Goal: Task Accomplishment & Management: Manage account settings

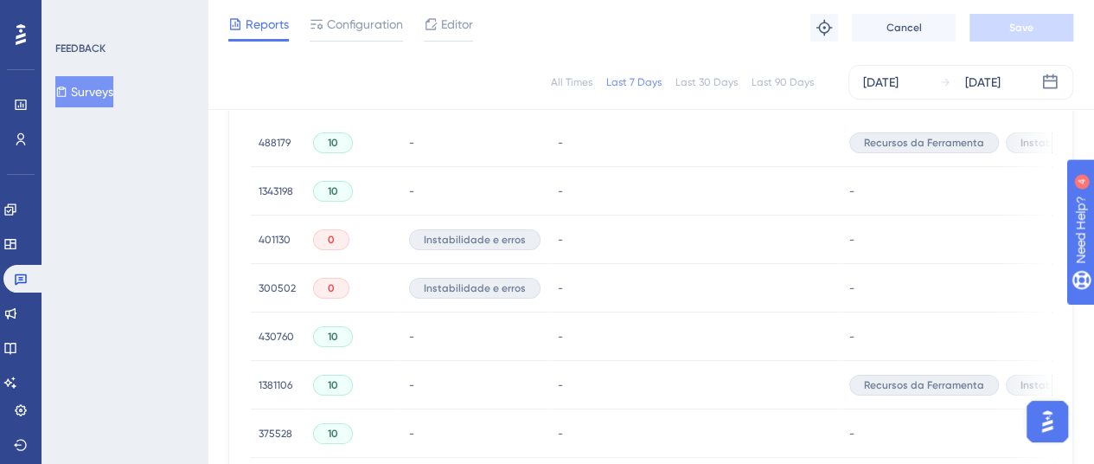
click at [98, 88] on button "Surveys" at bounding box center [84, 91] width 58 height 31
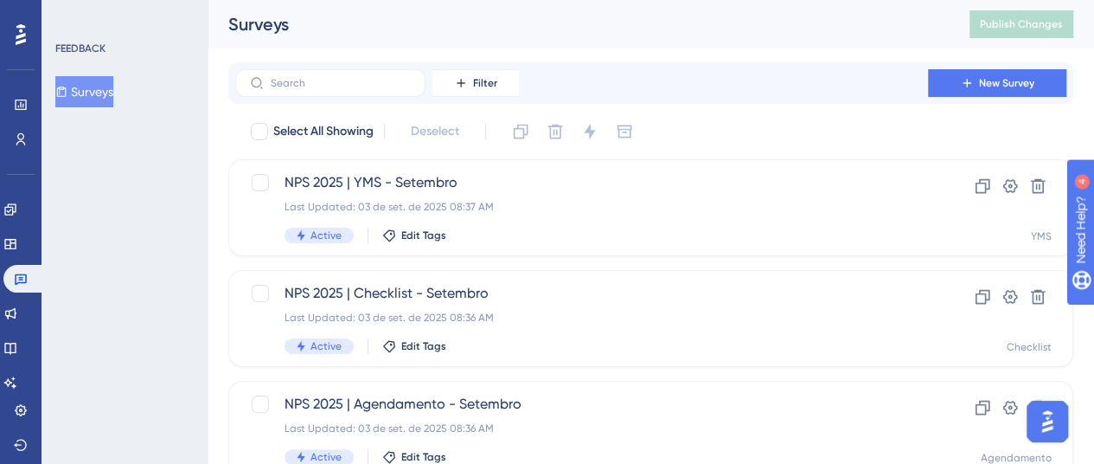
click at [67, 89] on icon at bounding box center [62, 91] width 10 height 10
click at [17, 342] on link at bounding box center [10, 348] width 14 height 28
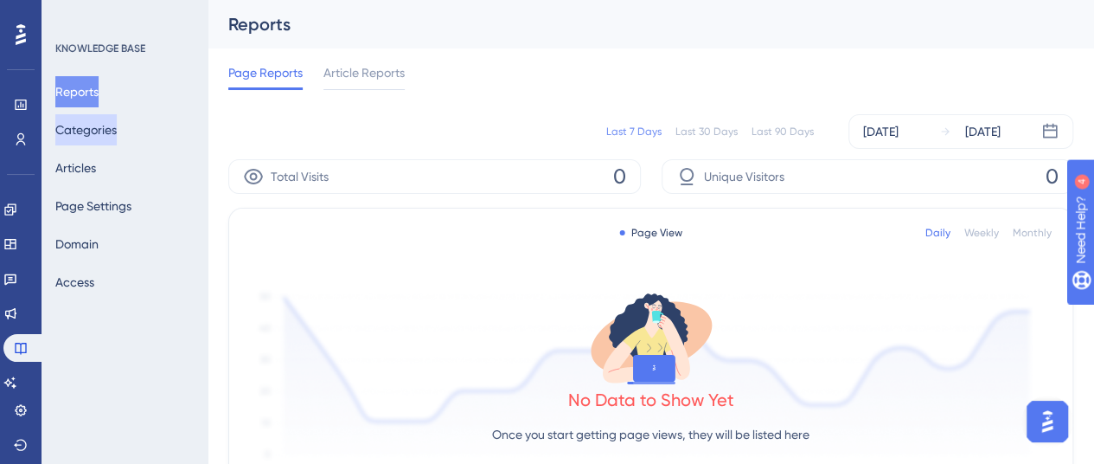
click at [88, 129] on button "Categories" at bounding box center [85, 129] width 61 height 31
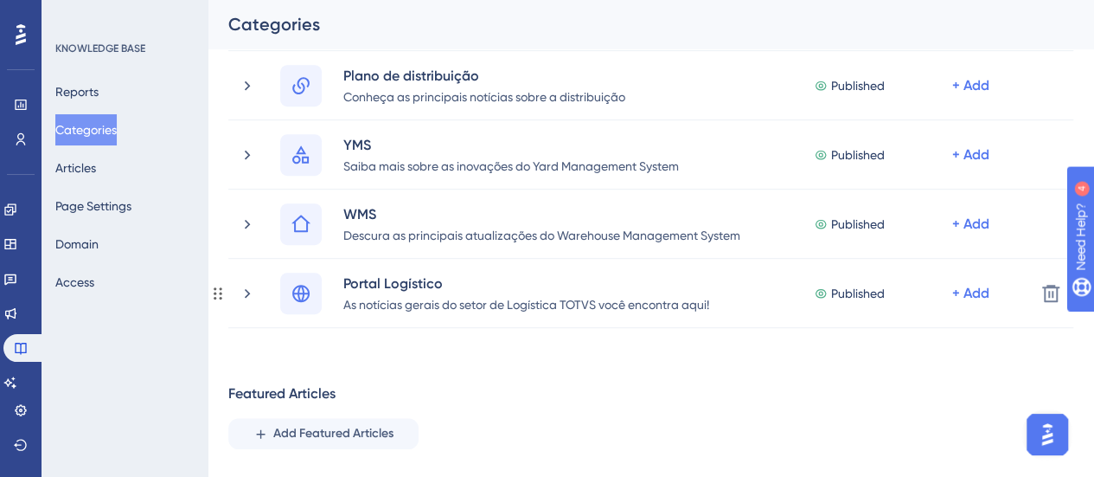
scroll to position [519, 0]
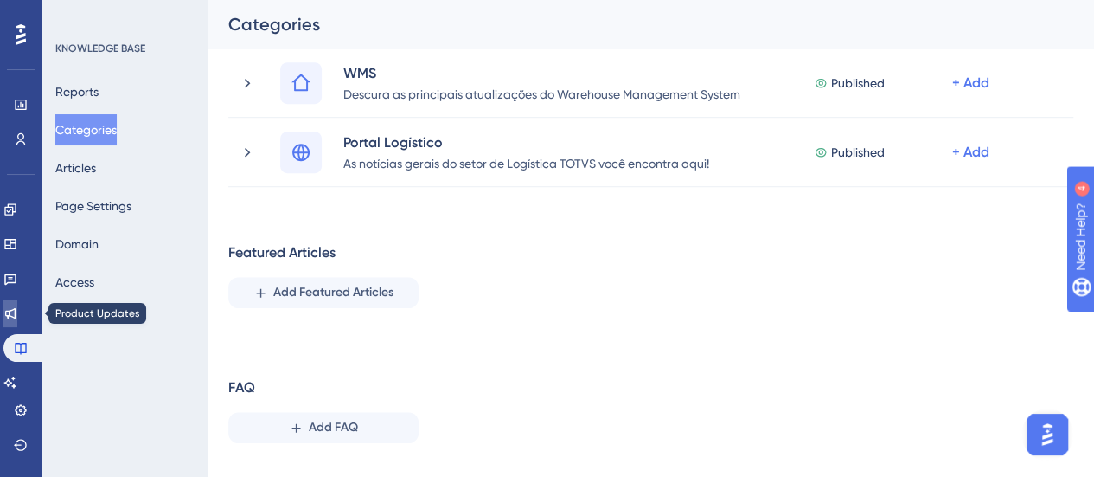
click at [12, 321] on link at bounding box center [10, 313] width 14 height 28
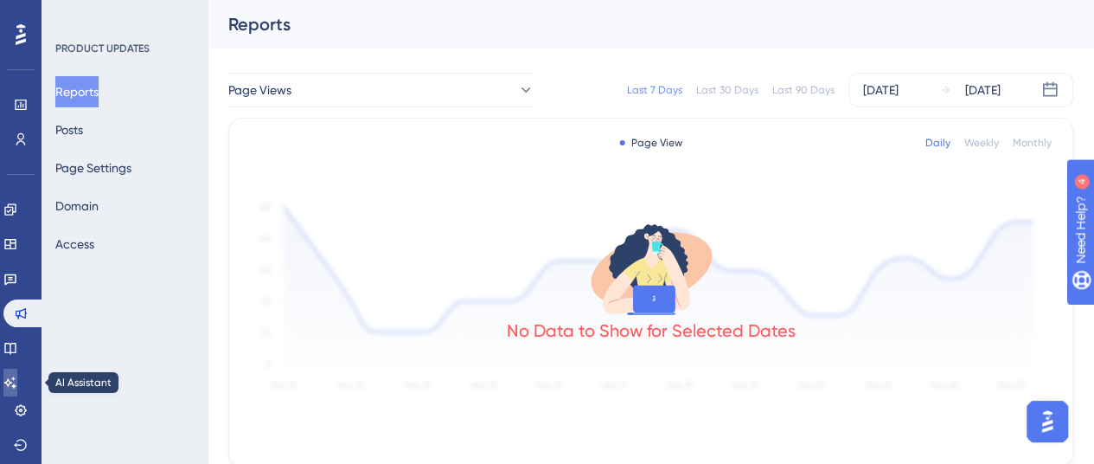
click at [17, 373] on link at bounding box center [10, 382] width 14 height 28
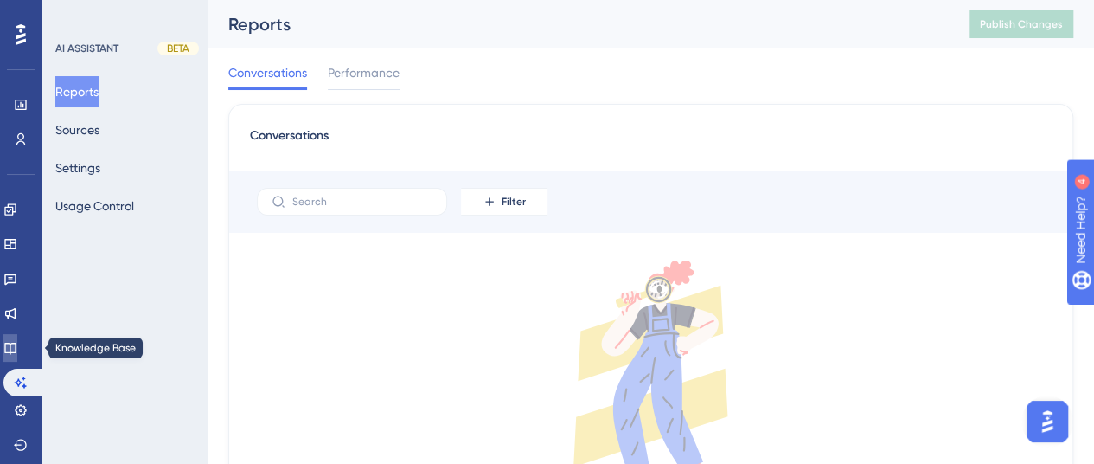
click at [17, 349] on icon at bounding box center [10, 348] width 14 height 14
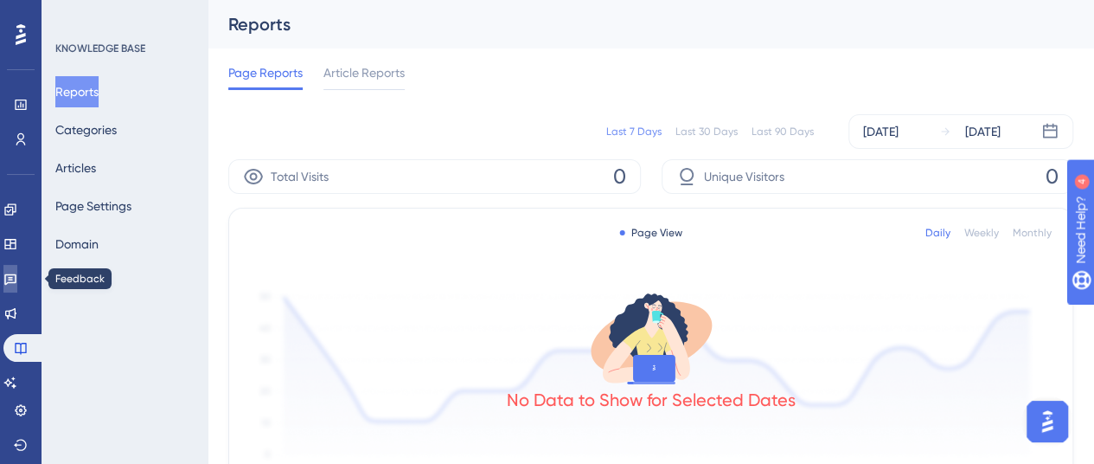
click at [12, 287] on link at bounding box center [10, 279] width 14 height 28
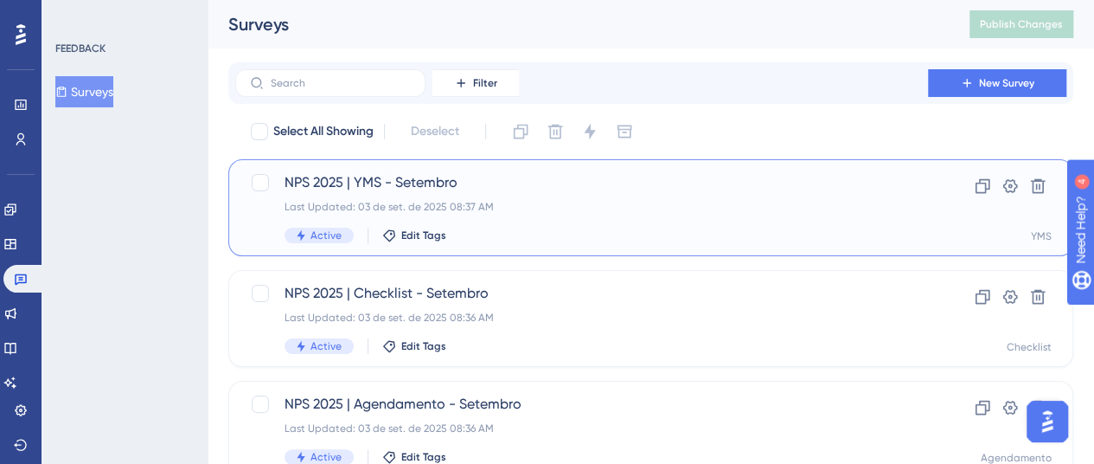
click at [490, 203] on div "Last Updated: 03 de set. de 2025 08:37 AM" at bounding box center [582, 207] width 594 height 14
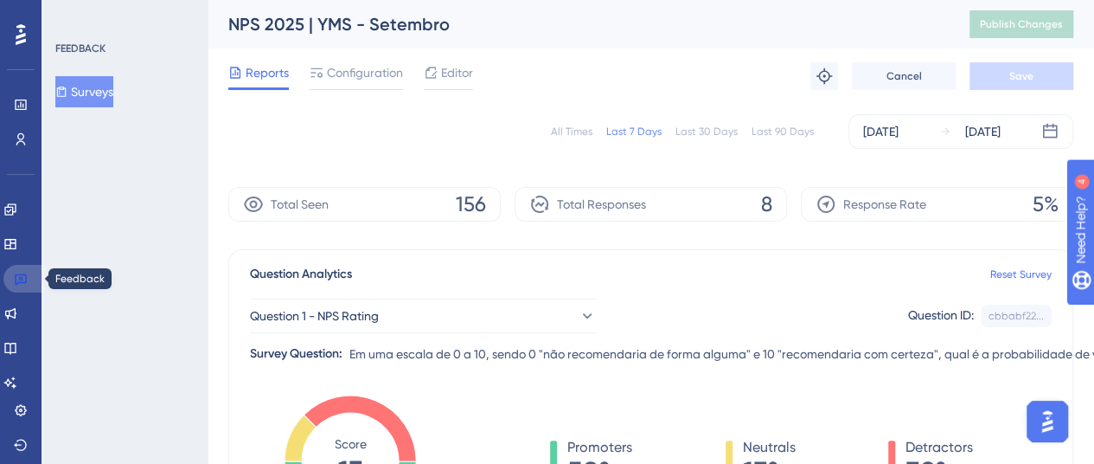
click at [27, 277] on icon at bounding box center [21, 279] width 14 height 14
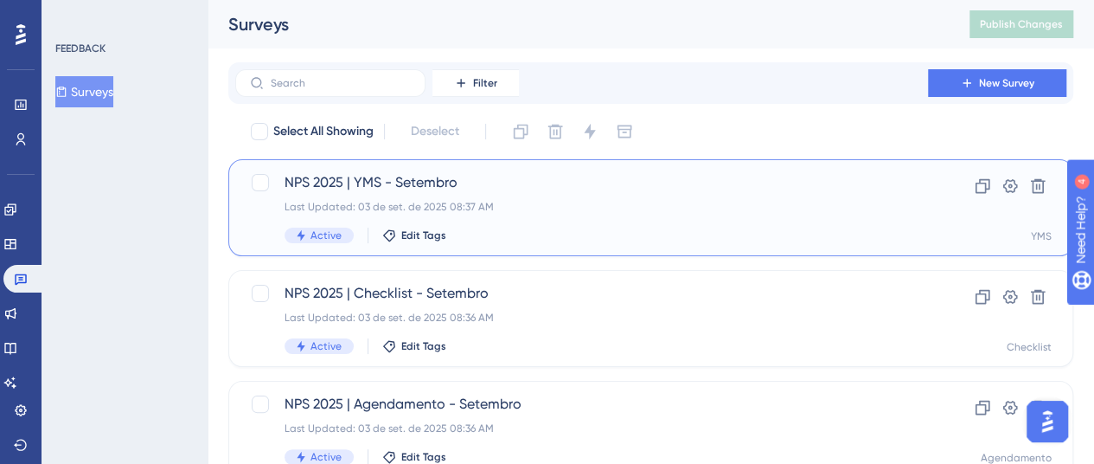
click at [649, 196] on div "NPS 2025 | YMS - Setembro Last Updated: 03 de set. de 2025 08:37 AM Active Edit…" at bounding box center [582, 207] width 594 height 71
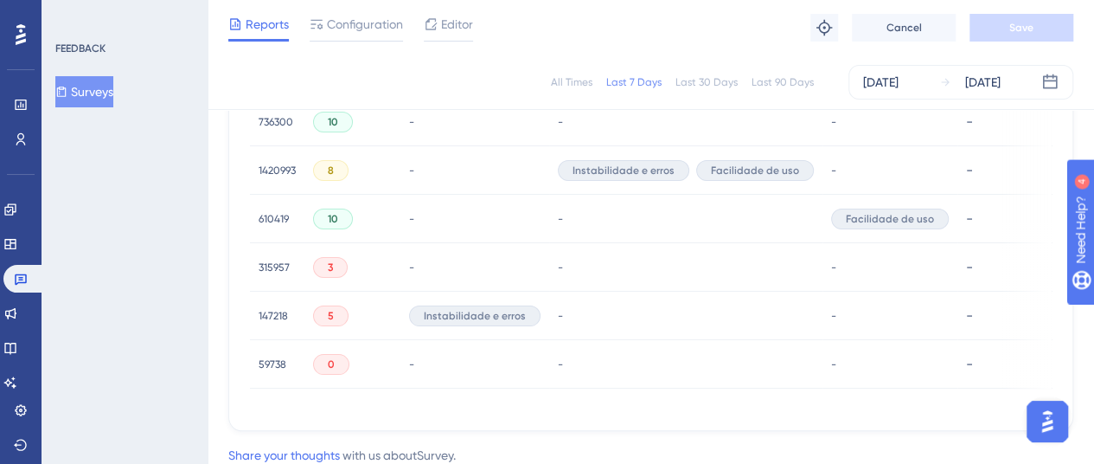
scroll to position [761, 0]
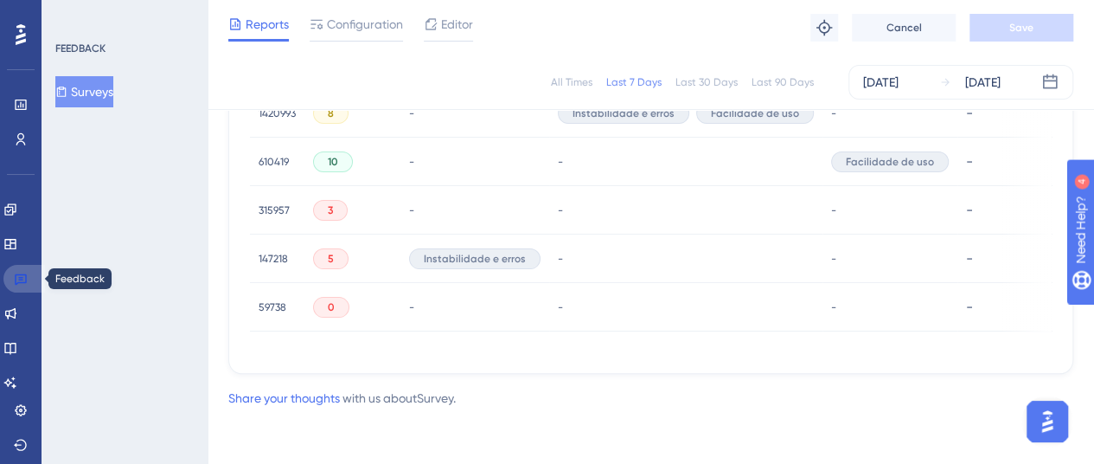
click at [20, 285] on icon at bounding box center [21, 279] width 14 height 14
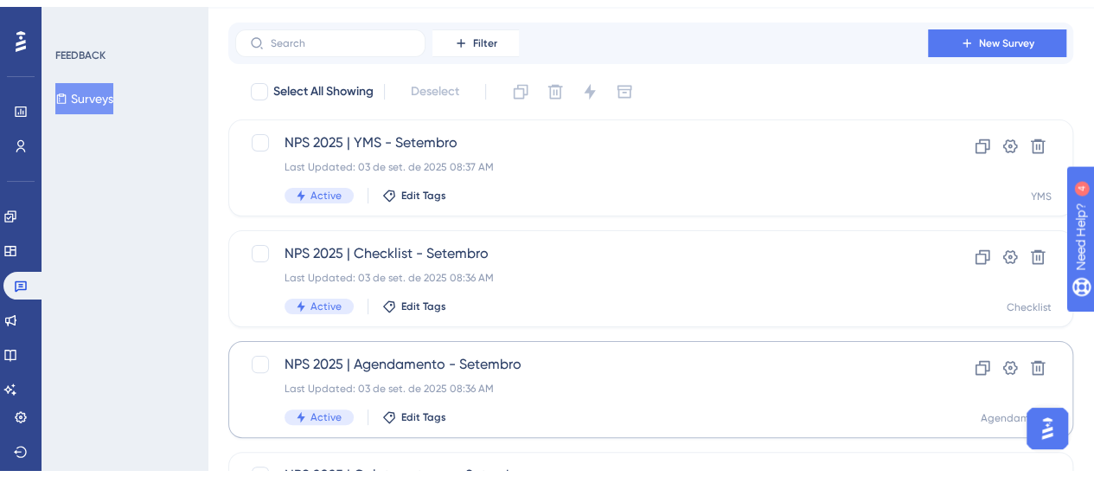
scroll to position [86, 0]
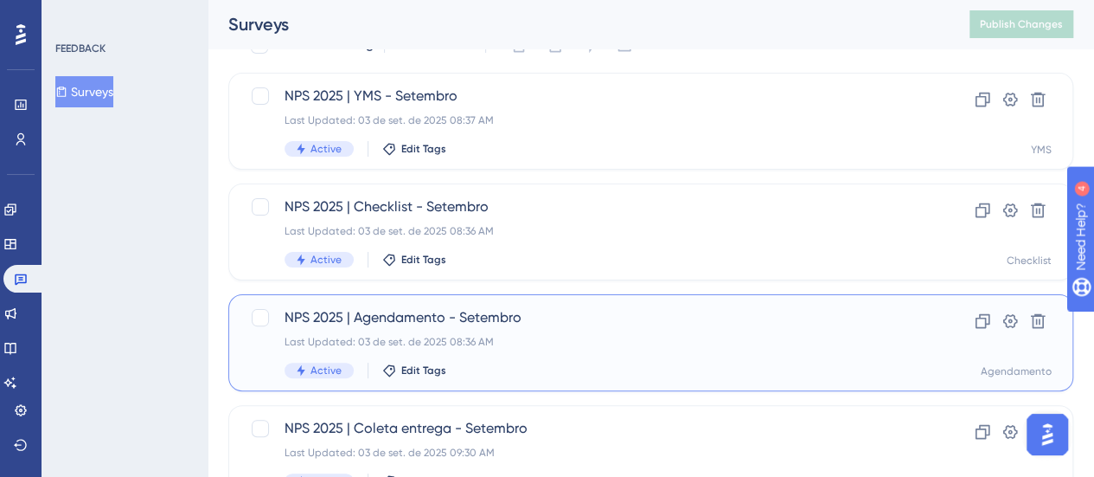
click at [560, 335] on div "Last Updated: 03 de set. de 2025 08:36 AM" at bounding box center [582, 342] width 594 height 14
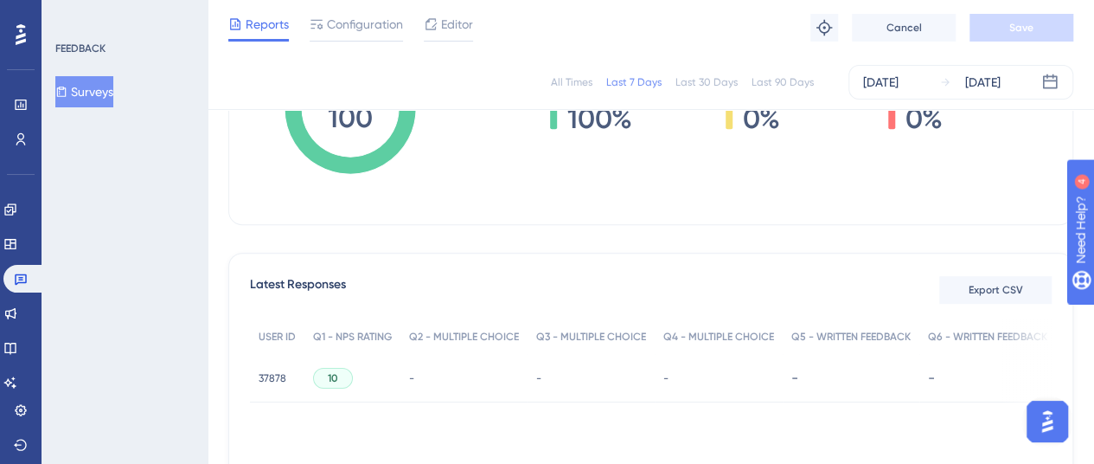
scroll to position [485, 0]
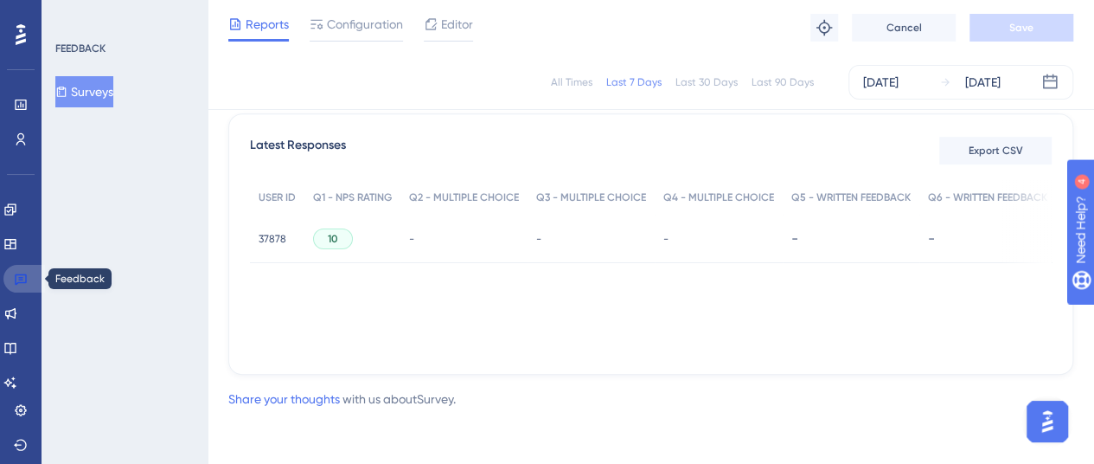
click at [21, 279] on icon at bounding box center [21, 279] width 12 height 11
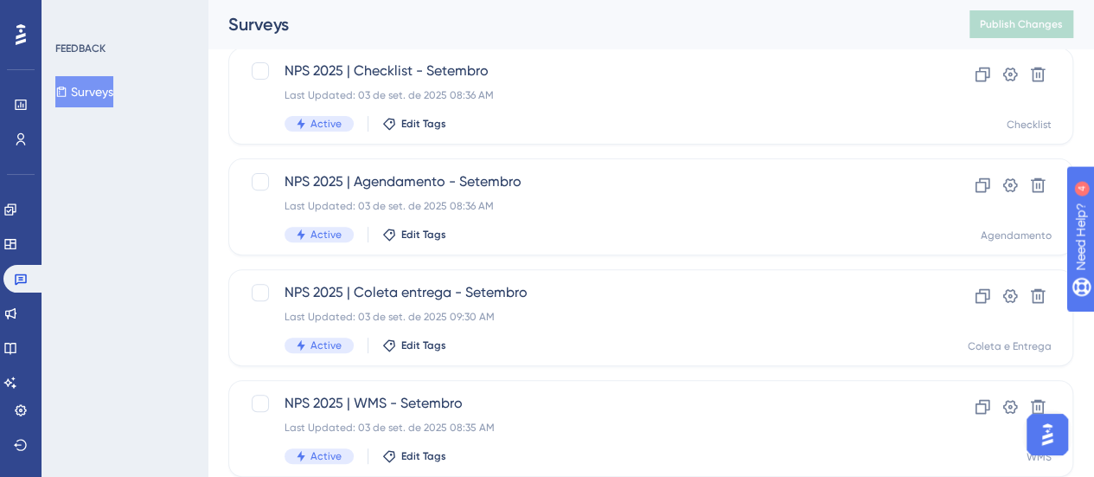
scroll to position [259, 0]
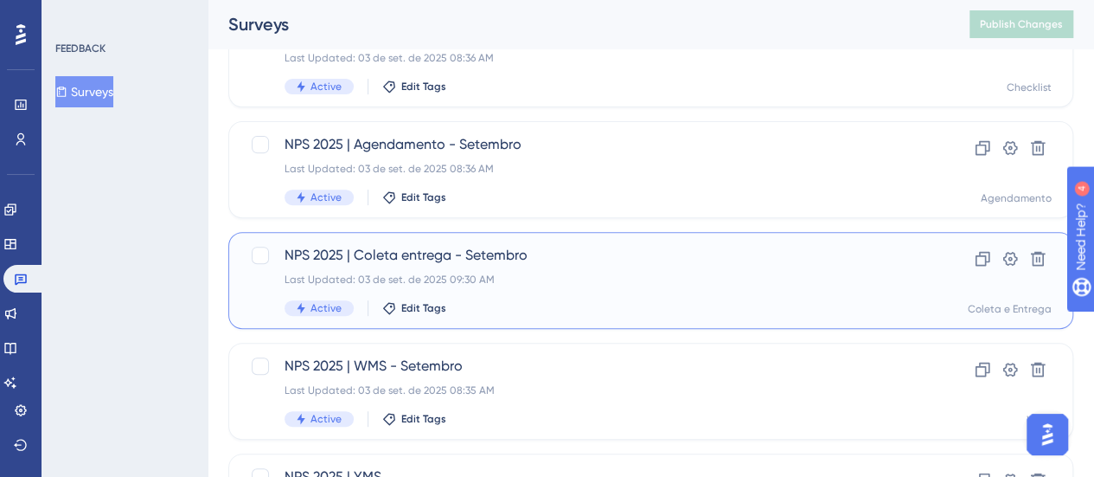
click at [632, 283] on div "Last Updated: 03 de set. de 2025 09:30 AM" at bounding box center [582, 279] width 594 height 14
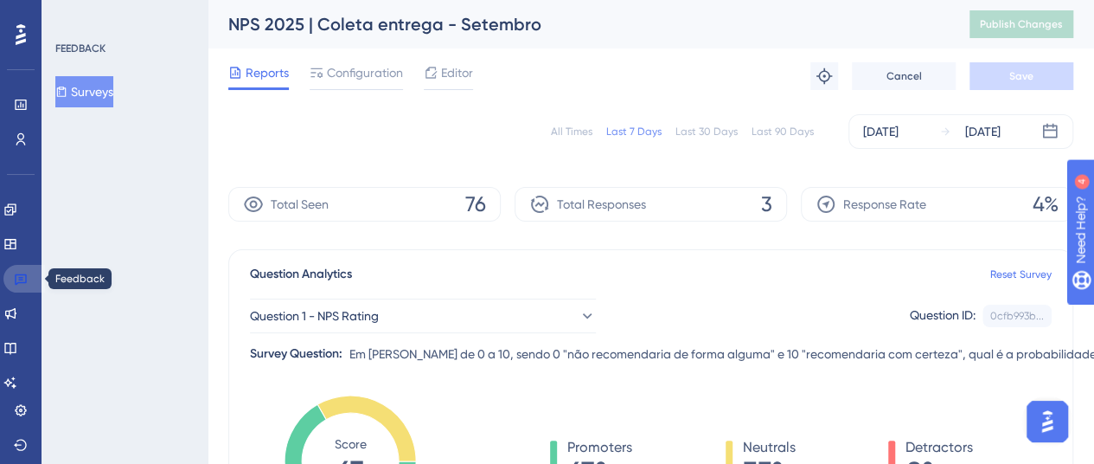
click at [33, 281] on link at bounding box center [24, 279] width 42 height 28
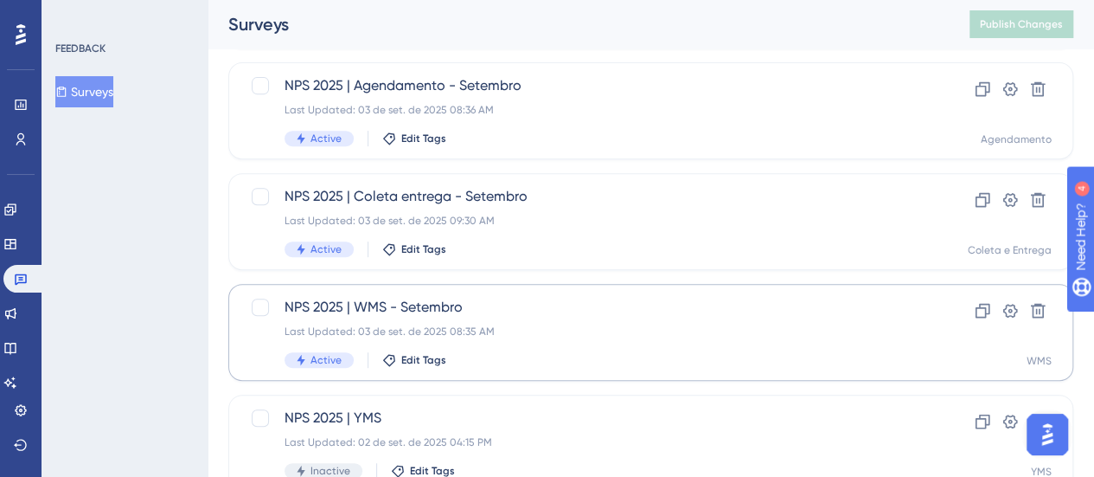
scroll to position [346, 0]
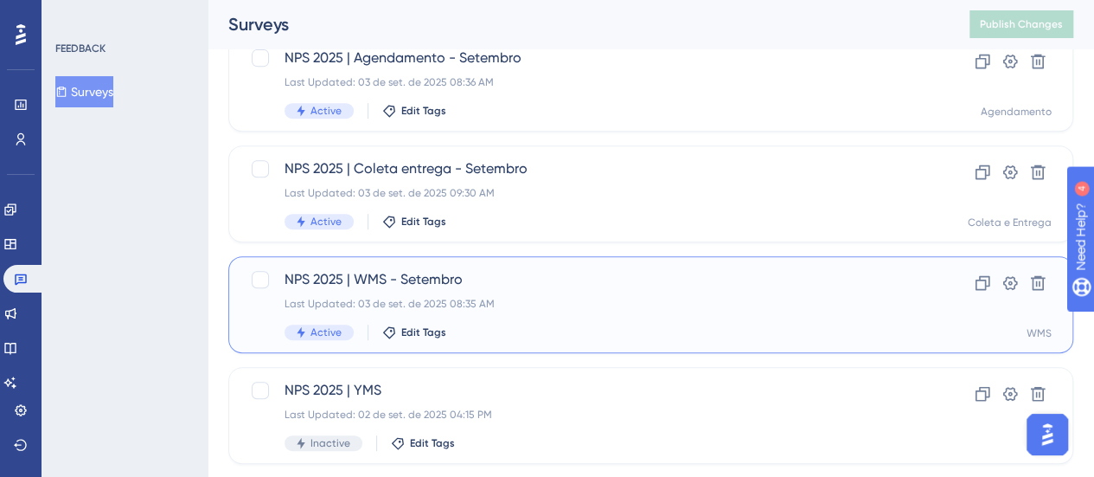
click at [522, 304] on div "Last Updated: 03 de set. de 2025 08:35 AM" at bounding box center [582, 304] width 594 height 14
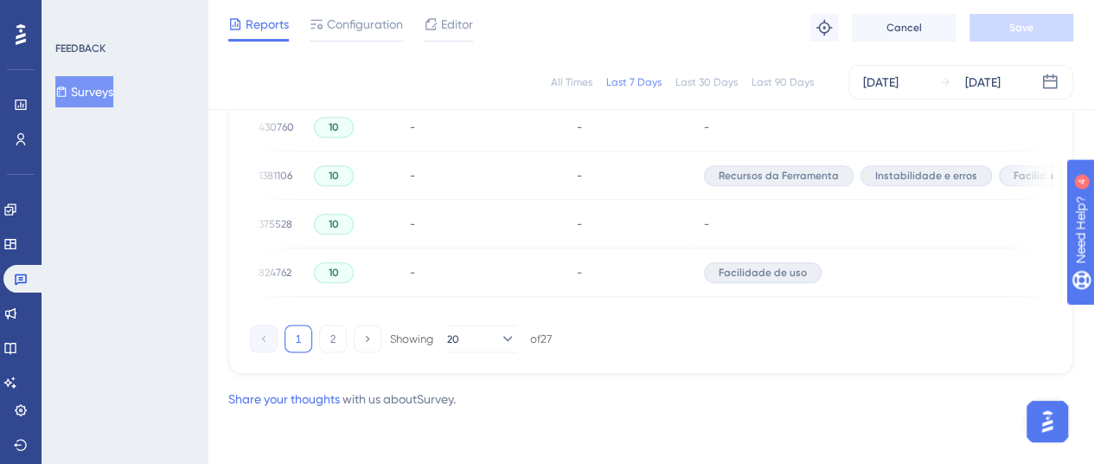
scroll to position [0, 104]
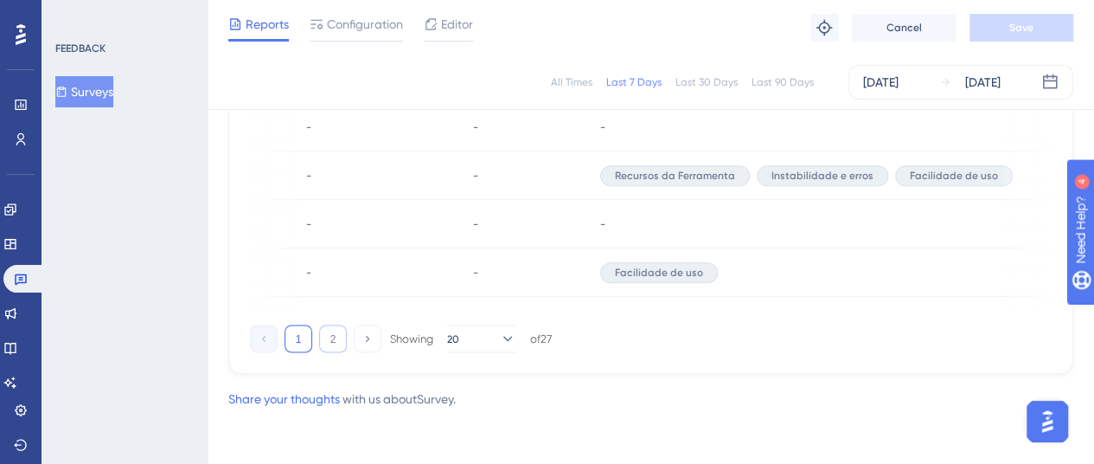
click at [329, 343] on button "2" at bounding box center [333, 338] width 28 height 28
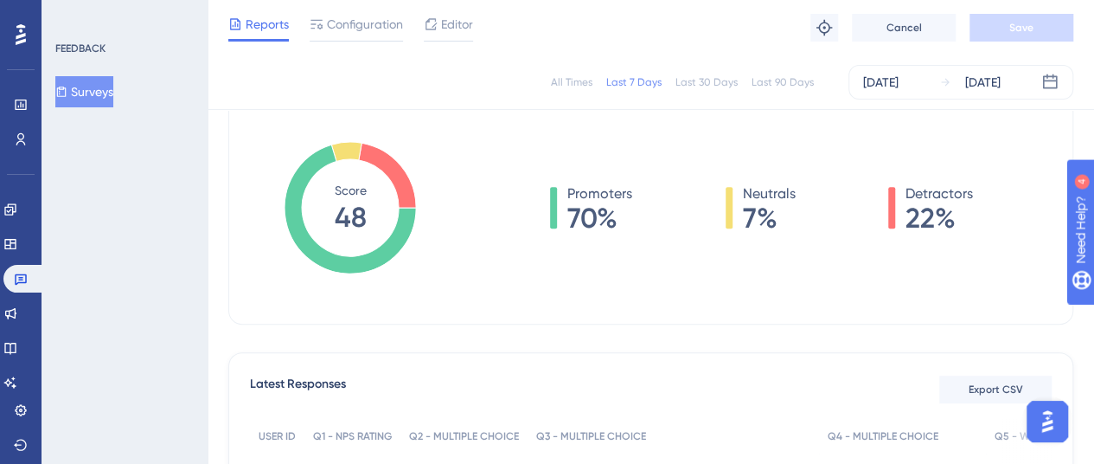
scroll to position [55, 0]
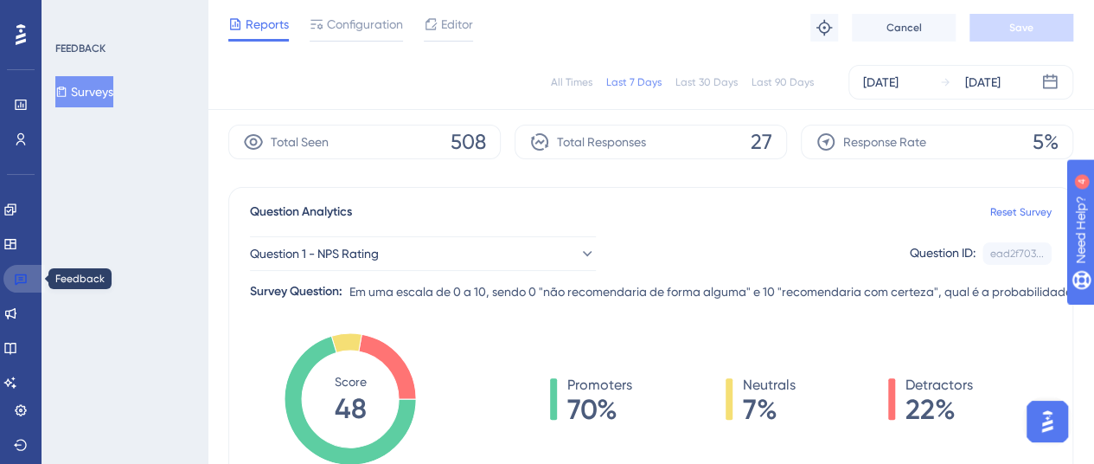
click at [27, 274] on icon at bounding box center [21, 279] width 14 height 14
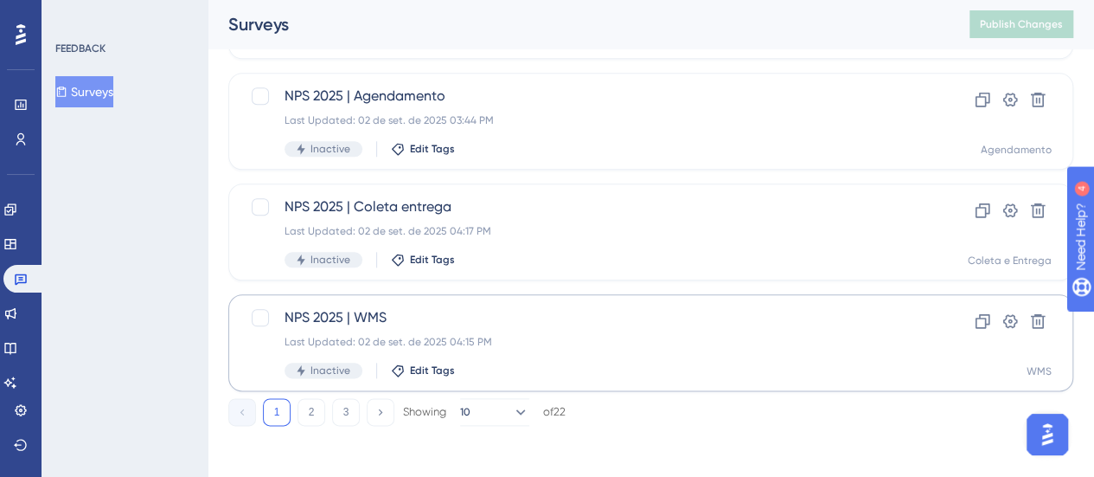
scroll to position [865, 0]
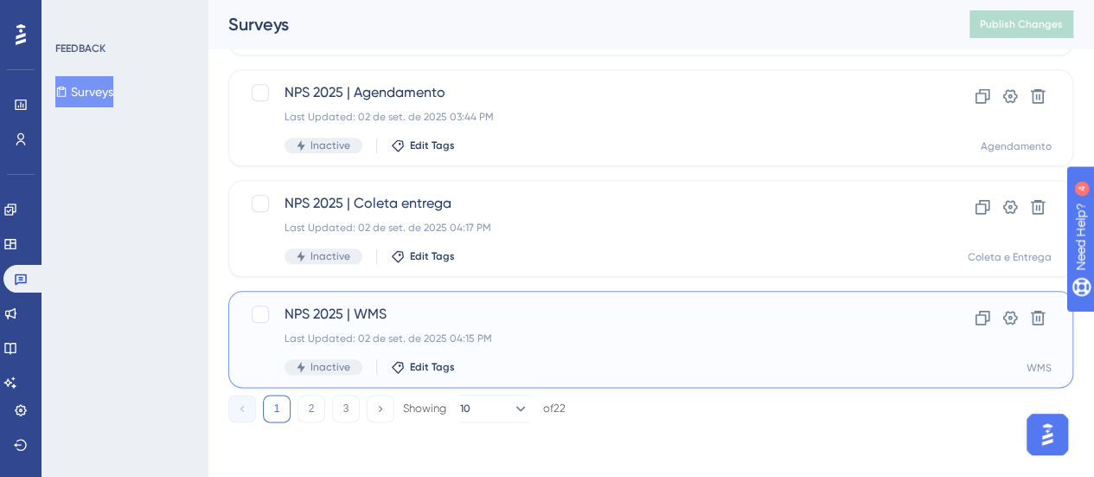
click at [447, 316] on span "NPS 2025 | WMS" at bounding box center [582, 314] width 594 height 21
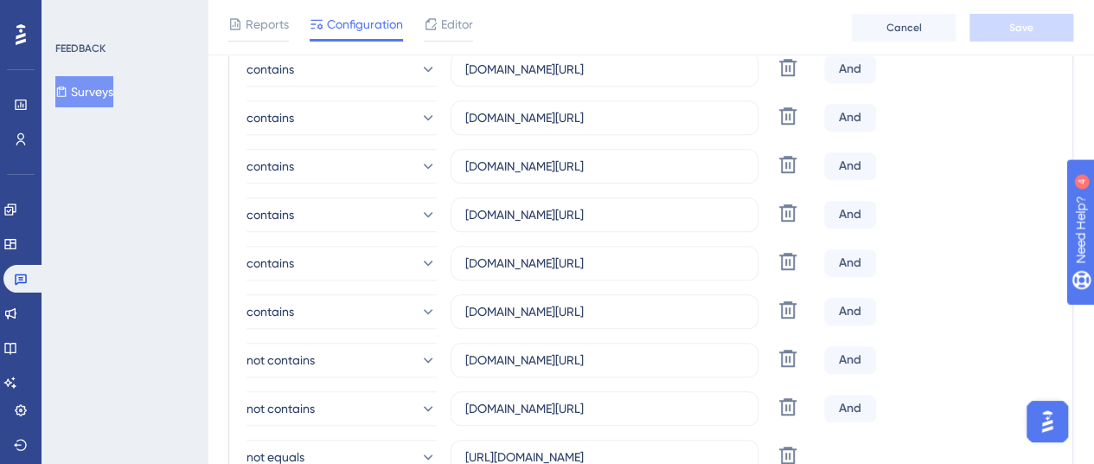
scroll to position [346, 0]
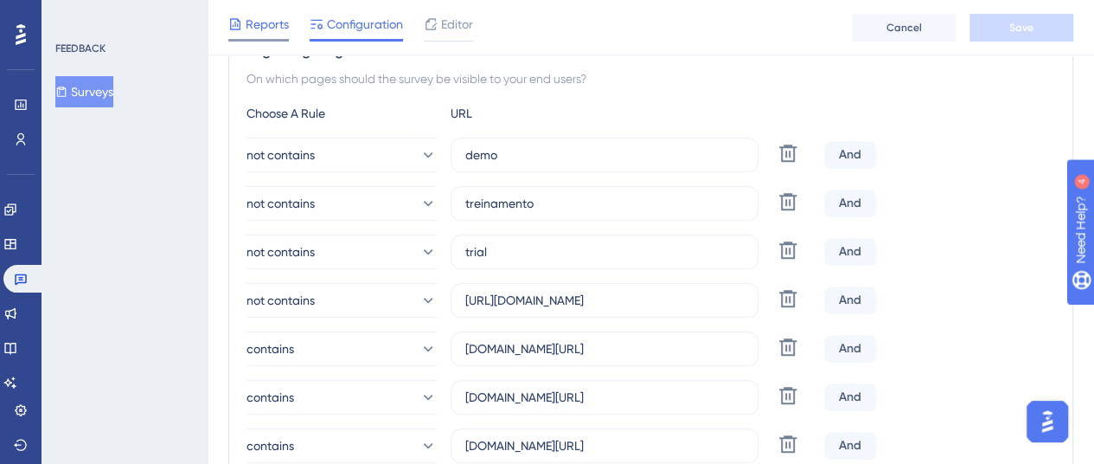
click at [260, 16] on span "Reports" at bounding box center [267, 24] width 43 height 21
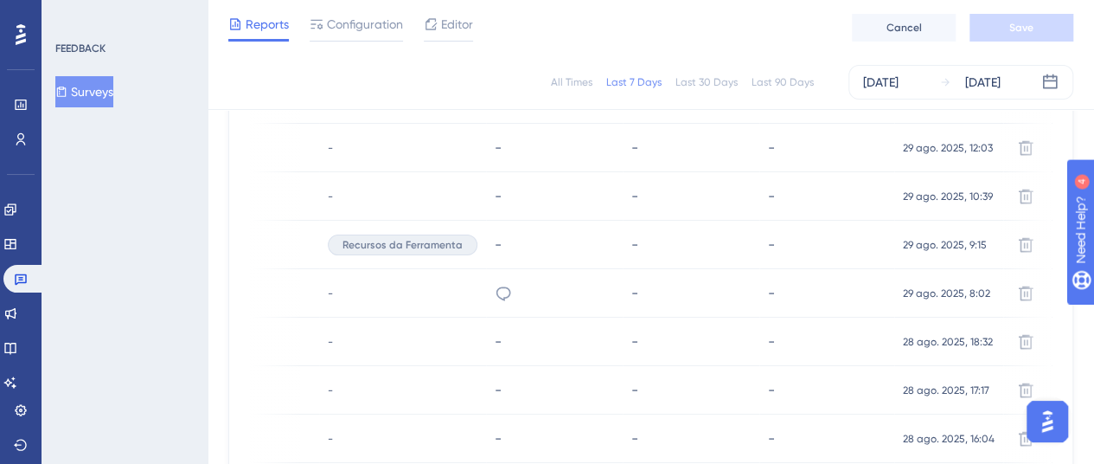
scroll to position [522, 0]
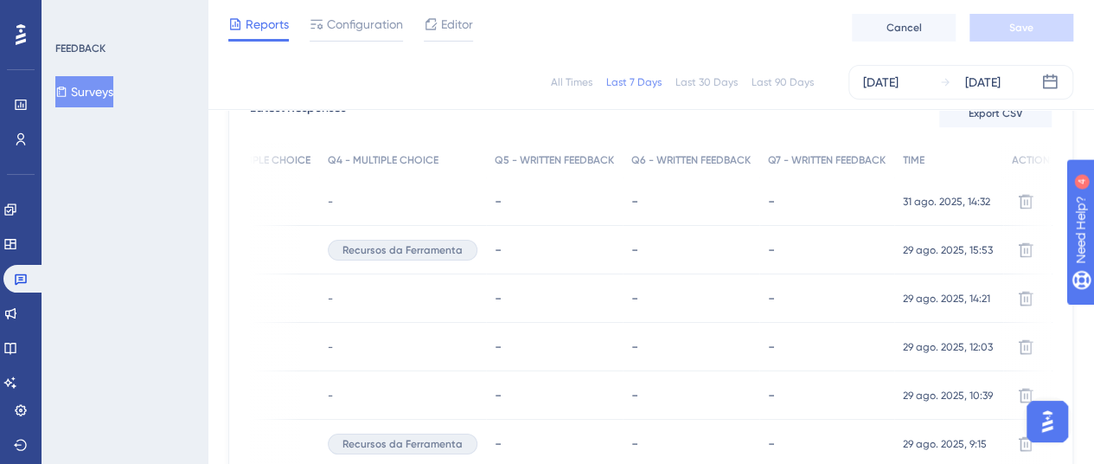
click at [569, 81] on div "All Times" at bounding box center [572, 82] width 42 height 14
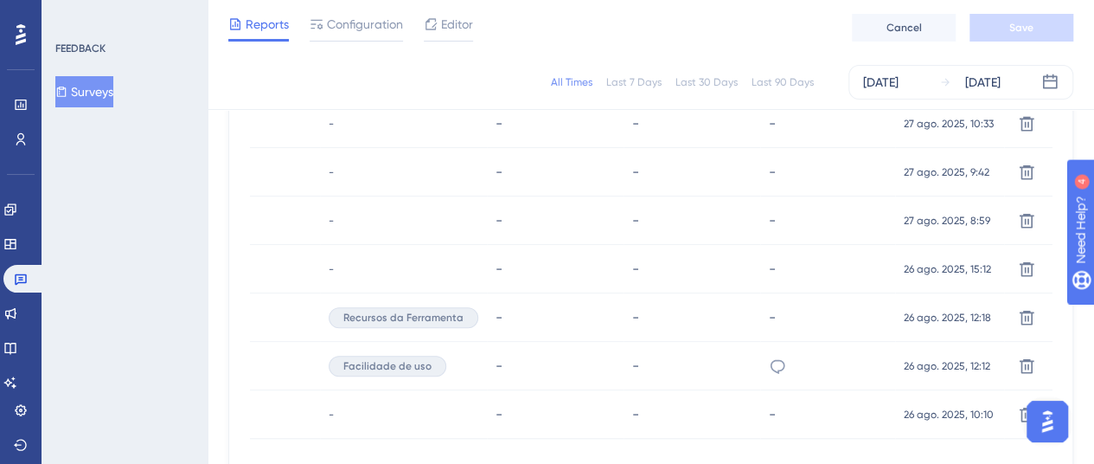
scroll to position [1297, 0]
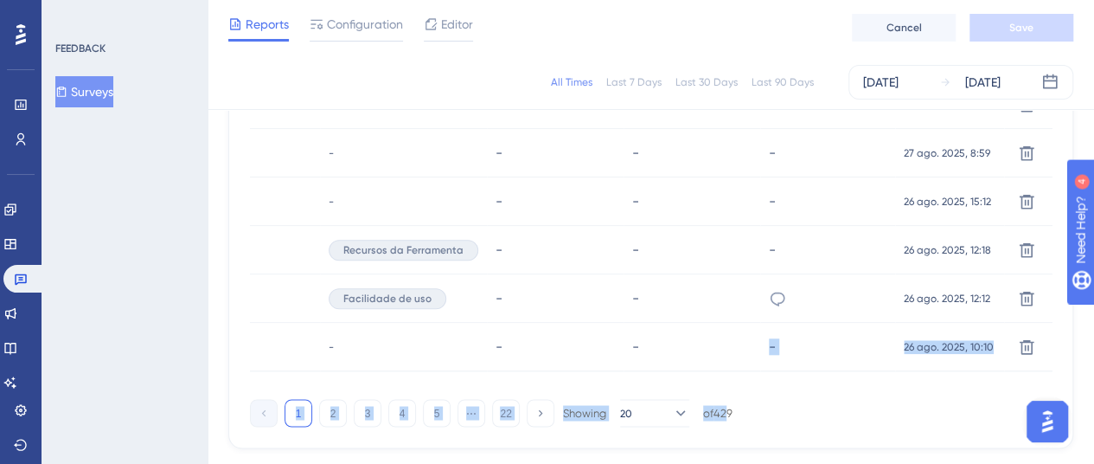
drag, startPoint x: 731, startPoint y: 398, endPoint x: 720, endPoint y: 397, distance: 11.3
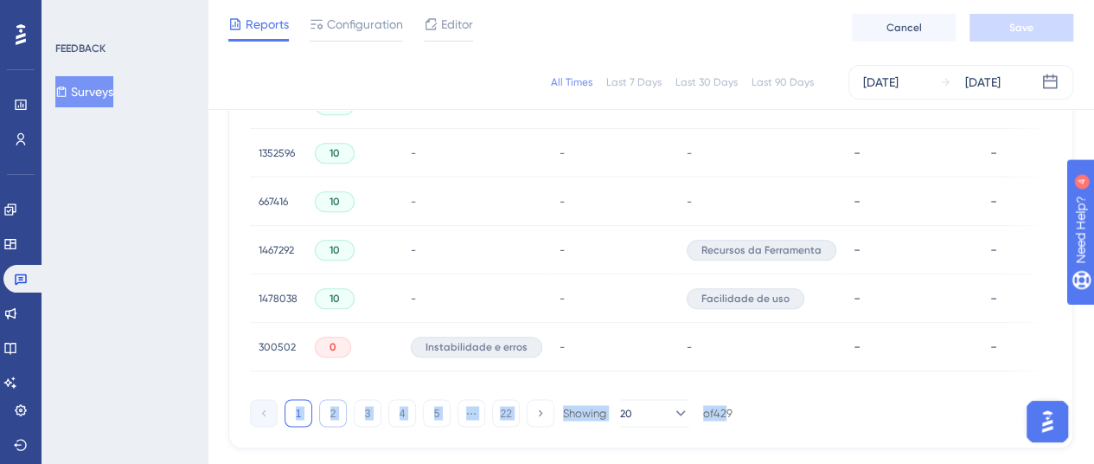
click at [341, 420] on button "2" at bounding box center [333, 413] width 28 height 28
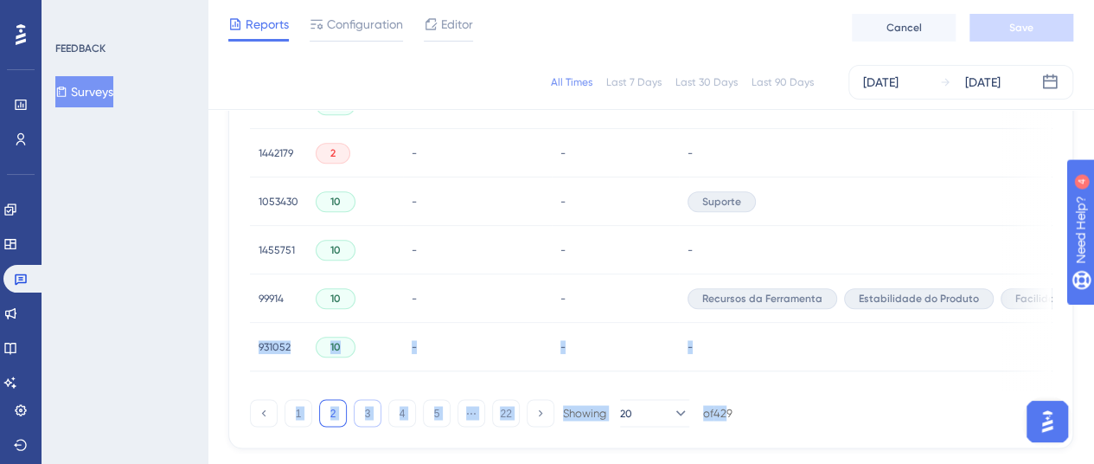
click at [373, 420] on button "3" at bounding box center [368, 413] width 28 height 28
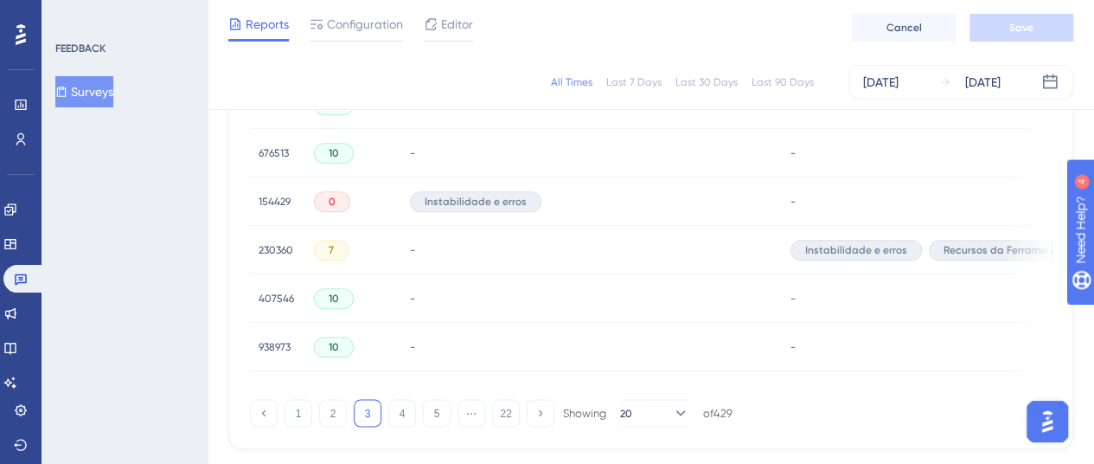
click at [898, 400] on div "1 2 3 4 5 ⋯ 22 Showing 20 of 429" at bounding box center [651, 409] width 802 height 35
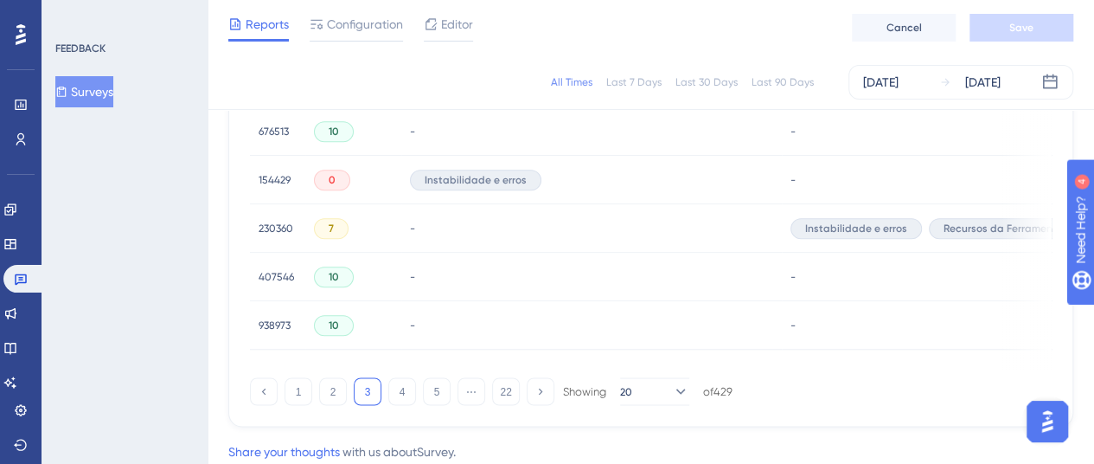
scroll to position [1377, 0]
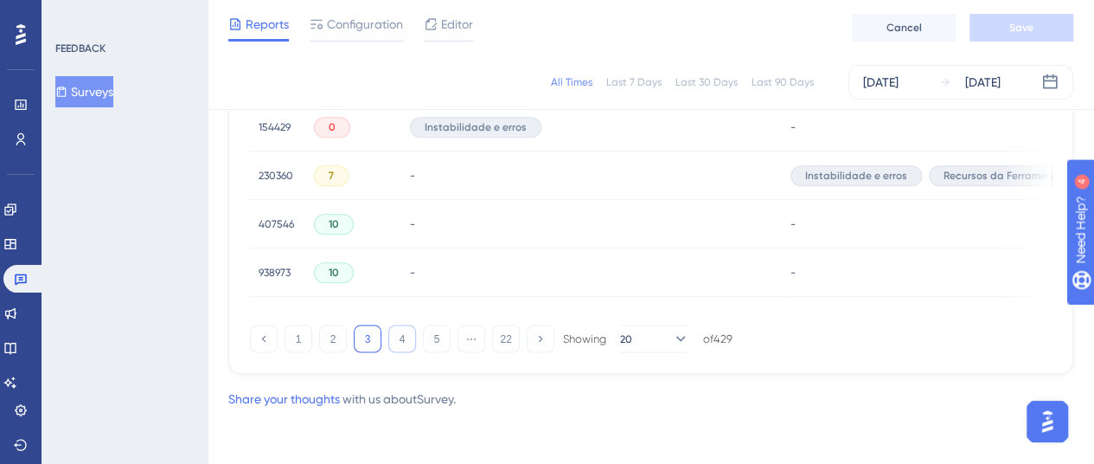
click at [400, 335] on button "4" at bounding box center [402, 338] width 28 height 28
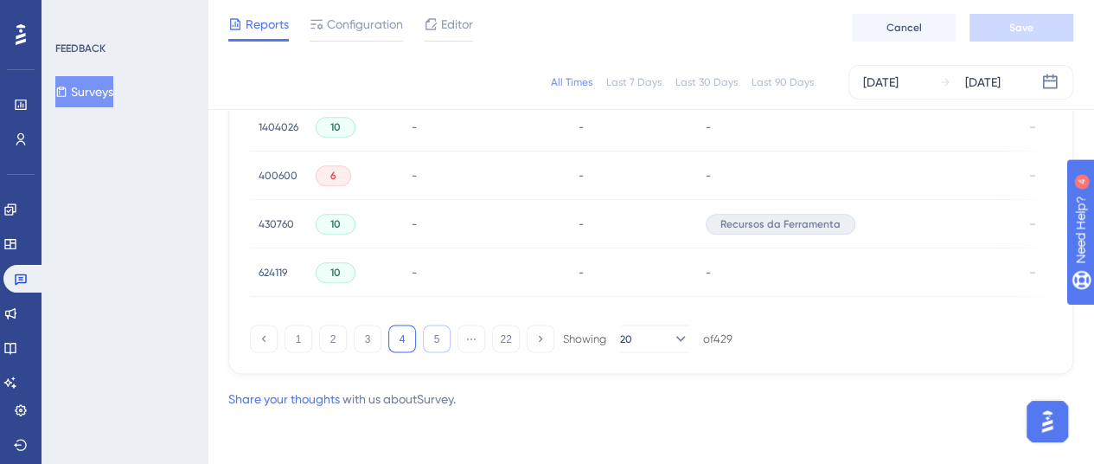
click at [439, 337] on button "5" at bounding box center [437, 338] width 28 height 28
click at [442, 349] on button "6" at bounding box center [437, 338] width 28 height 28
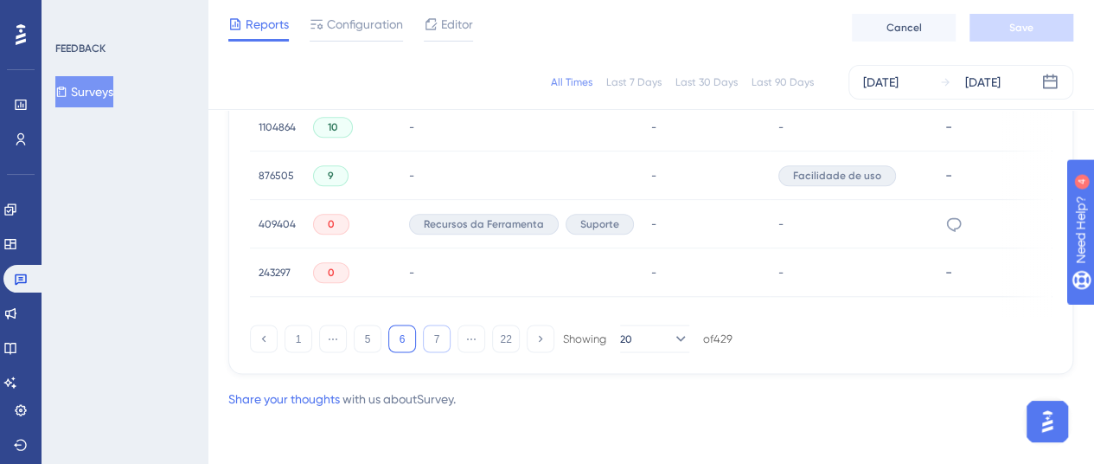
click at [435, 338] on button "7" at bounding box center [437, 338] width 28 height 28
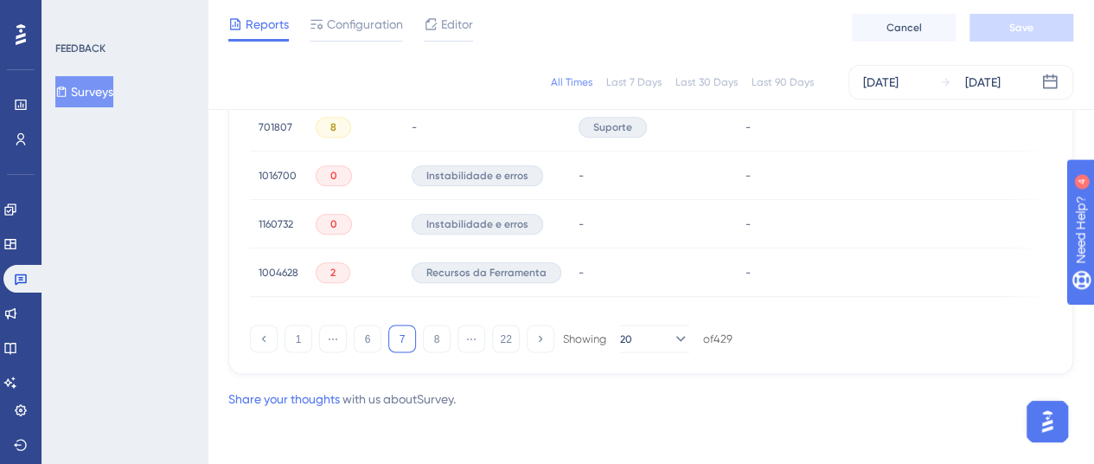
click at [452, 342] on div "1 ⋯ 6 7 8 ⋯ 22 Showing 20 of 429" at bounding box center [491, 338] width 483 height 28
click at [443, 339] on button "8" at bounding box center [437, 338] width 28 height 28
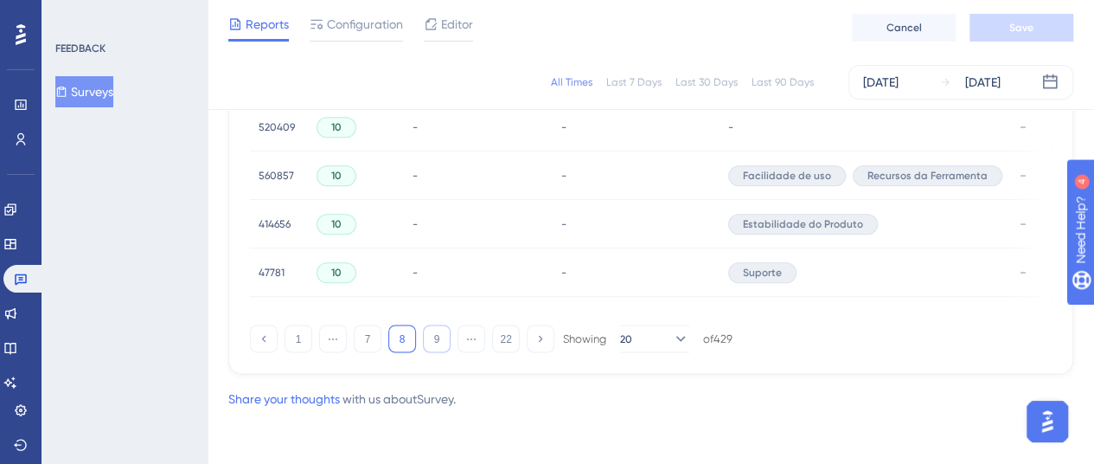
click at [434, 343] on button "9" at bounding box center [437, 338] width 28 height 28
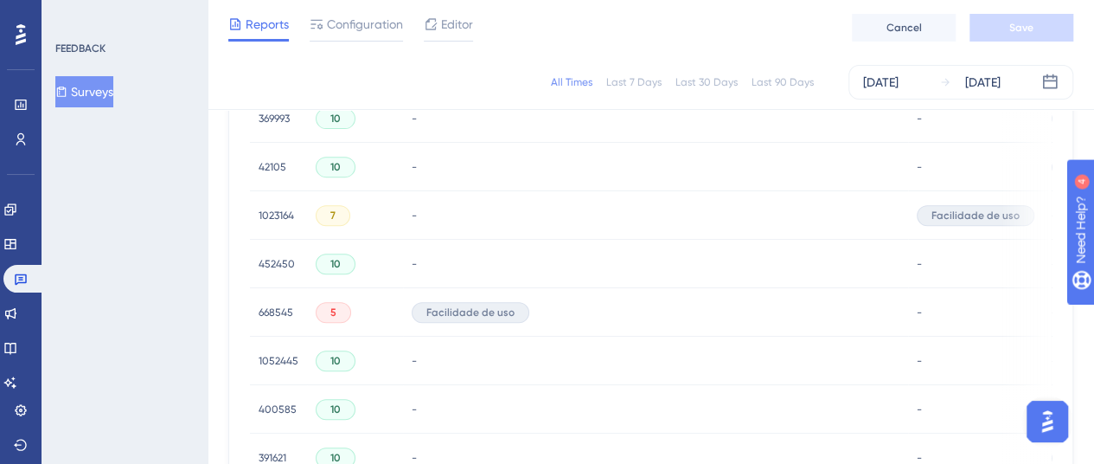
scroll to position [1290, 0]
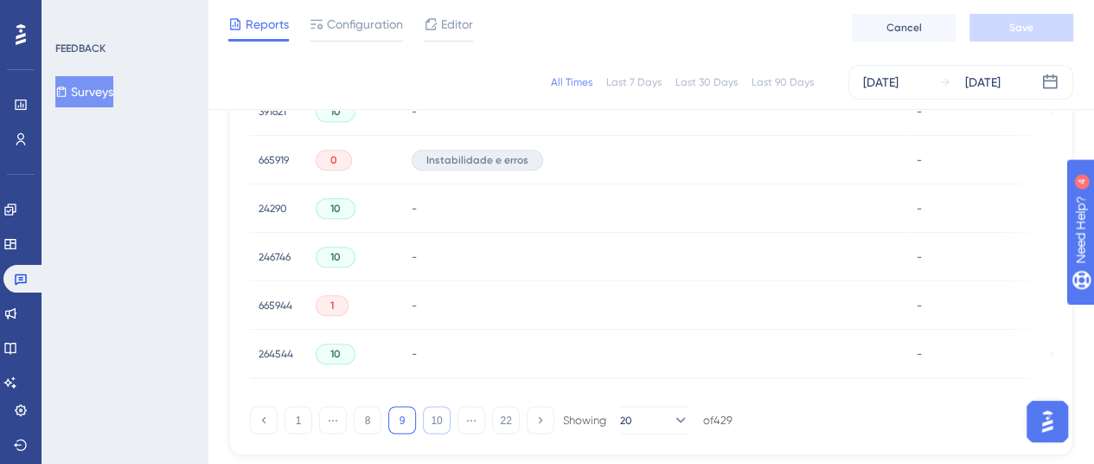
click at [443, 432] on button "10" at bounding box center [437, 420] width 28 height 28
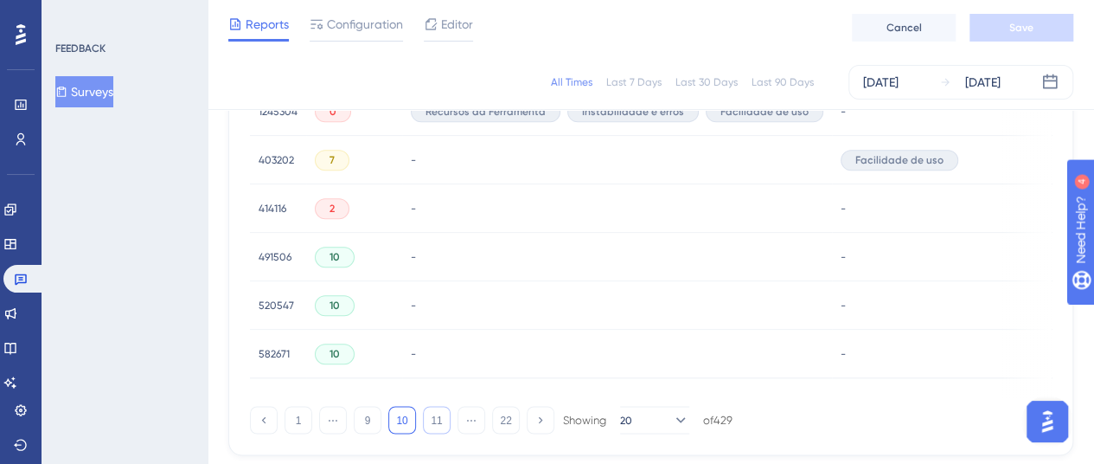
click at [443, 425] on button "11" at bounding box center [437, 420] width 28 height 28
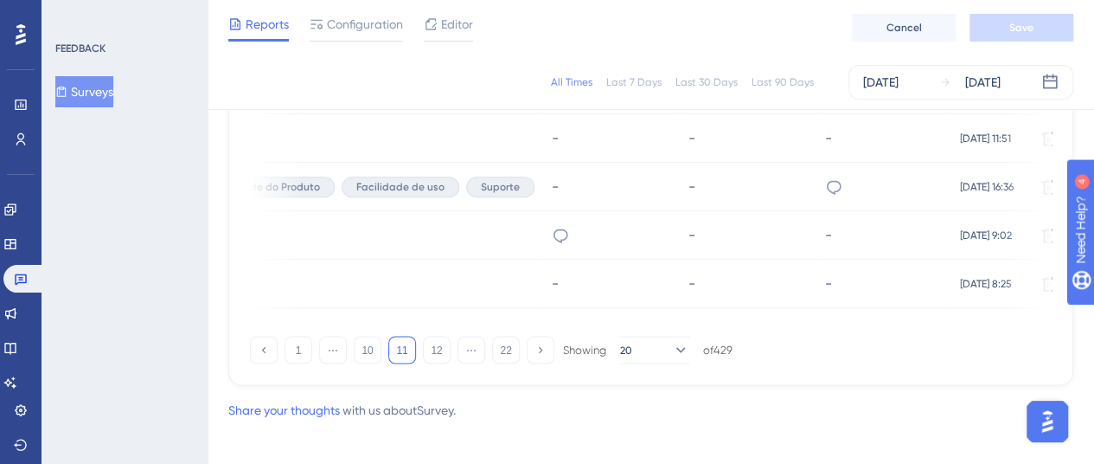
scroll to position [1377, 0]
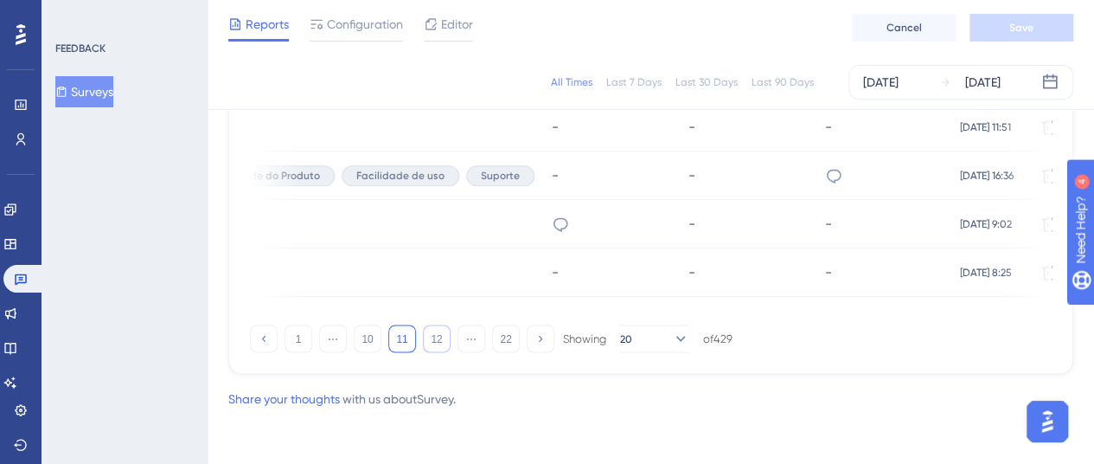
click at [440, 343] on button "12" at bounding box center [437, 338] width 28 height 28
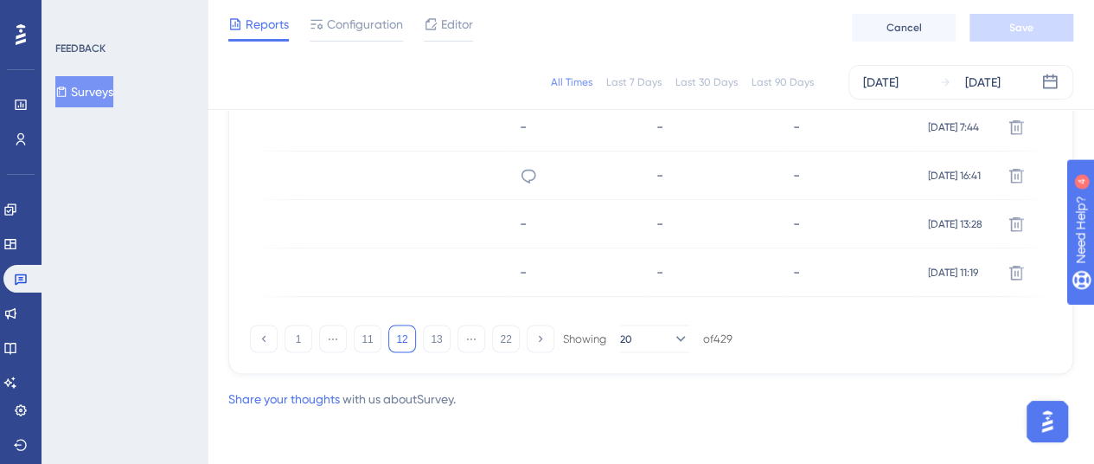
click at [454, 336] on div "1 ⋯ 11 12 13 ⋯ 22 Showing 20 of 429" at bounding box center [491, 338] width 483 height 28
click at [446, 342] on button "13" at bounding box center [437, 338] width 28 height 28
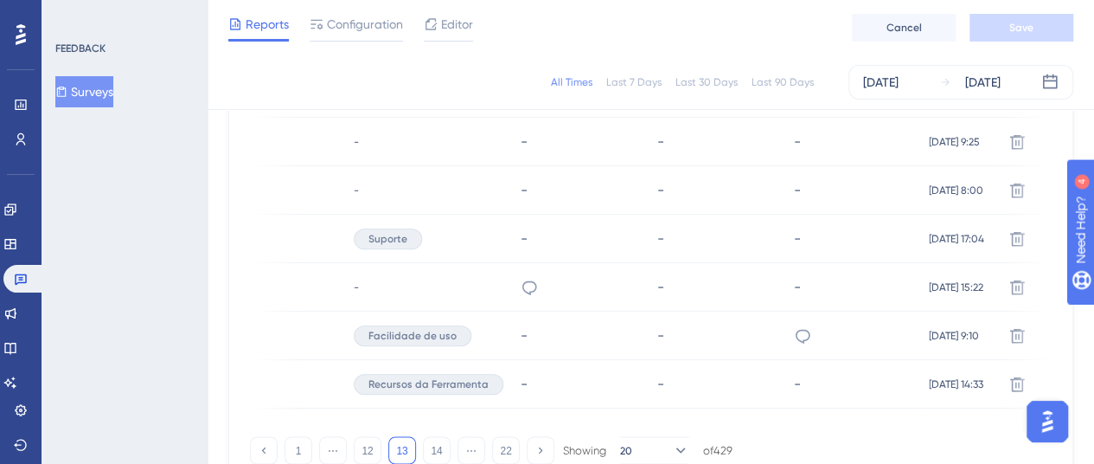
scroll to position [1290, 0]
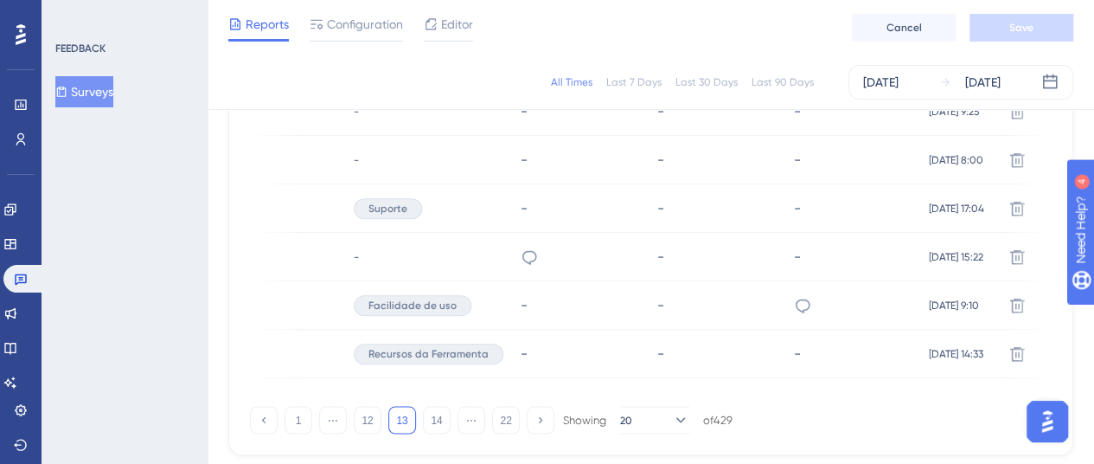
drag, startPoint x: 638, startPoint y: 404, endPoint x: 333, endPoint y: 394, distance: 305.5
drag, startPoint x: 638, startPoint y: 404, endPoint x: 541, endPoint y: 403, distance: 96.9
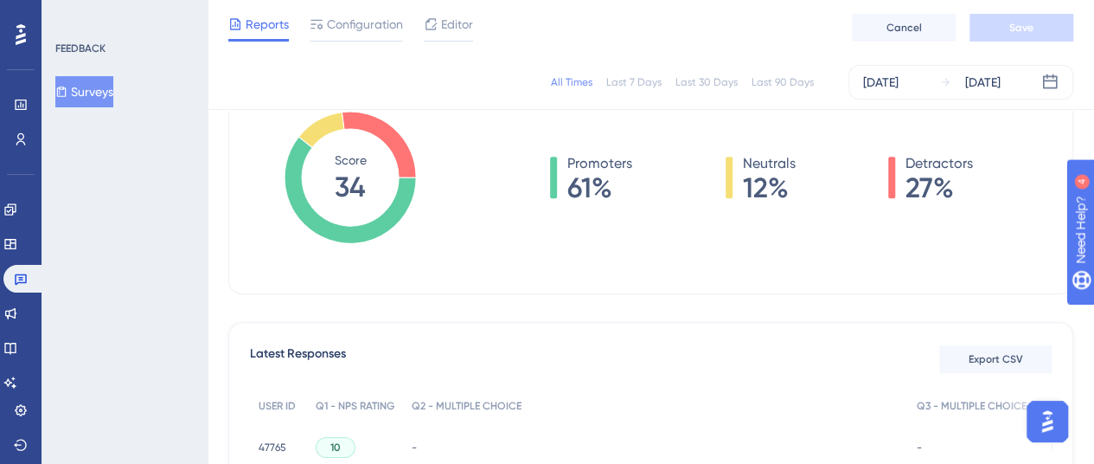
scroll to position [253, 0]
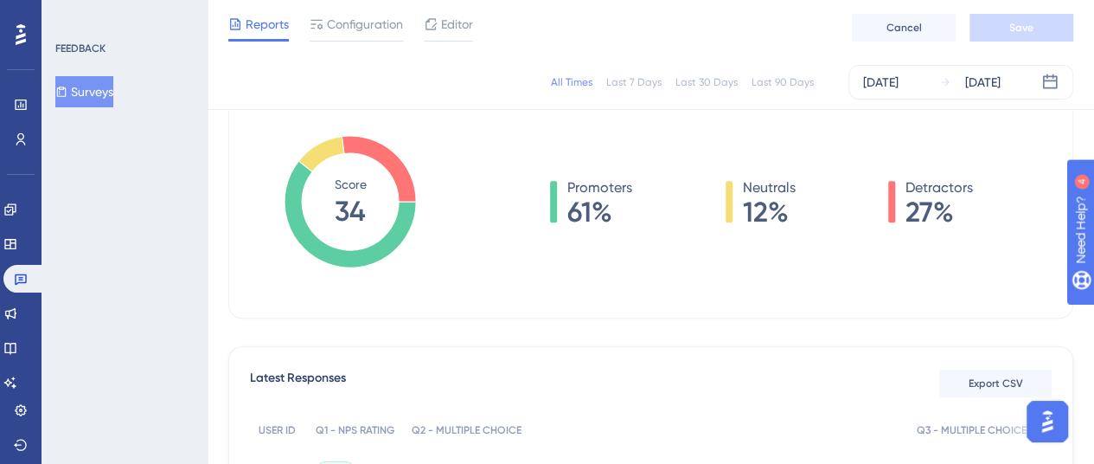
click at [95, 94] on button "Surveys" at bounding box center [84, 91] width 58 height 31
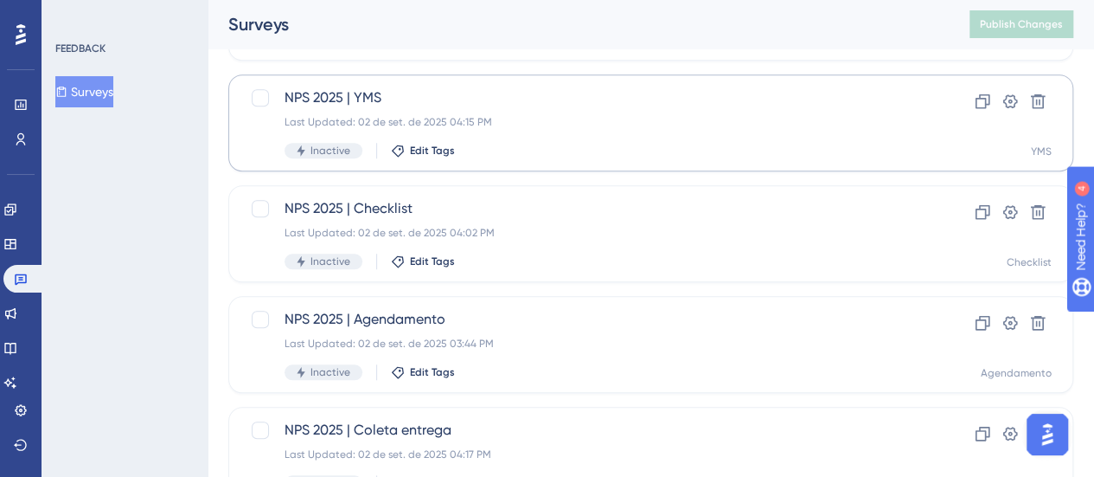
scroll to position [778, 0]
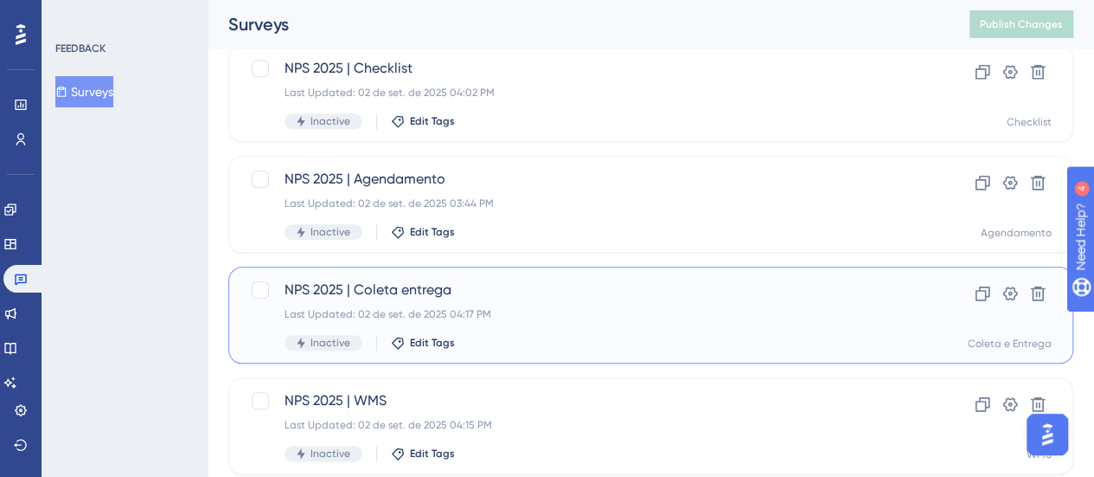
click at [525, 290] on span "NPS 2025 | Coleta entrega" at bounding box center [582, 289] width 594 height 21
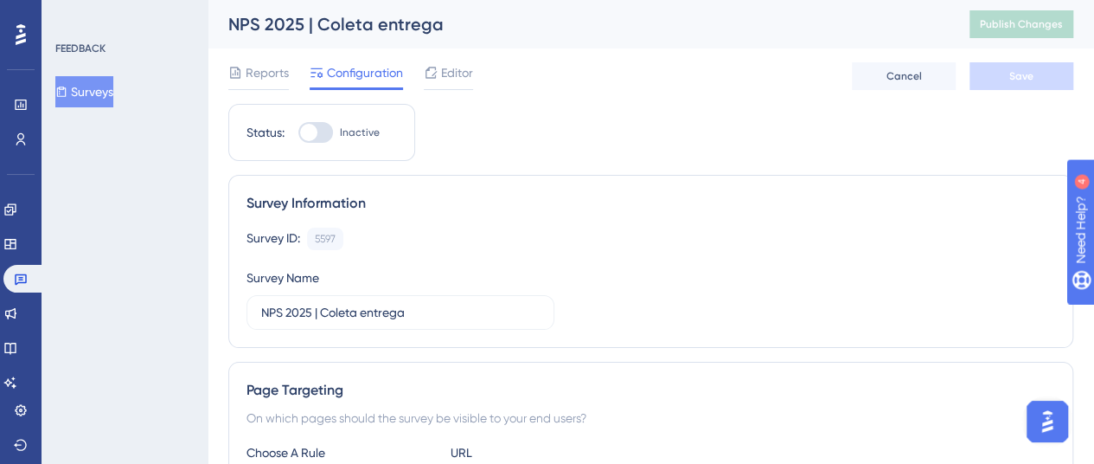
click at [263, 80] on span "Reports" at bounding box center [267, 72] width 43 height 21
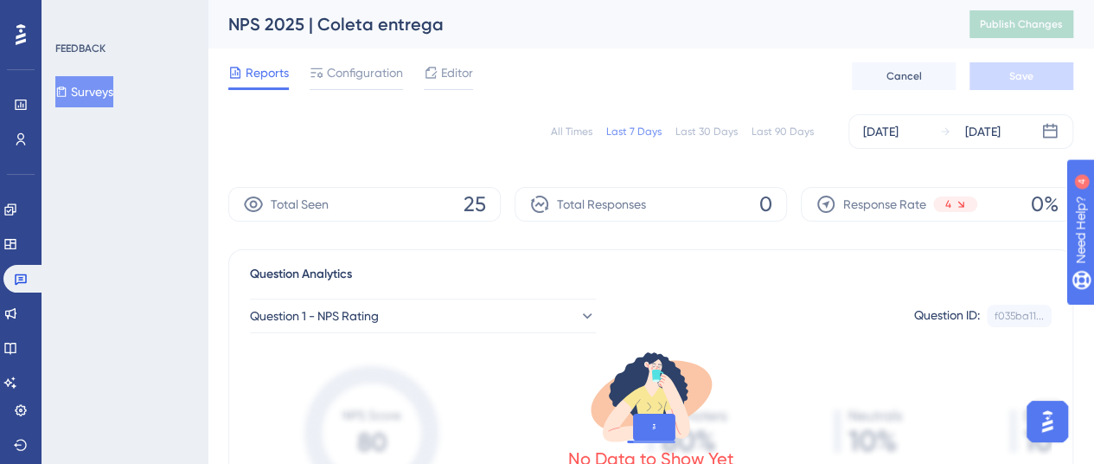
click at [578, 134] on div "All Times" at bounding box center [572, 132] width 42 height 14
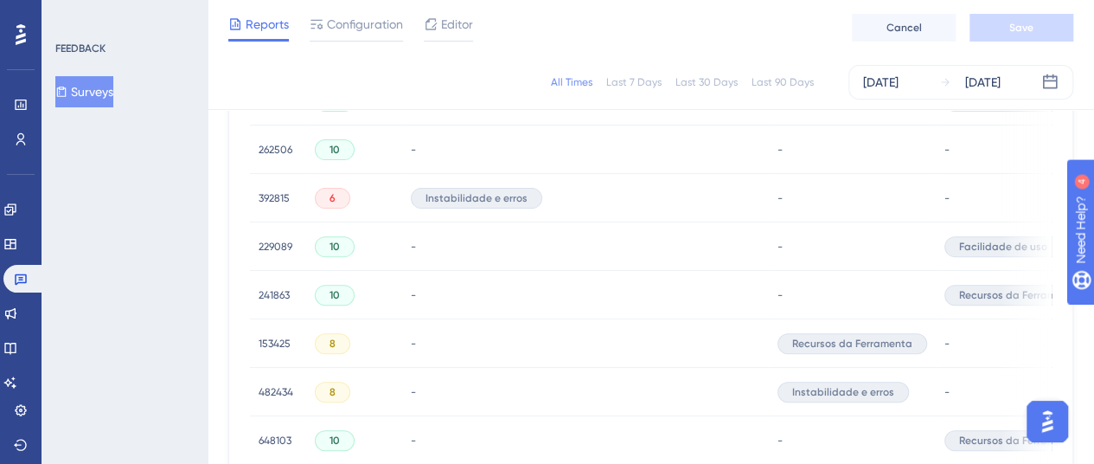
scroll to position [1211, 0]
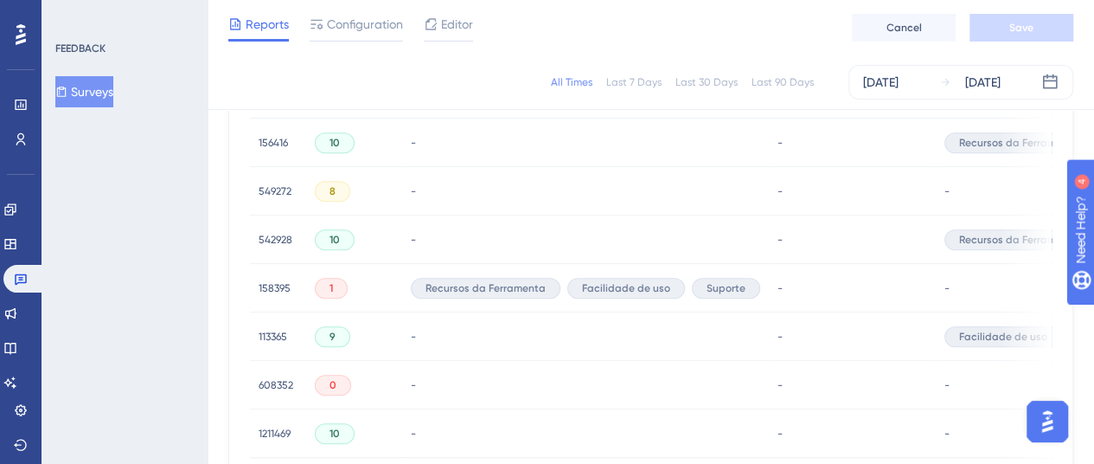
click at [285, 285] on span "158395" at bounding box center [275, 288] width 32 height 14
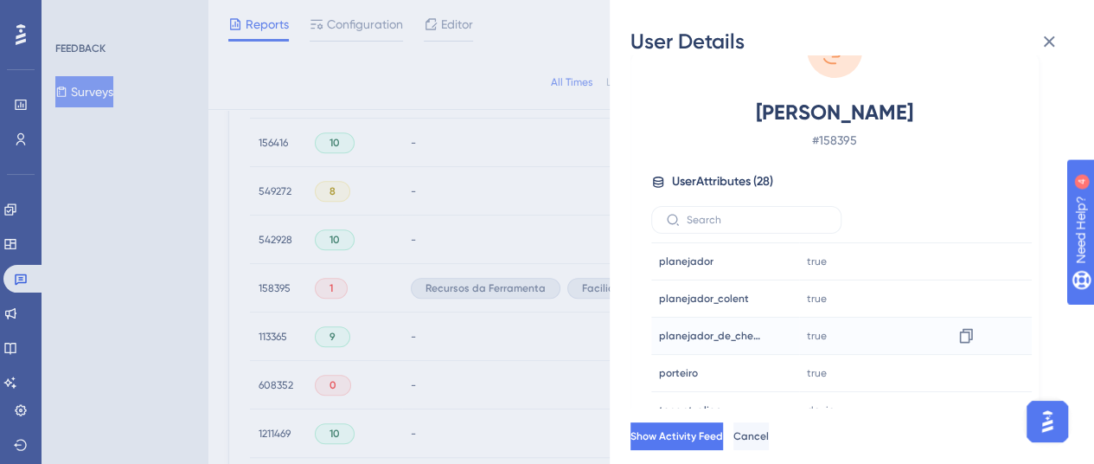
scroll to position [778, 0]
click at [1063, 46] on button at bounding box center [1049, 41] width 35 height 35
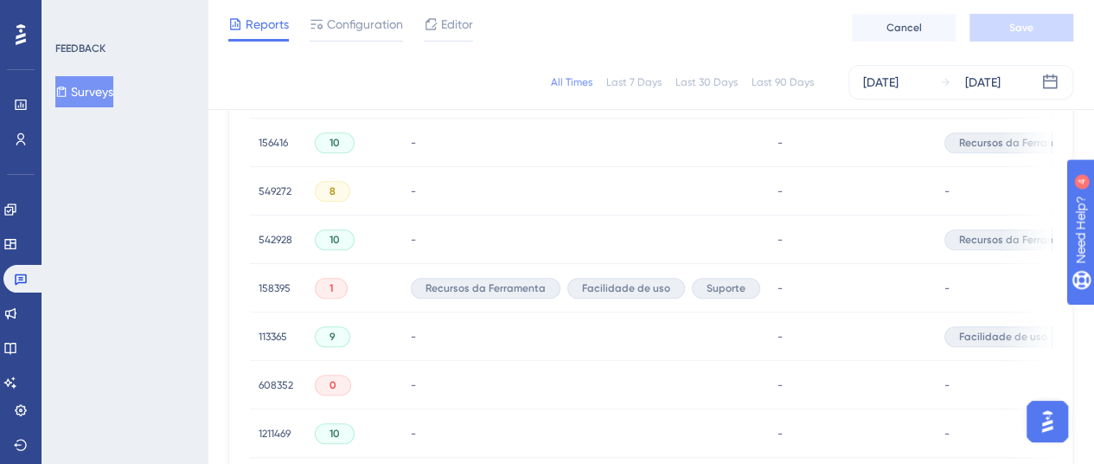
click at [101, 87] on button "Surveys" at bounding box center [84, 91] width 58 height 31
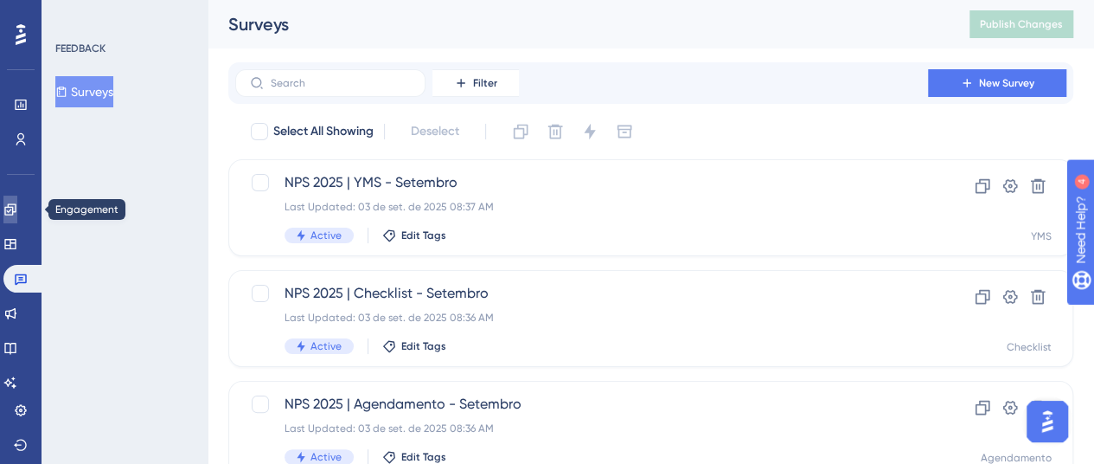
click at [17, 212] on icon at bounding box center [10, 209] width 14 height 14
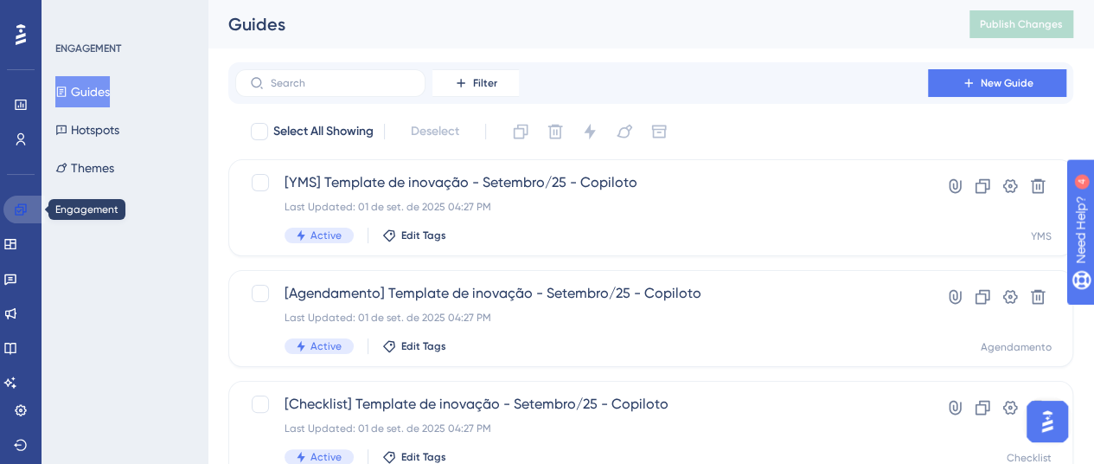
click at [16, 212] on icon at bounding box center [20, 208] width 11 height 11
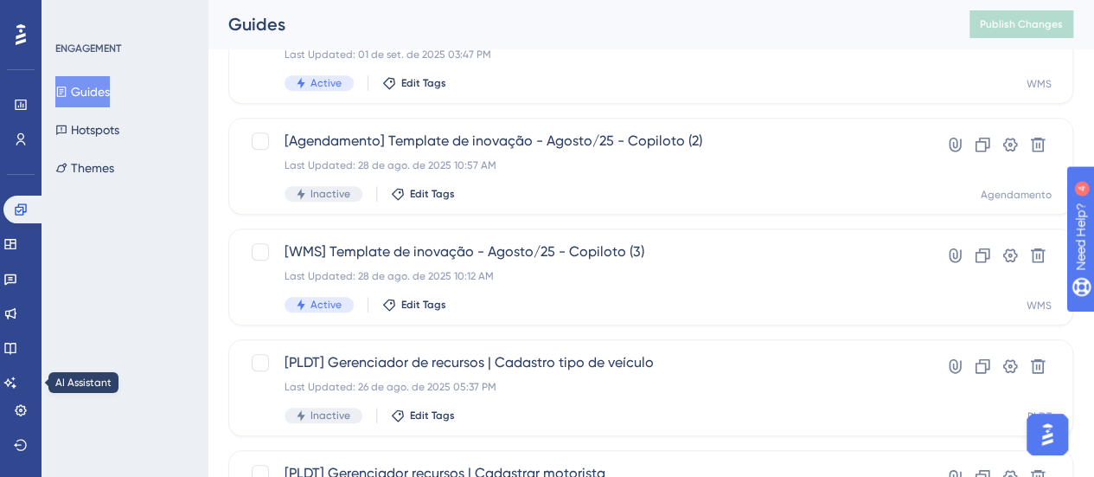
scroll to position [692, 0]
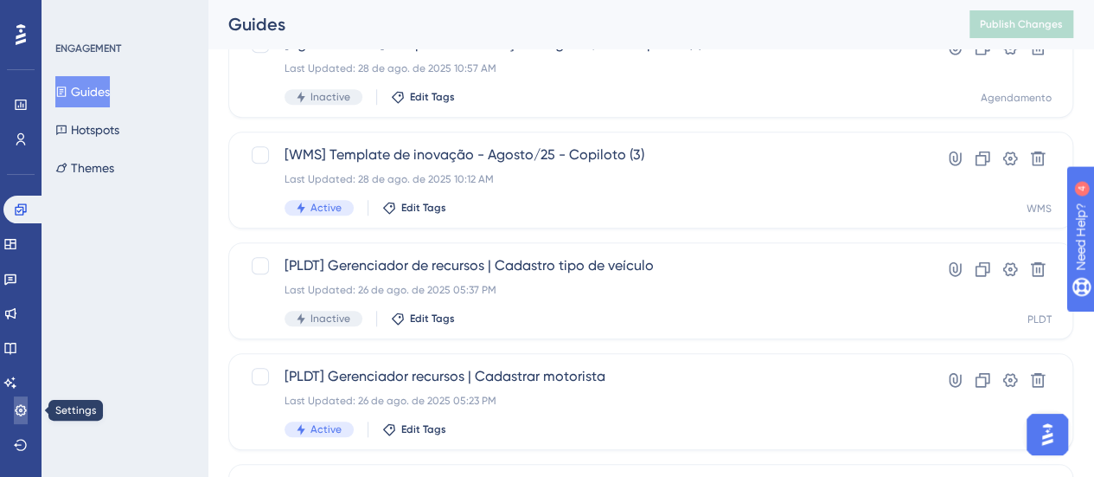
click at [14, 414] on link at bounding box center [21, 410] width 14 height 28
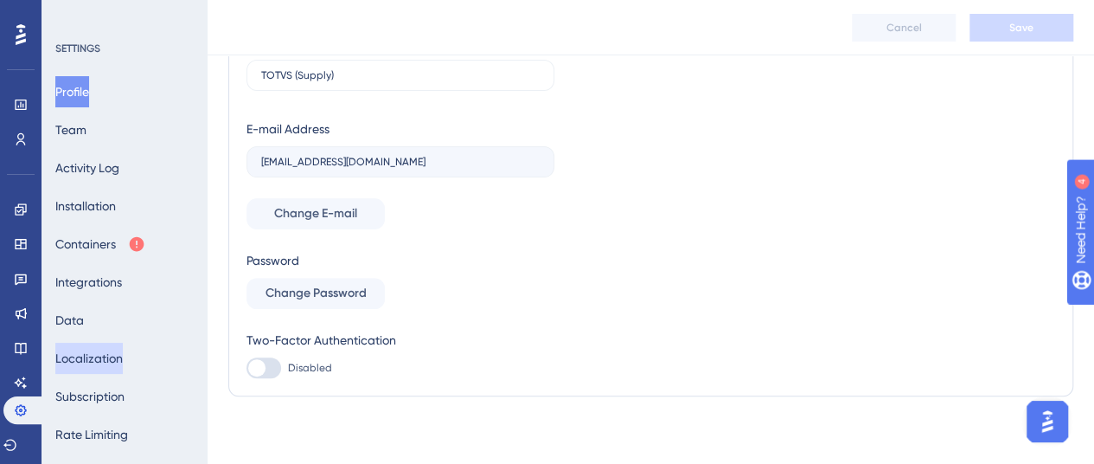
scroll to position [184, 0]
click at [109, 253] on button "Containers" at bounding box center [100, 243] width 90 height 31
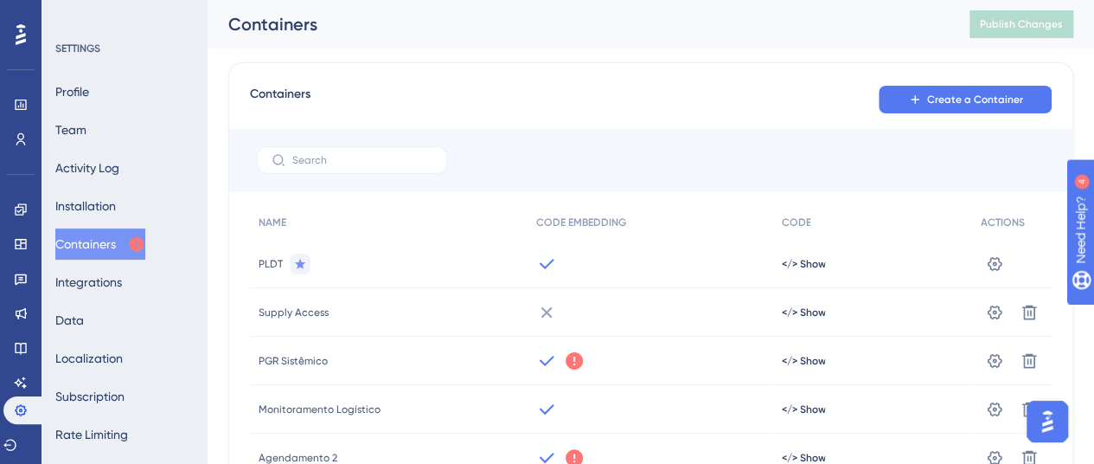
click at [542, 307] on icon at bounding box center [546, 312] width 21 height 21
click at [543, 310] on icon at bounding box center [546, 312] width 21 height 21
click at [794, 271] on span "</> Show" at bounding box center [803, 264] width 44 height 14
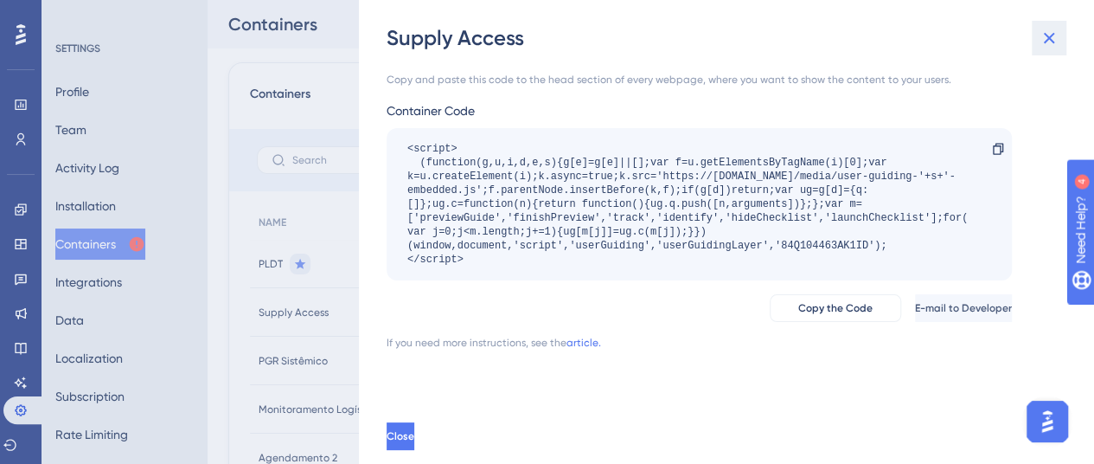
click at [1048, 39] on icon at bounding box center [1049, 38] width 11 height 11
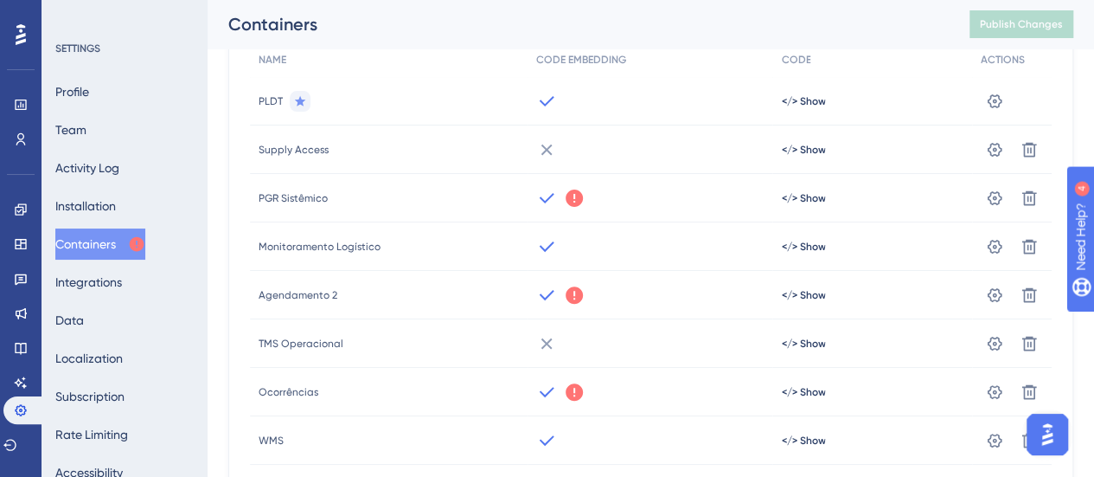
scroll to position [173, 0]
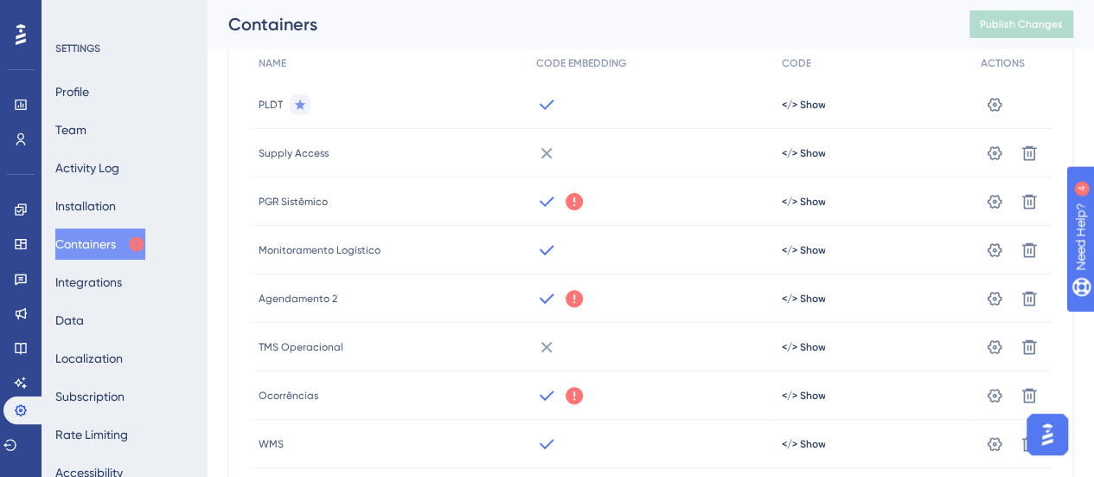
click at [567, 200] on icon at bounding box center [574, 201] width 17 height 17
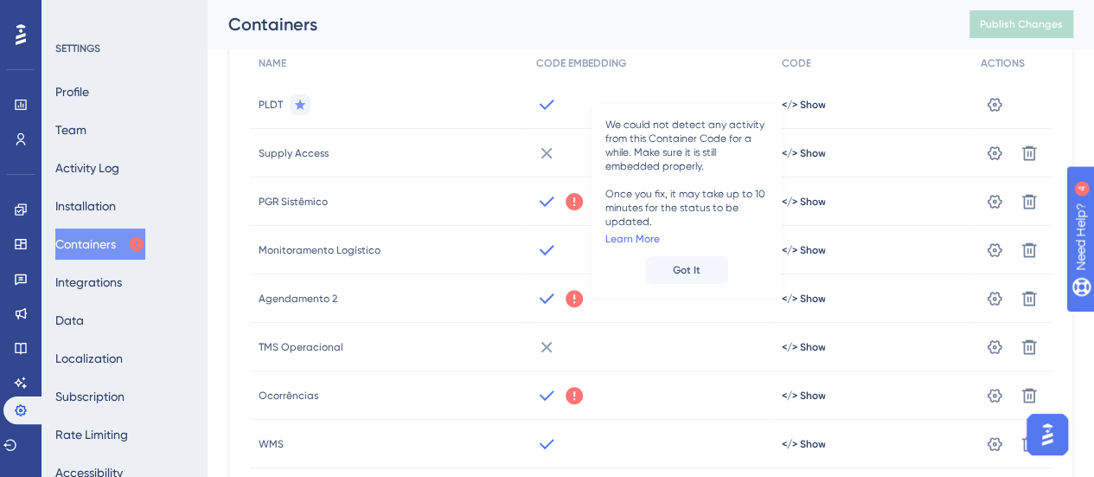
click at [548, 248] on icon at bounding box center [546, 250] width 21 height 21
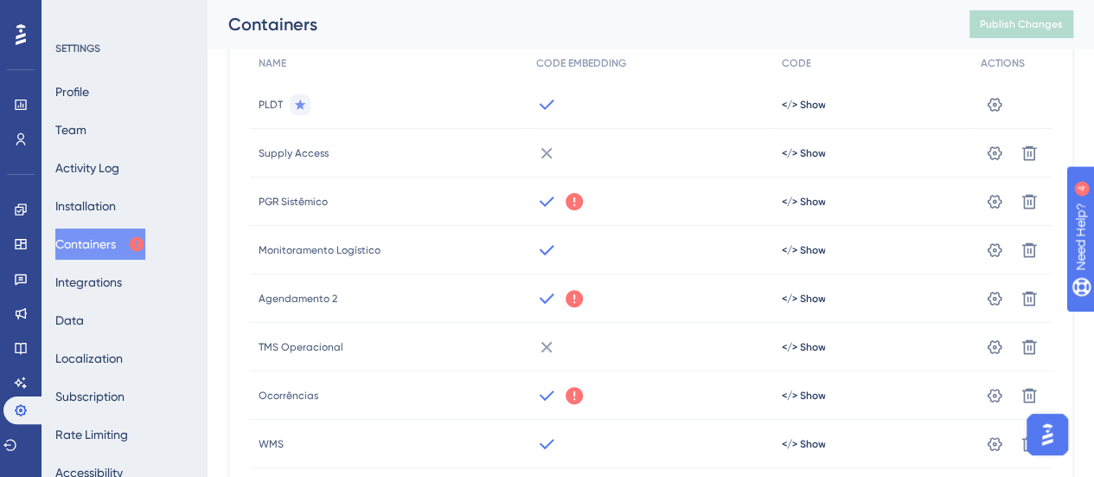
click at [540, 139] on div at bounding box center [651, 153] width 246 height 48
drag, startPoint x: 540, startPoint y: 139, endPoint x: 637, endPoint y: 163, distance: 100.5
click at [637, 163] on div at bounding box center [651, 153] width 246 height 48
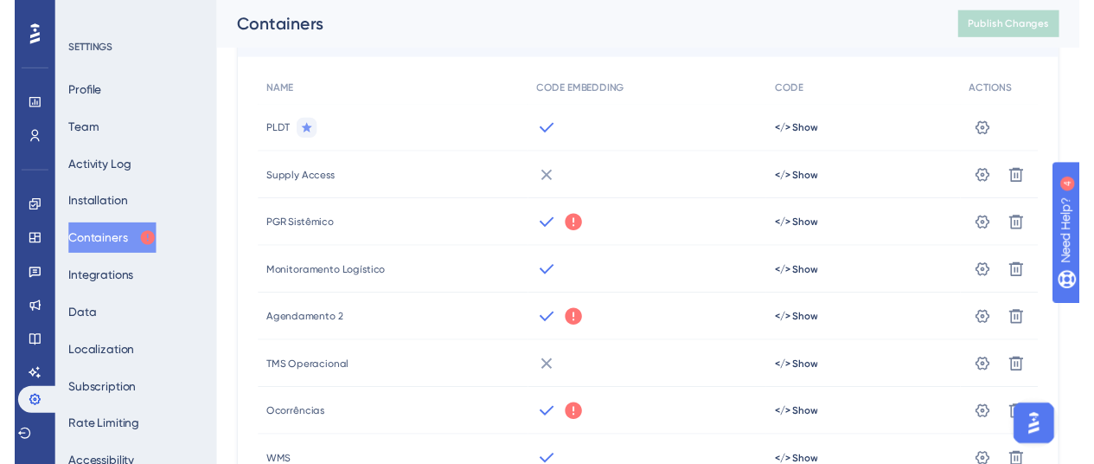
scroll to position [47, 0]
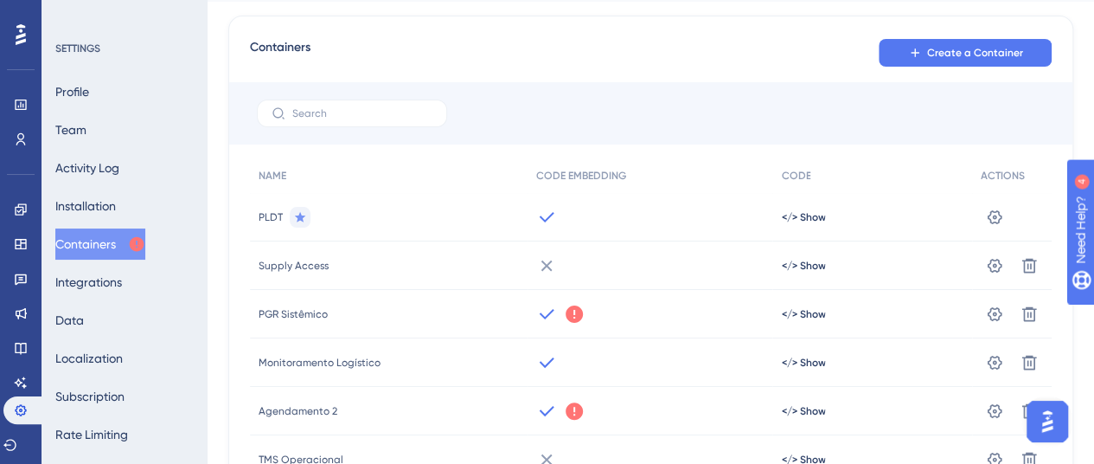
click at [573, 309] on icon at bounding box center [574, 313] width 17 height 17
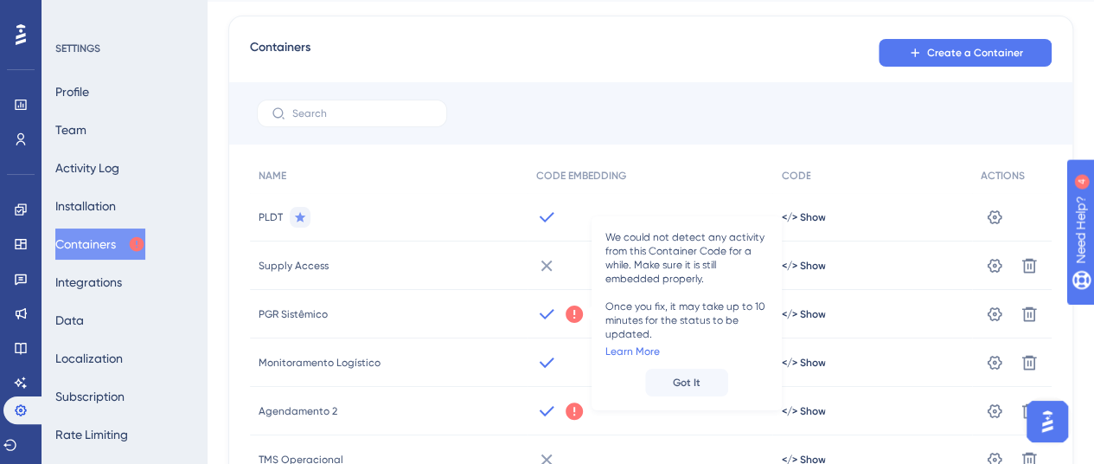
click at [570, 413] on icon at bounding box center [574, 410] width 21 height 21
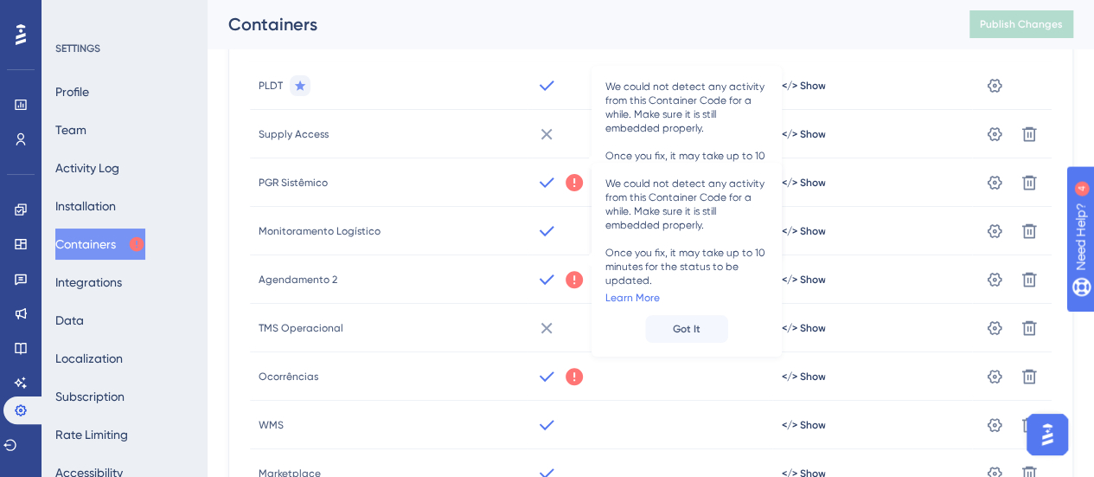
scroll to position [220, 0]
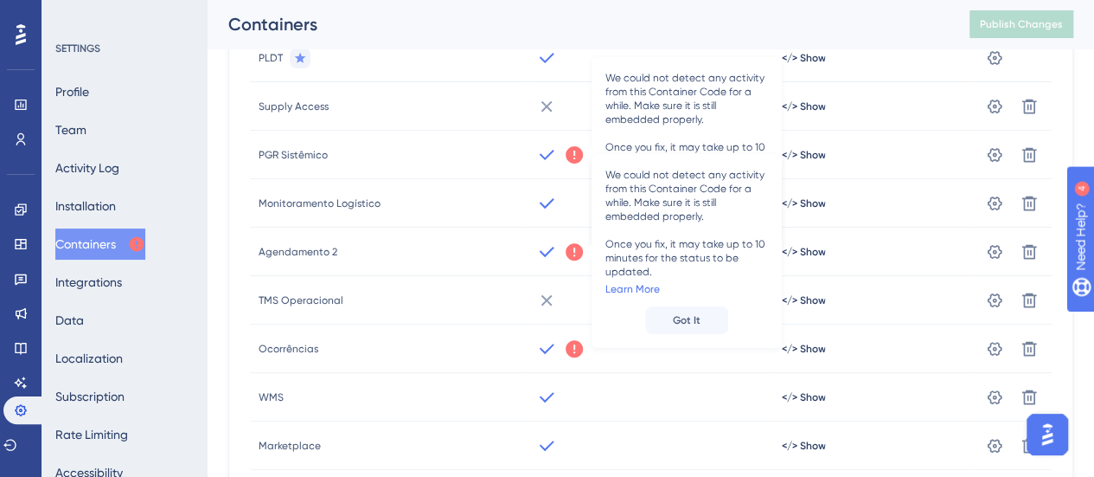
click at [566, 349] on icon at bounding box center [574, 348] width 17 height 17
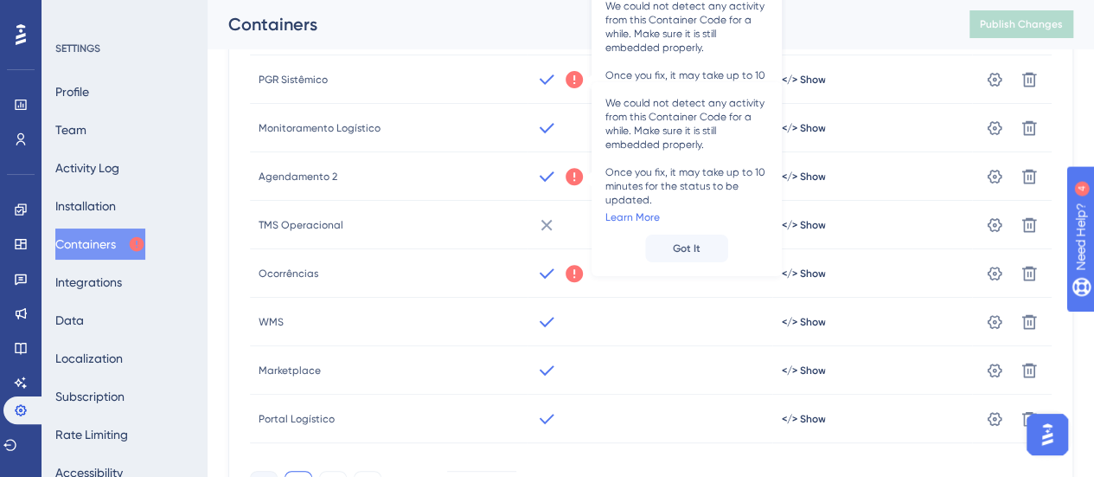
scroll to position [393, 0]
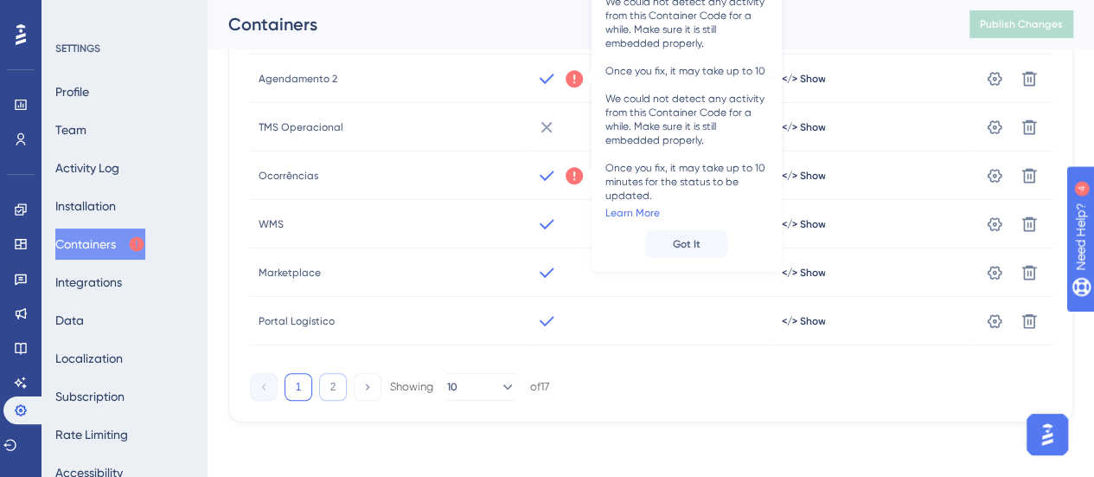
click at [334, 375] on button "2" at bounding box center [333, 387] width 28 height 28
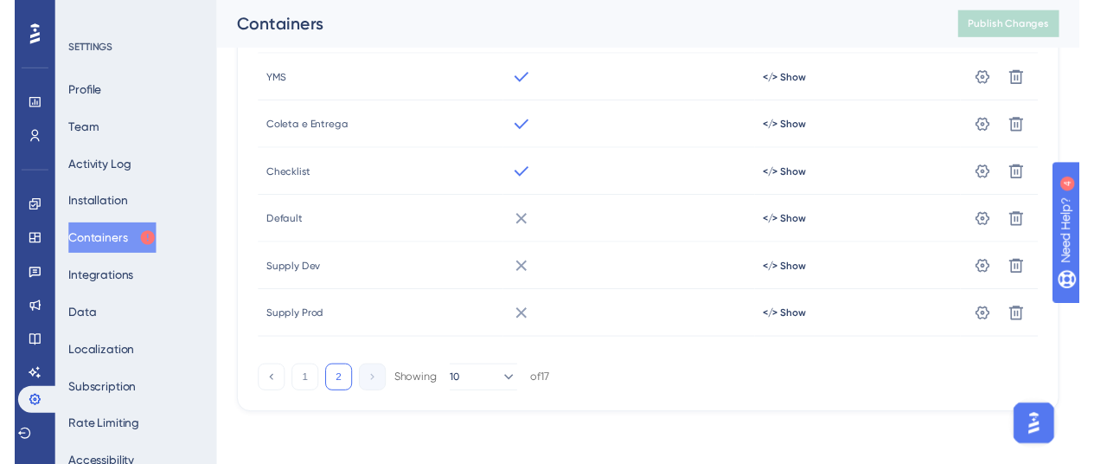
scroll to position [0, 0]
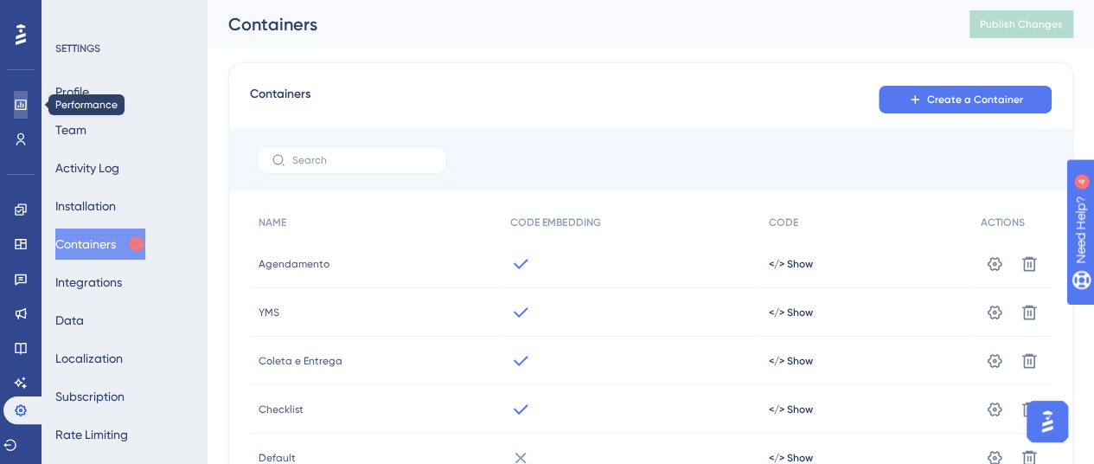
click at [20, 106] on icon at bounding box center [20, 104] width 11 height 10
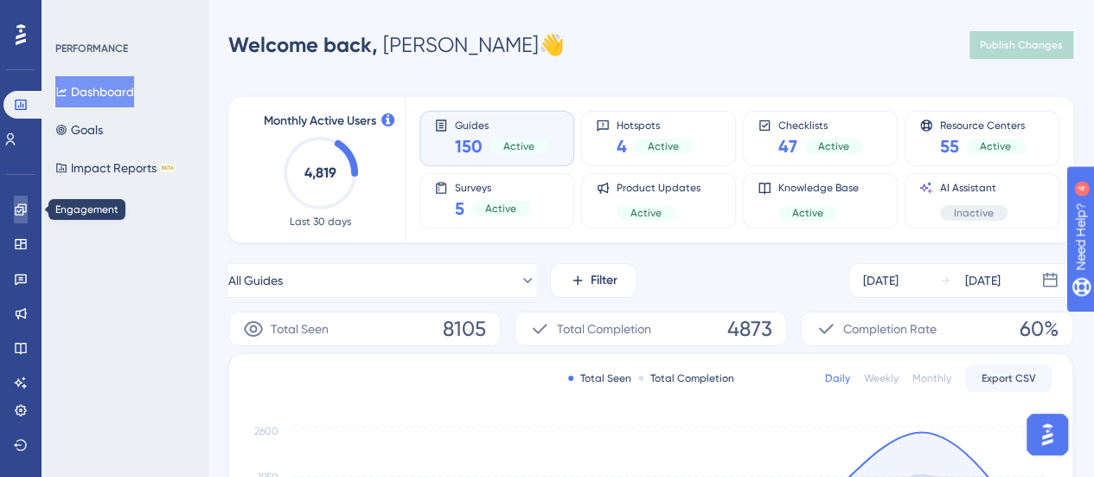
click at [28, 216] on link at bounding box center [21, 209] width 14 height 28
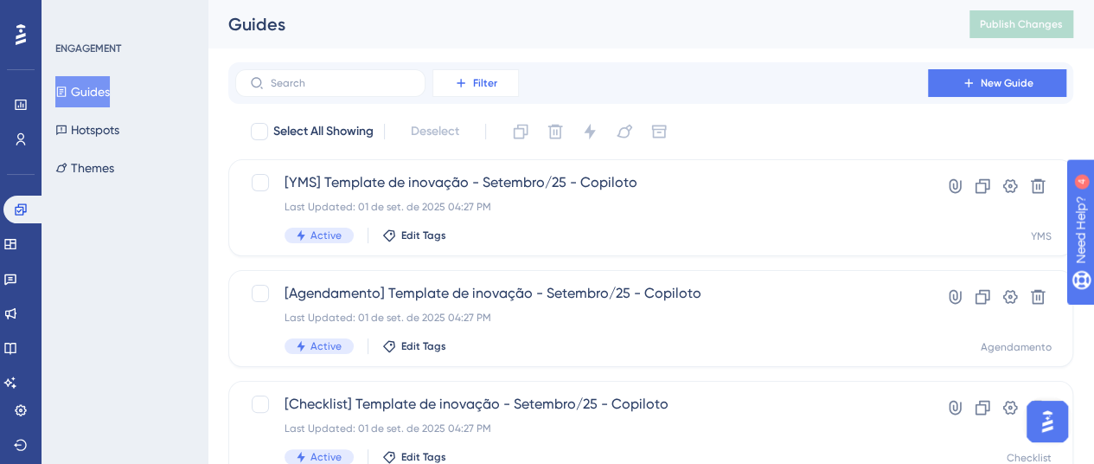
click at [477, 87] on span "Filter" at bounding box center [485, 83] width 24 height 14
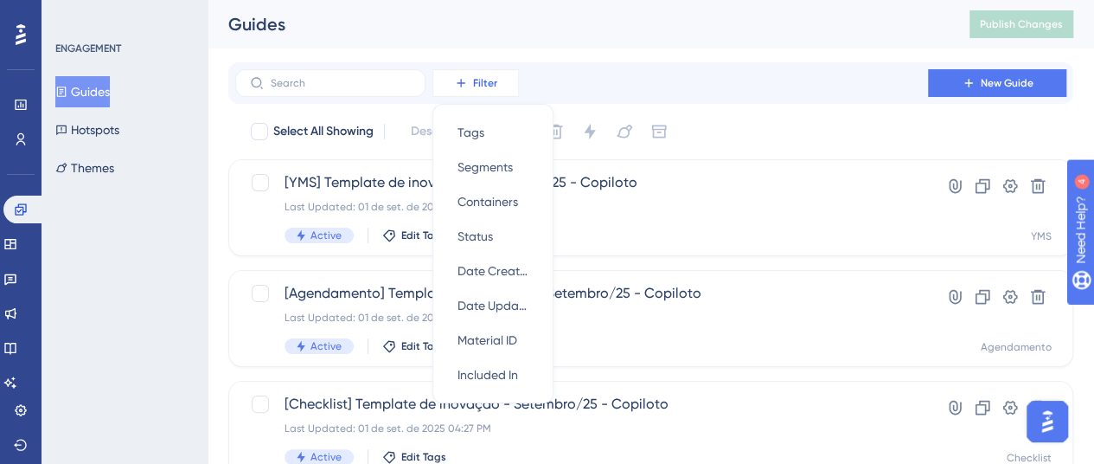
scroll to position [21, 0]
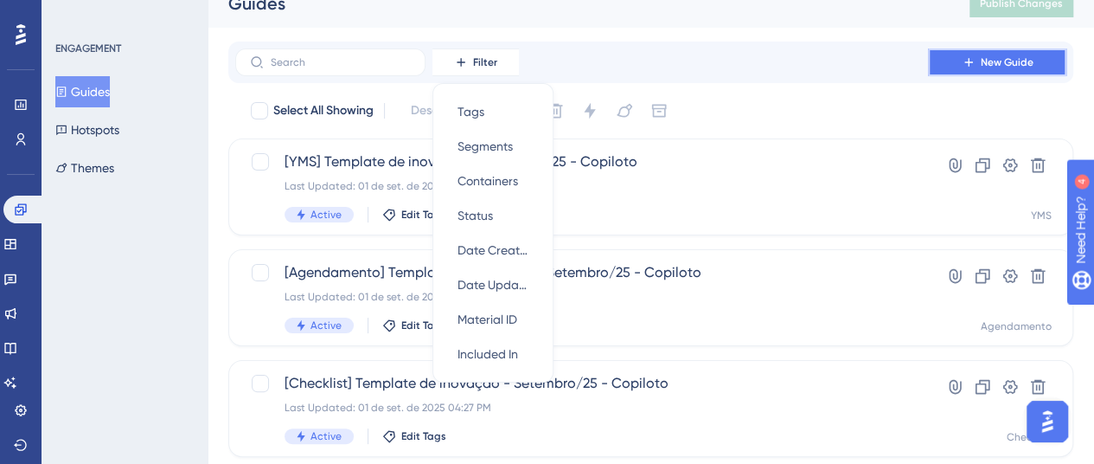
click at [1010, 63] on span "New Guide" at bounding box center [1007, 62] width 53 height 14
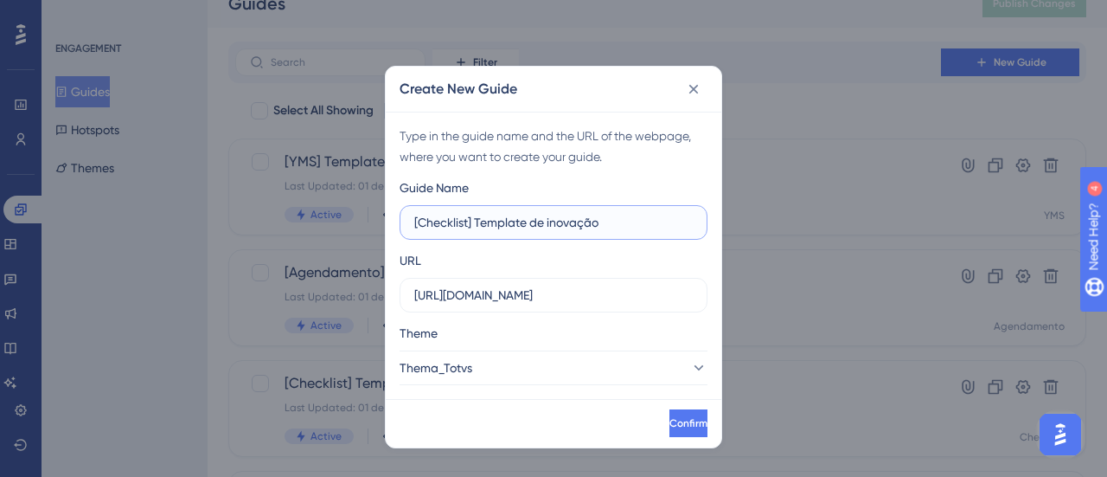
type input "[Checklist] Template de inovação"
click at [694, 89] on icon at bounding box center [694, 89] width 10 height 10
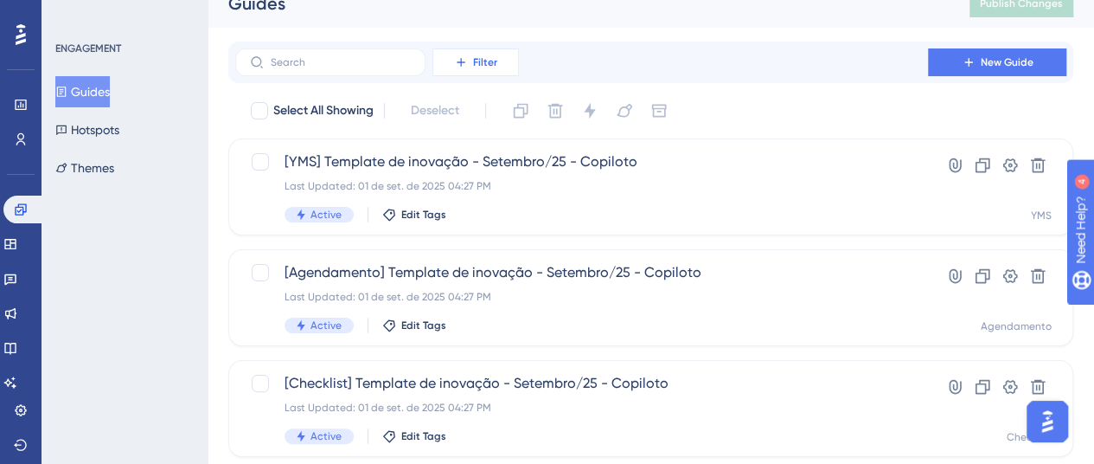
click at [478, 68] on span "Filter" at bounding box center [485, 62] width 24 height 14
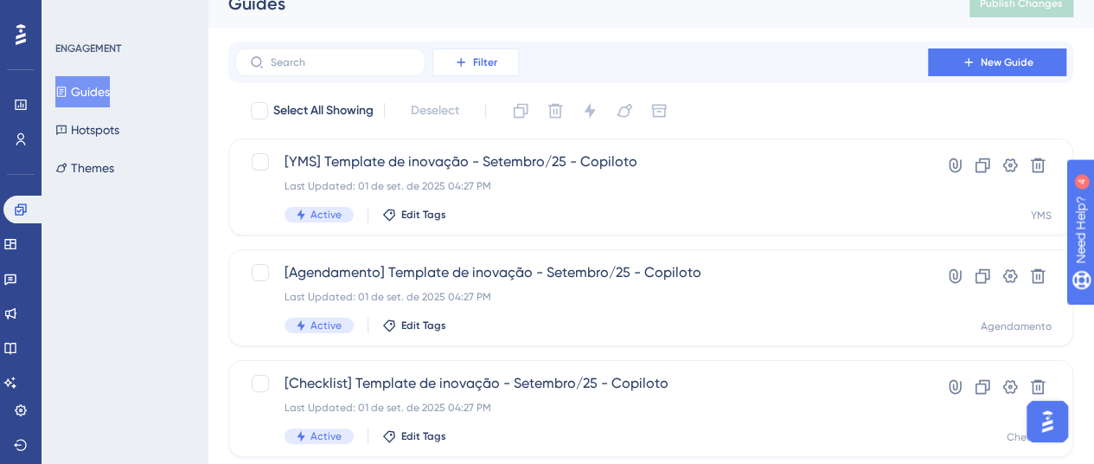
click at [488, 49] on button "Filter" at bounding box center [475, 62] width 86 height 28
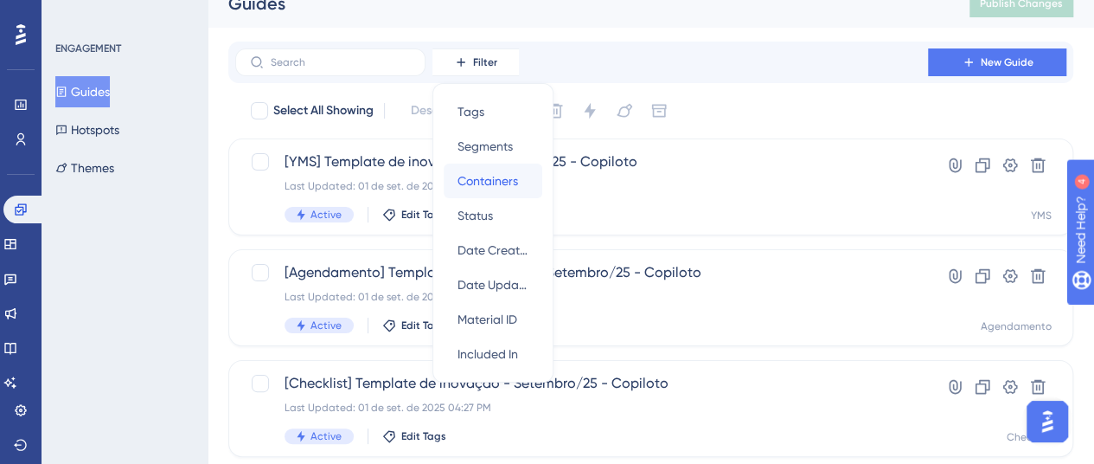
click at [483, 175] on span "Containers" at bounding box center [488, 180] width 61 height 21
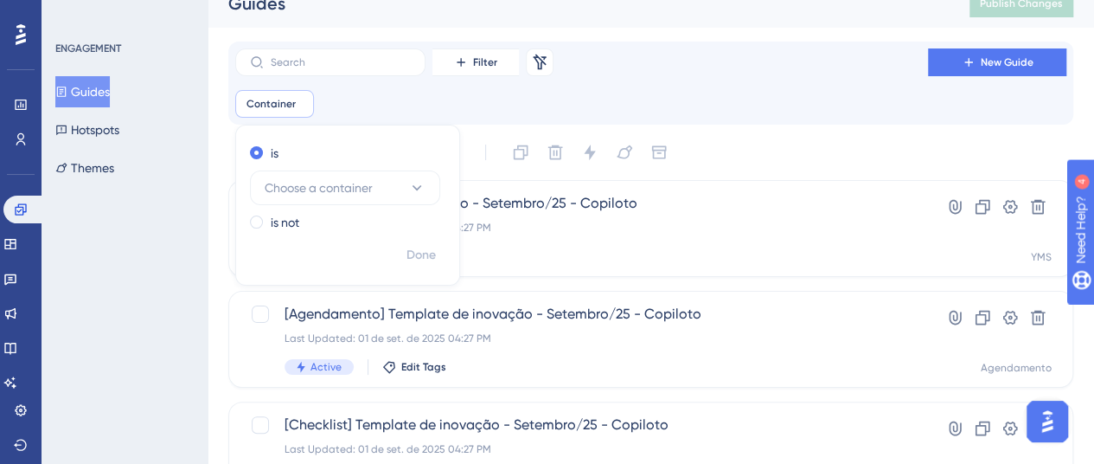
scroll to position [36, 0]
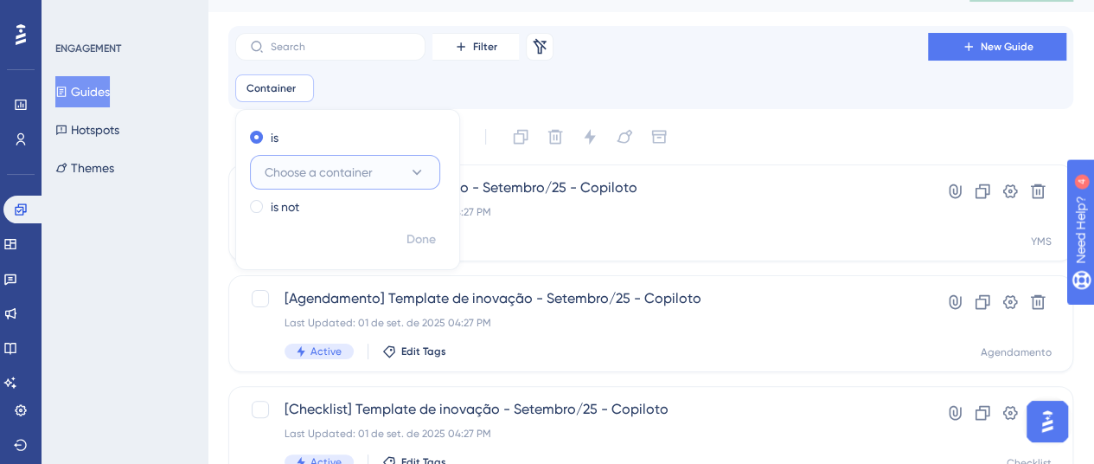
click at [426, 171] on button "Choose a container" at bounding box center [345, 172] width 190 height 35
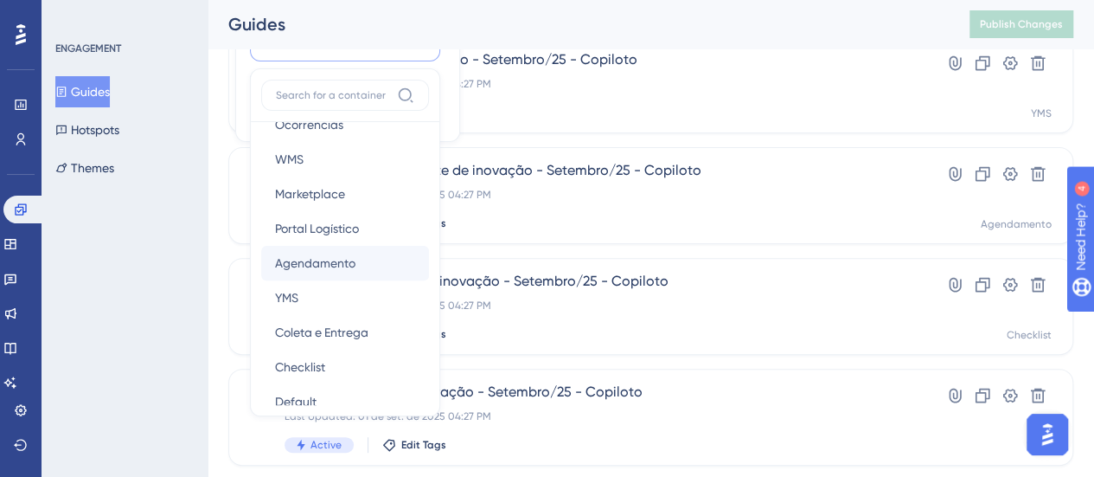
scroll to position [259, 0]
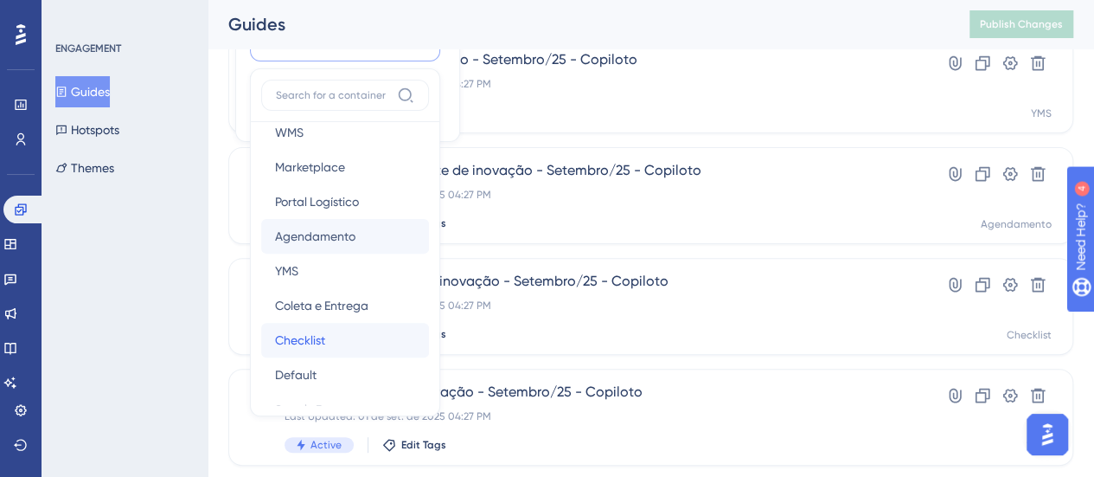
click at [329, 331] on div "Checklist Checklist" at bounding box center [345, 340] width 140 height 35
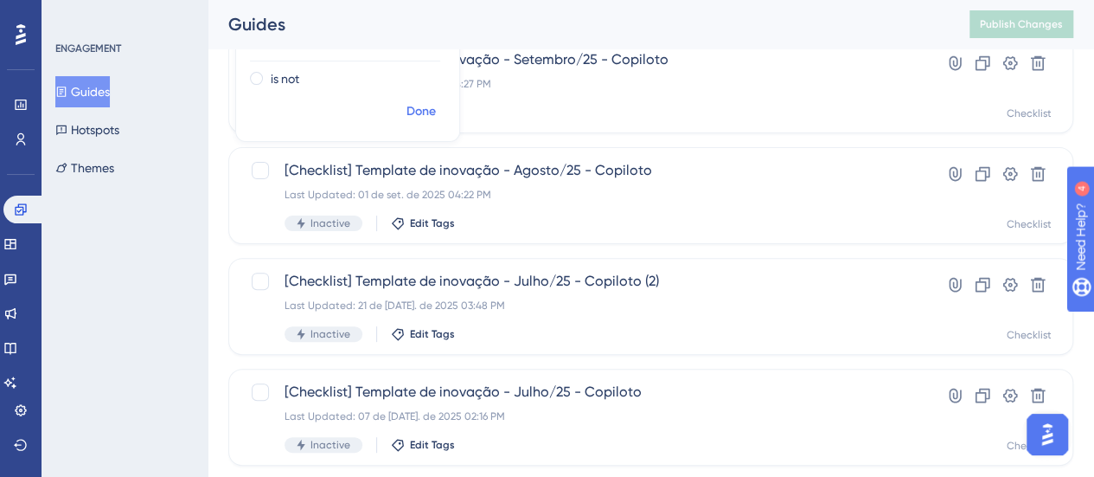
click at [426, 110] on span "Done" at bounding box center [420, 111] width 29 height 21
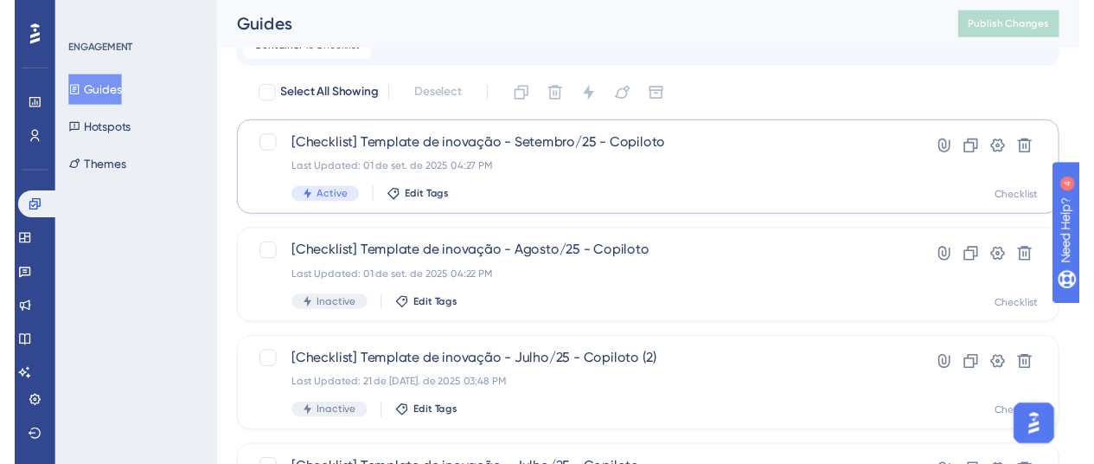
scroll to position [0, 0]
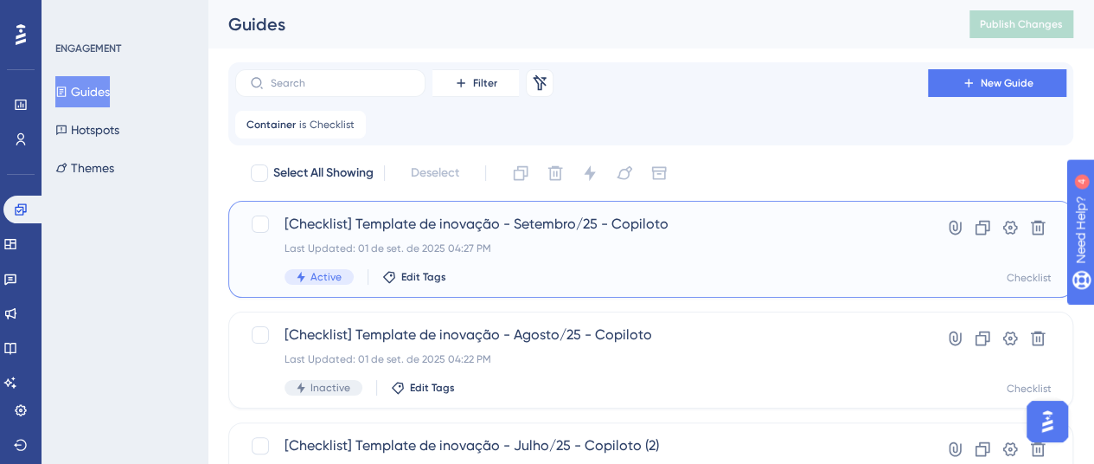
click at [602, 224] on span "[Checklist] Template de inovação - Setembro/25 - Copiloto" at bounding box center [582, 224] width 594 height 21
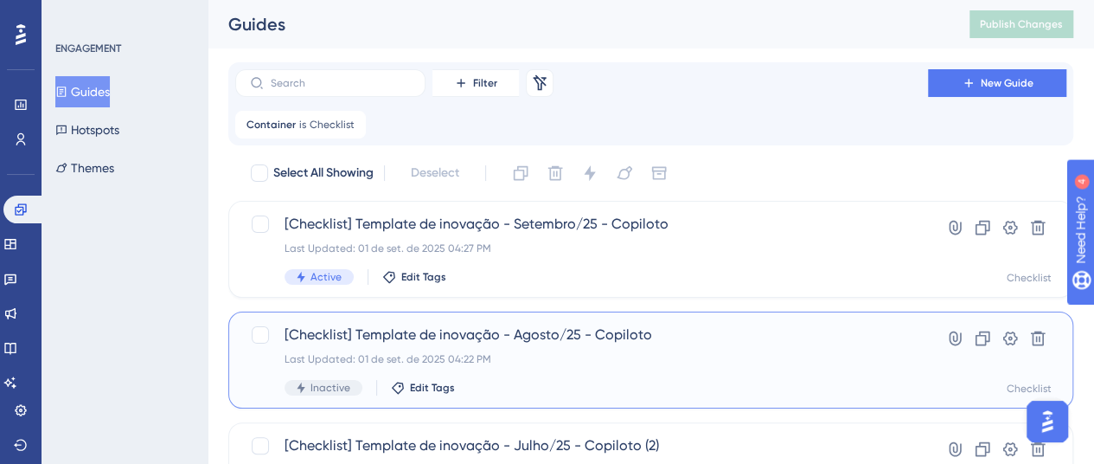
click at [808, 335] on span "[Checklist] Template de inovação - Agosto/25 - Copiloto" at bounding box center [582, 334] width 594 height 21
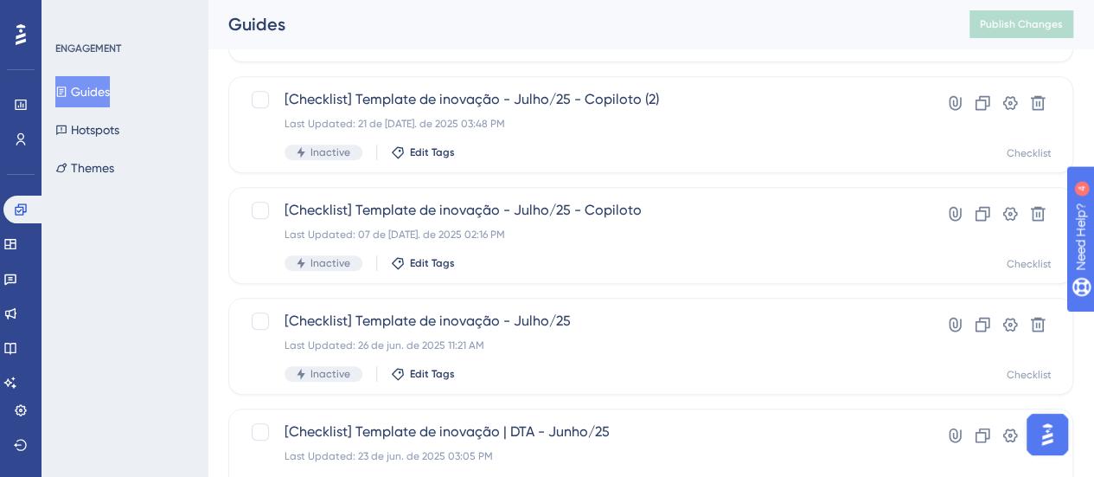
scroll to position [432, 0]
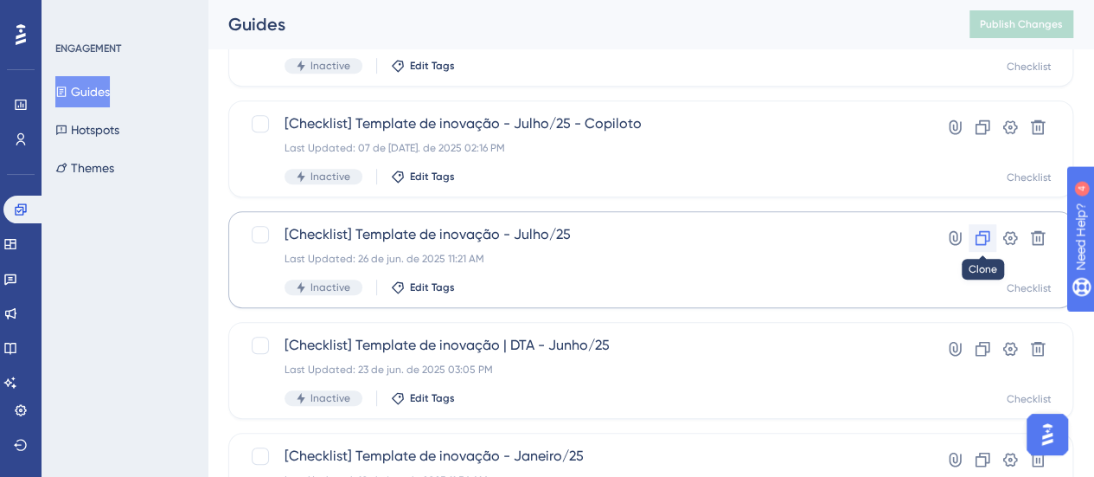
click at [970, 243] on button at bounding box center [983, 238] width 28 height 28
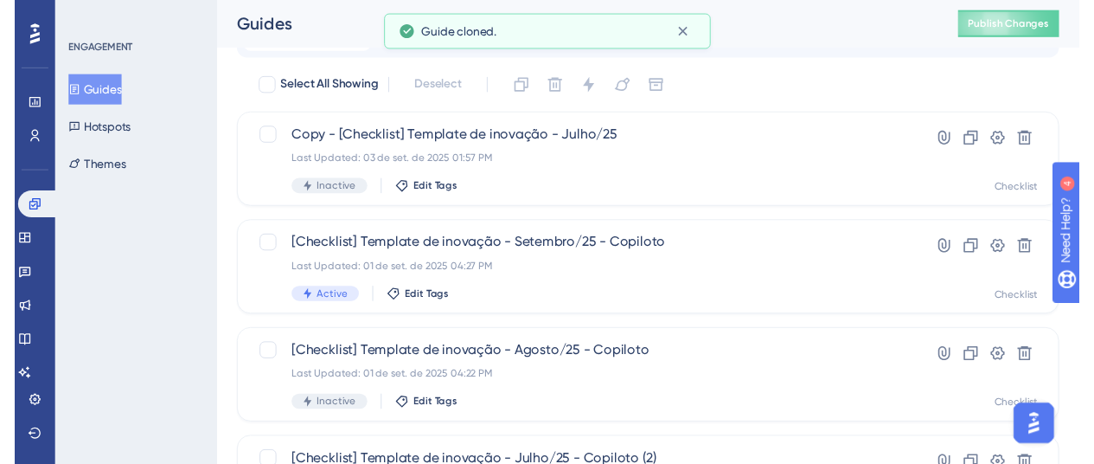
scroll to position [0, 0]
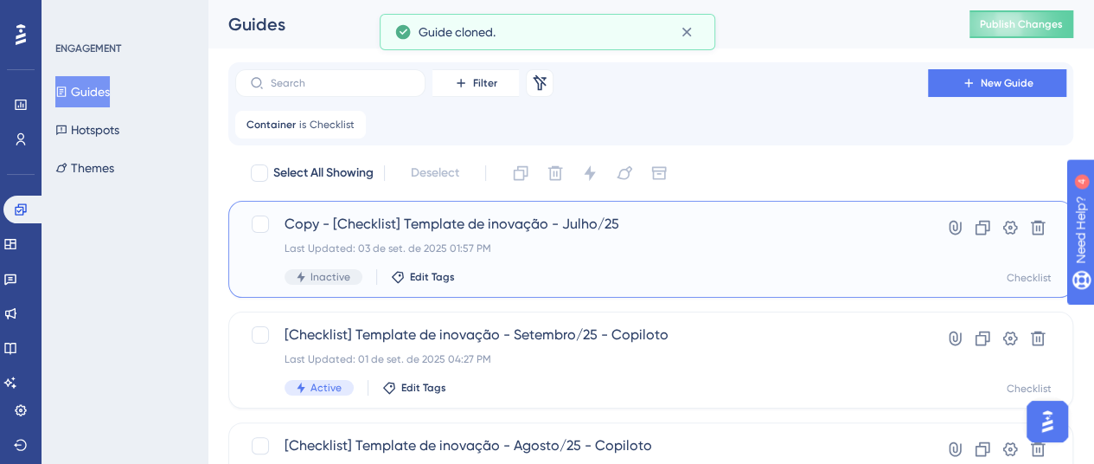
click at [613, 229] on span "Copy - [Checklist] Template de inovação - Julho/25" at bounding box center [582, 224] width 594 height 21
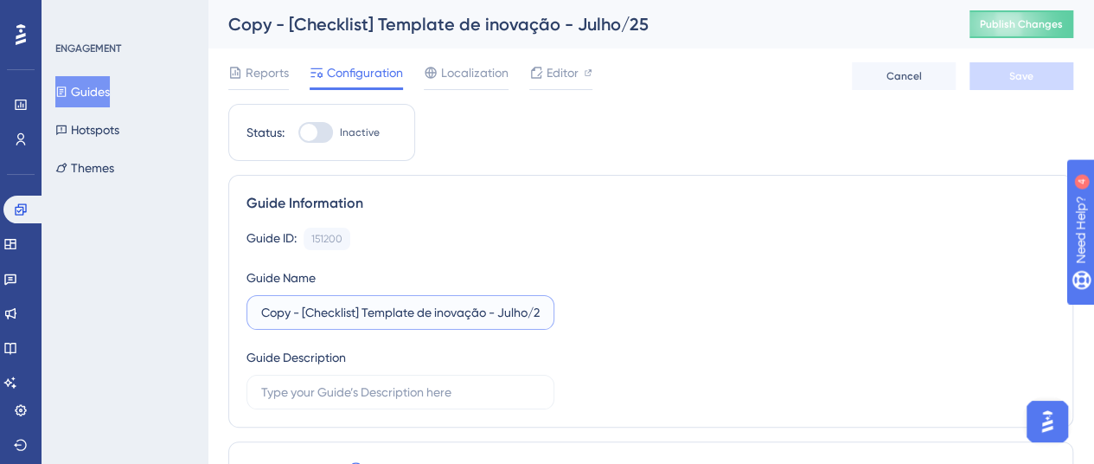
drag, startPoint x: 304, startPoint y: 312, endPoint x: 234, endPoint y: 314, distance: 70.1
click at [234, 314] on div "Guide Information Guide ID: 151200 Copy Guide Name Copy - [Checklist] Template …" at bounding box center [650, 301] width 845 height 253
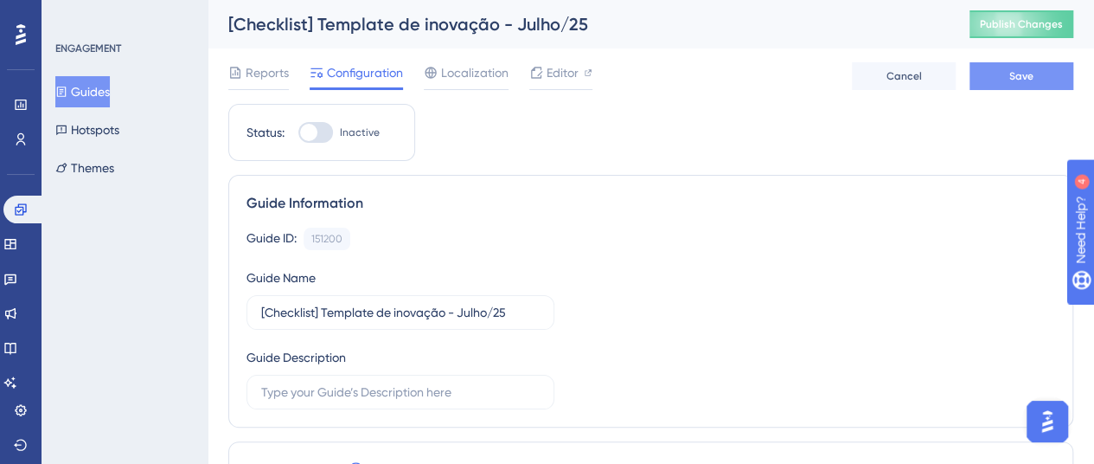
click at [1009, 87] on button "Save" at bounding box center [1022, 76] width 104 height 28
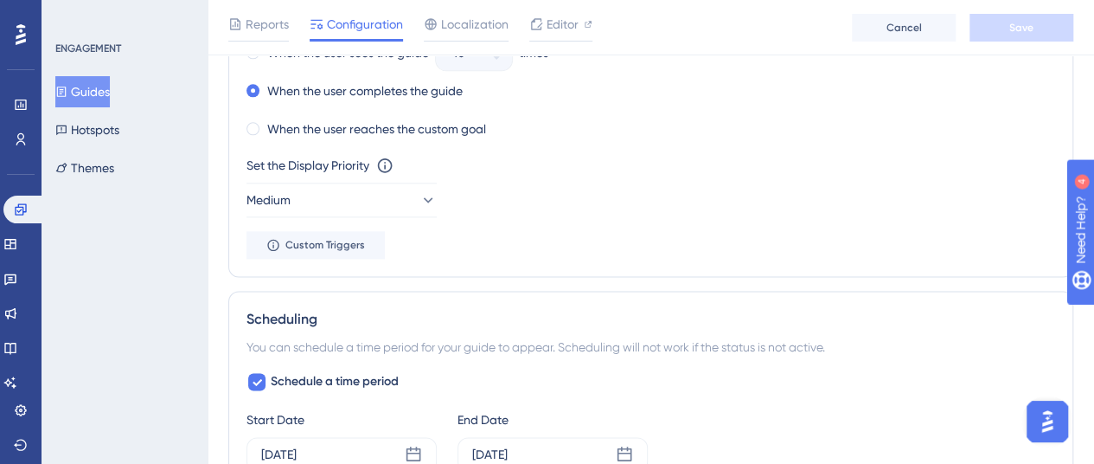
scroll to position [1211, 0]
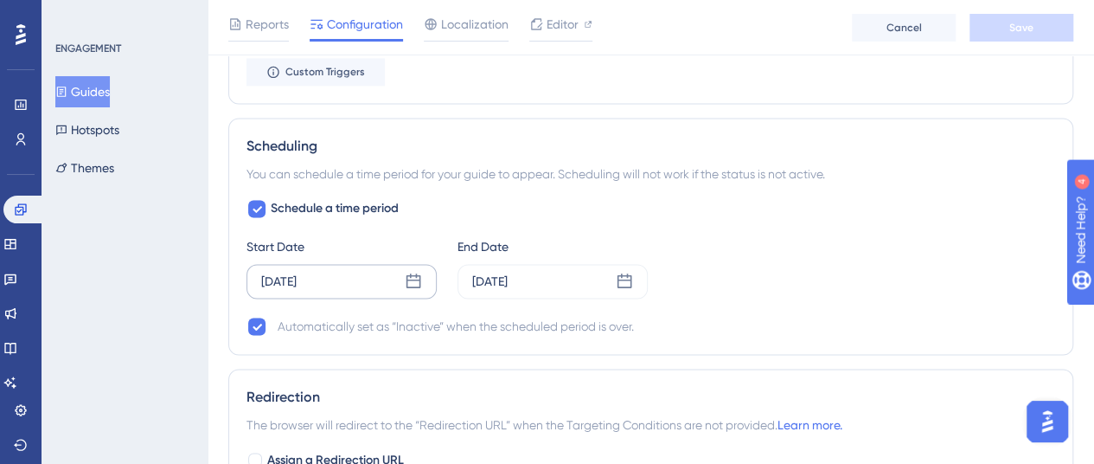
click at [410, 279] on icon at bounding box center [413, 280] width 17 height 17
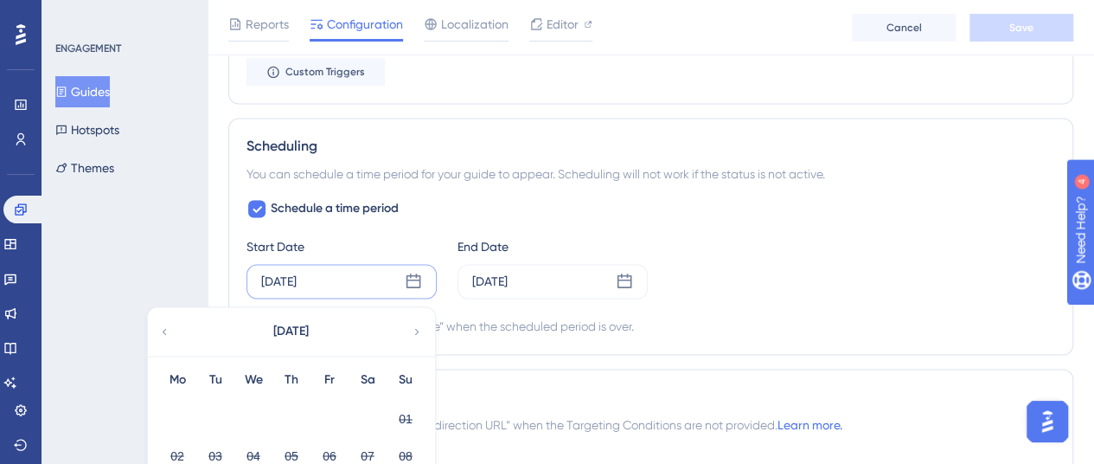
scroll to position [1384, 0]
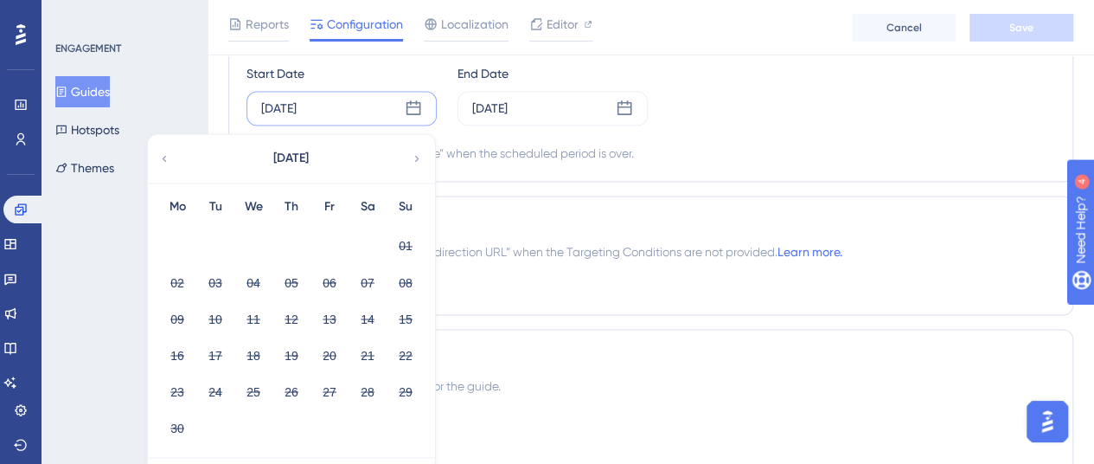
click at [415, 150] on icon at bounding box center [417, 158] width 12 height 16
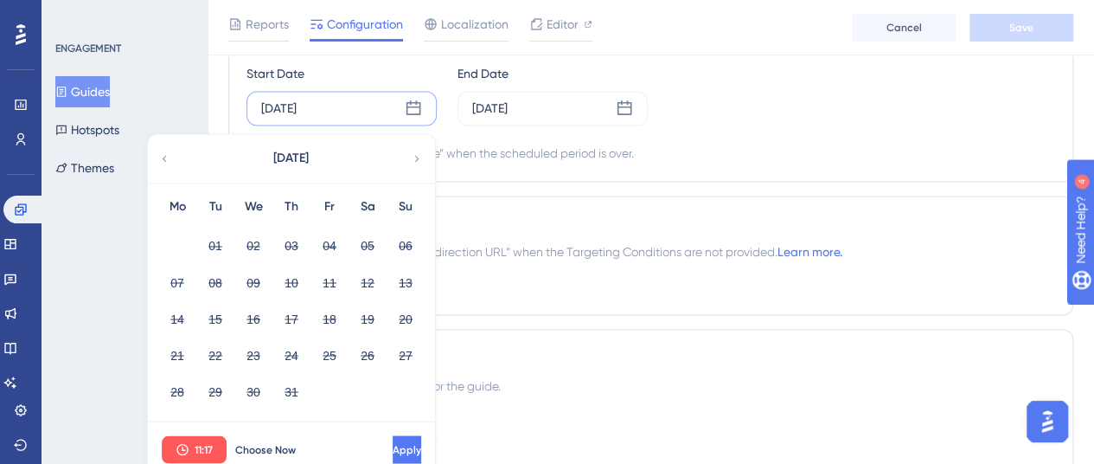
click at [415, 150] on icon at bounding box center [417, 158] width 12 height 16
click at [287, 442] on span "Choose Now" at bounding box center [265, 449] width 61 height 14
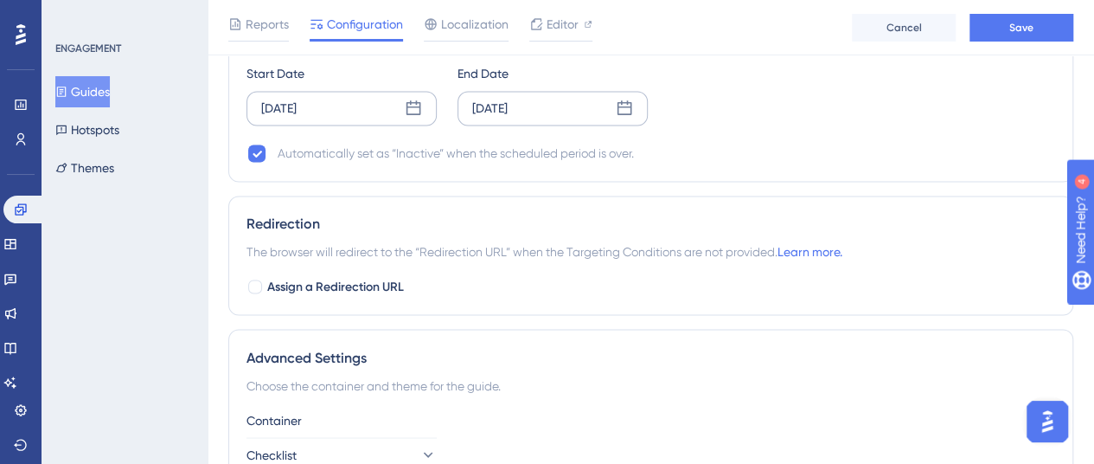
click at [630, 103] on icon at bounding box center [625, 107] width 15 height 15
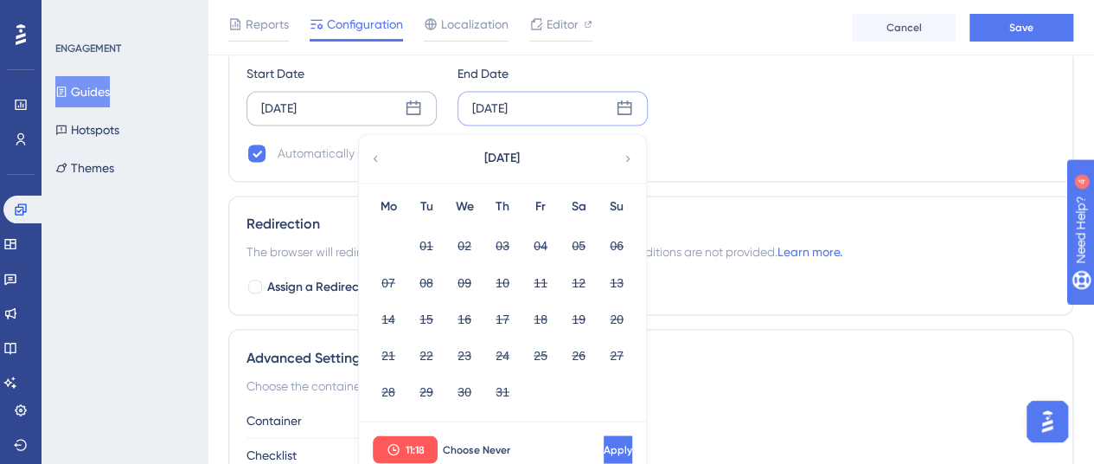
click at [618, 157] on div "[DATE]" at bounding box center [501, 158] width 285 height 48
click at [621, 157] on div "[DATE]" at bounding box center [501, 158] width 285 height 48
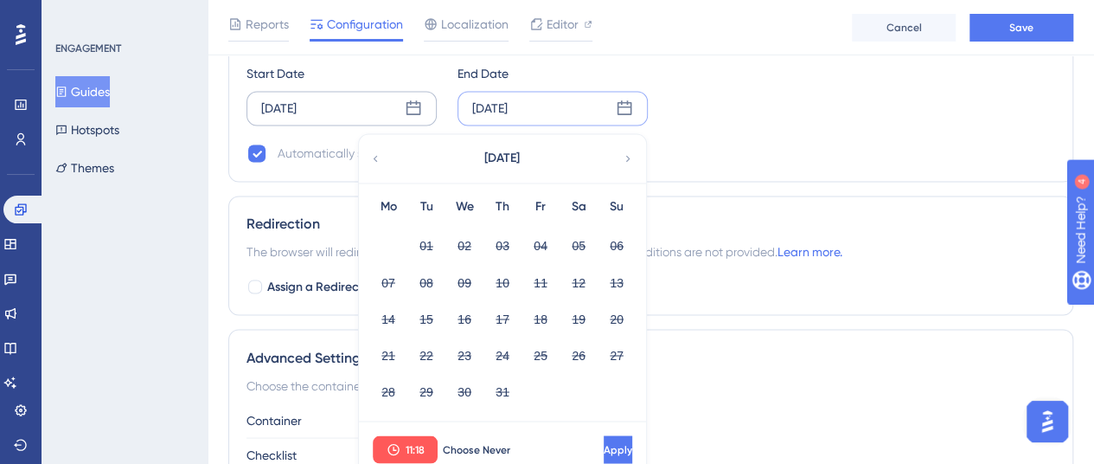
click at [623, 156] on icon at bounding box center [628, 158] width 12 height 16
click at [628, 155] on icon at bounding box center [628, 158] width 4 height 6
click at [427, 388] on button "30" at bounding box center [426, 390] width 29 height 29
click at [602, 448] on span "Apply" at bounding box center [616, 449] width 29 height 14
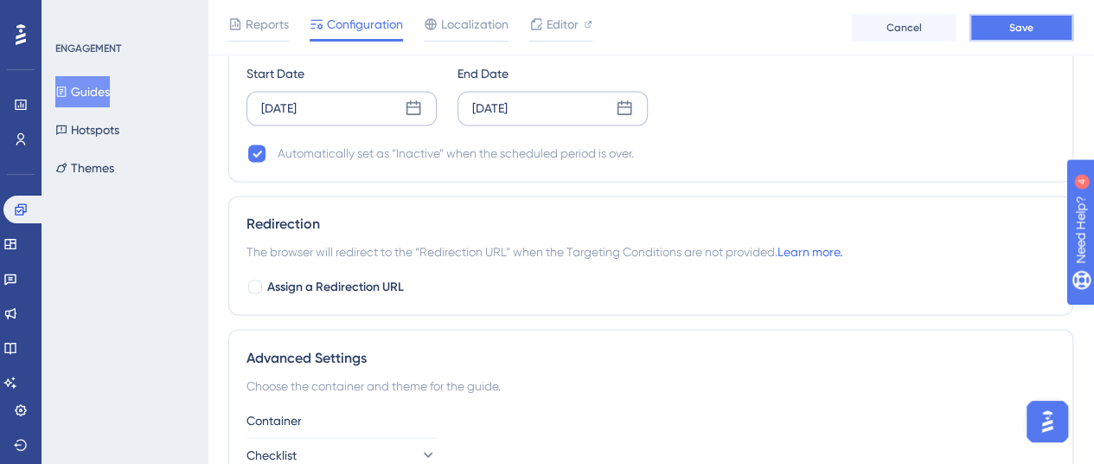
click at [1006, 35] on button "Save" at bounding box center [1022, 28] width 104 height 28
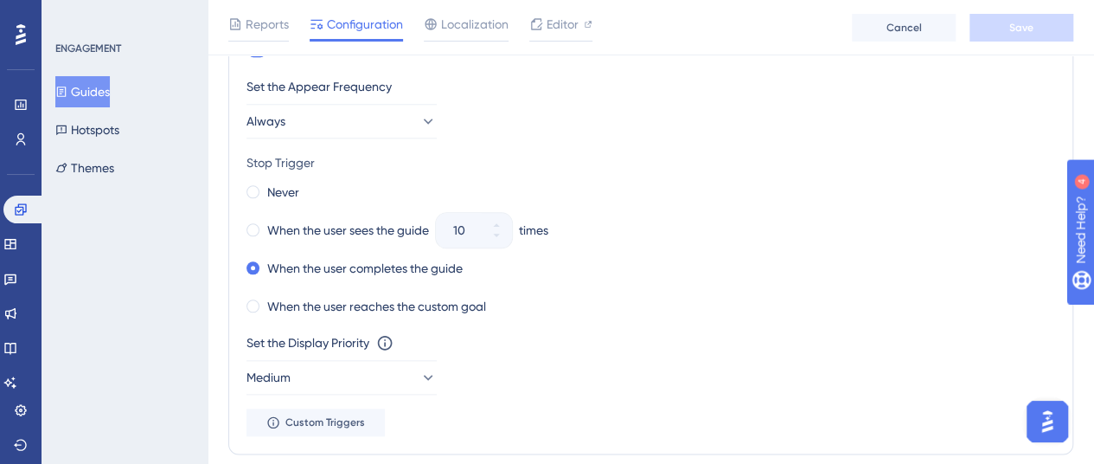
scroll to position [774, 0]
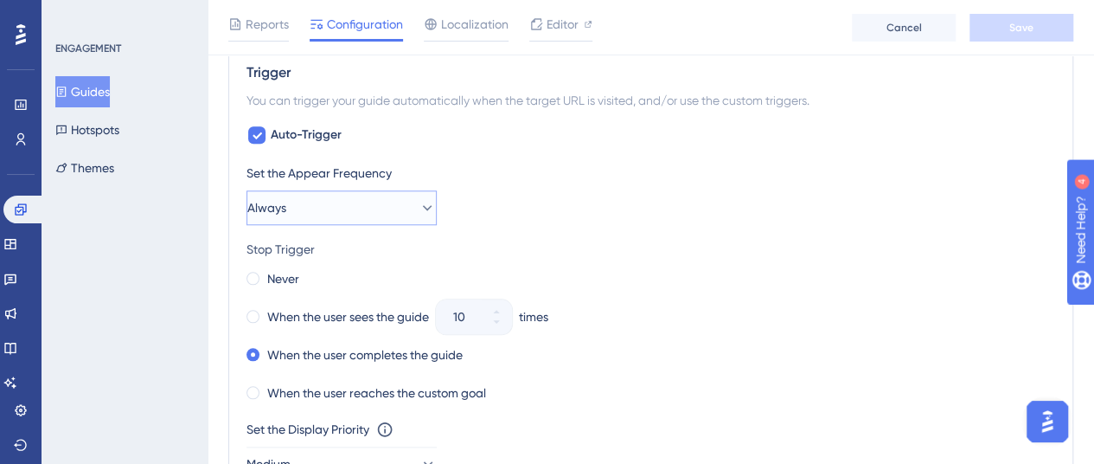
click at [388, 207] on button "Always" at bounding box center [341, 207] width 190 height 35
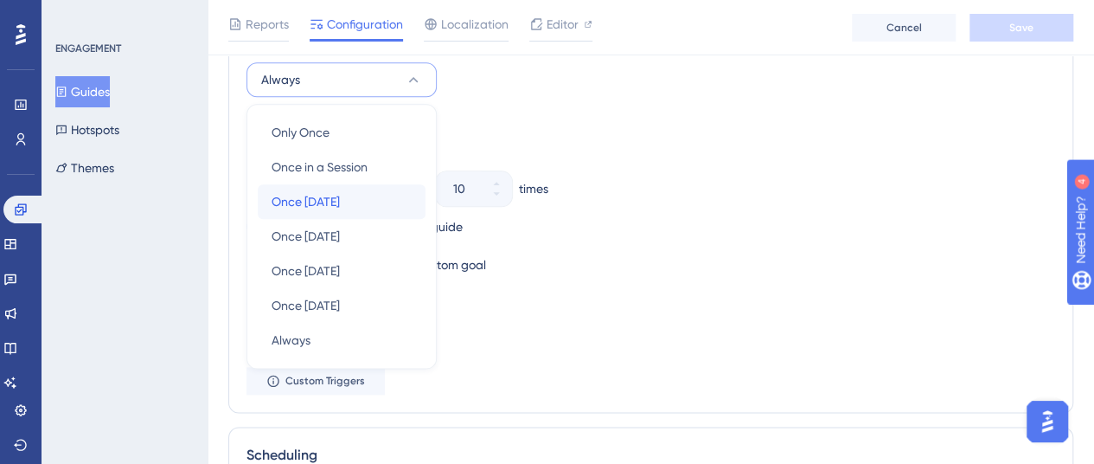
click at [371, 208] on div "Once [DATE] Once [DATE]" at bounding box center [342, 201] width 140 height 35
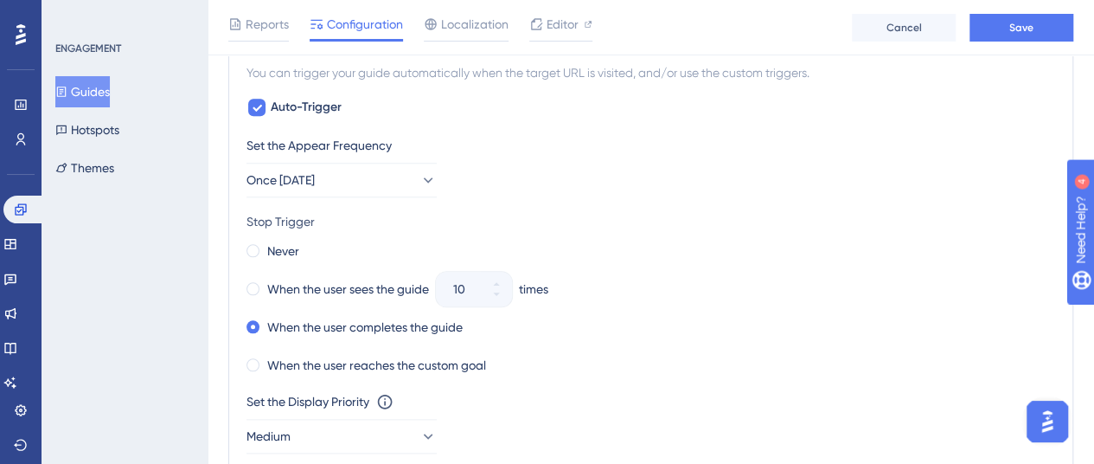
scroll to position [643, 0]
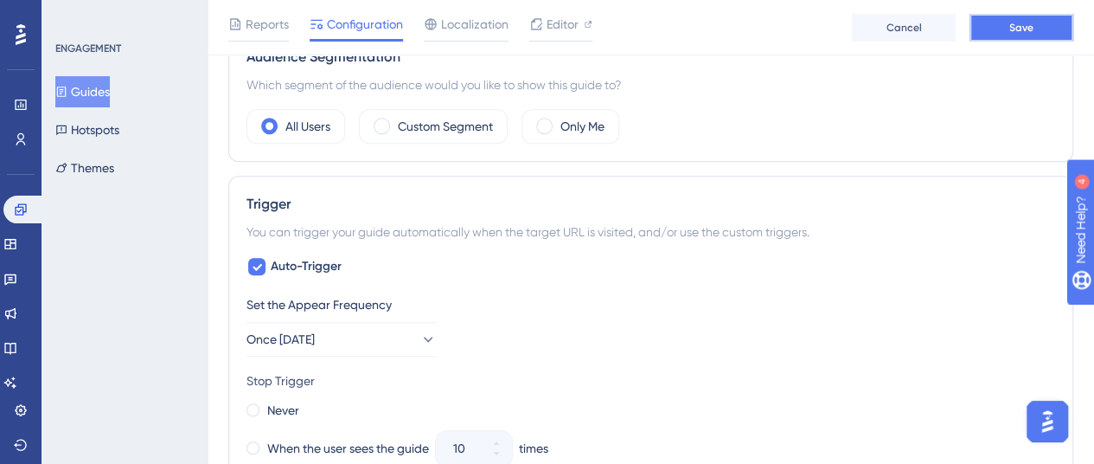
click at [1005, 20] on button "Save" at bounding box center [1022, 28] width 104 height 28
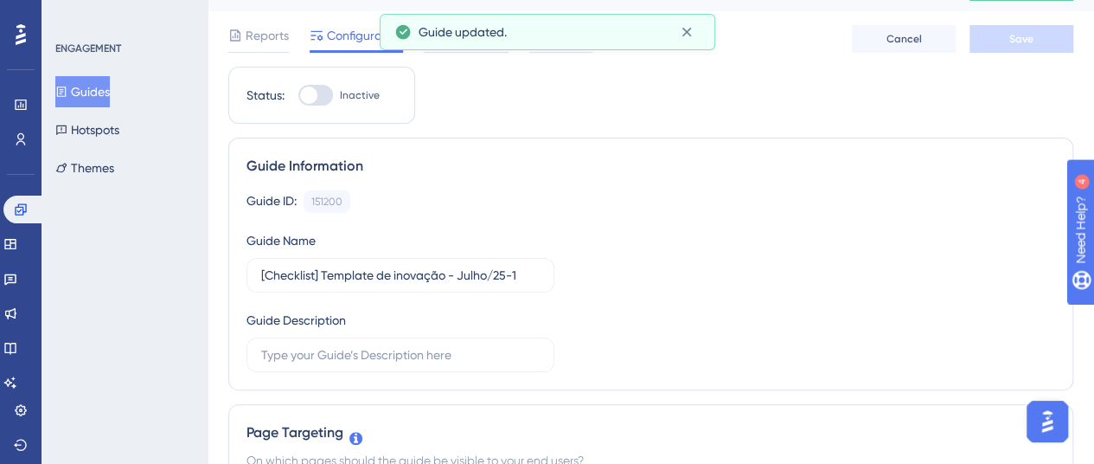
scroll to position [0, 0]
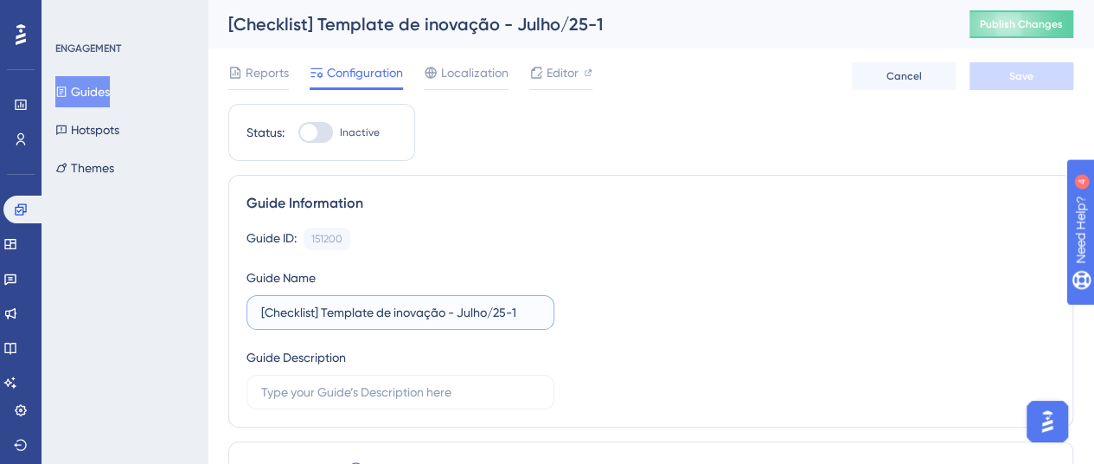
drag, startPoint x: 486, startPoint y: 310, endPoint x: 459, endPoint y: 311, distance: 26.8
click at [459, 311] on input "[Checklist] Template de inovação - Julho/25-1" at bounding box center [400, 312] width 278 height 19
drag, startPoint x: 519, startPoint y: 303, endPoint x: 548, endPoint y: 304, distance: 29.4
click at [548, 304] on label "[Checklist] Template de inovação - Setembro/25-1" at bounding box center [400, 312] width 308 height 35
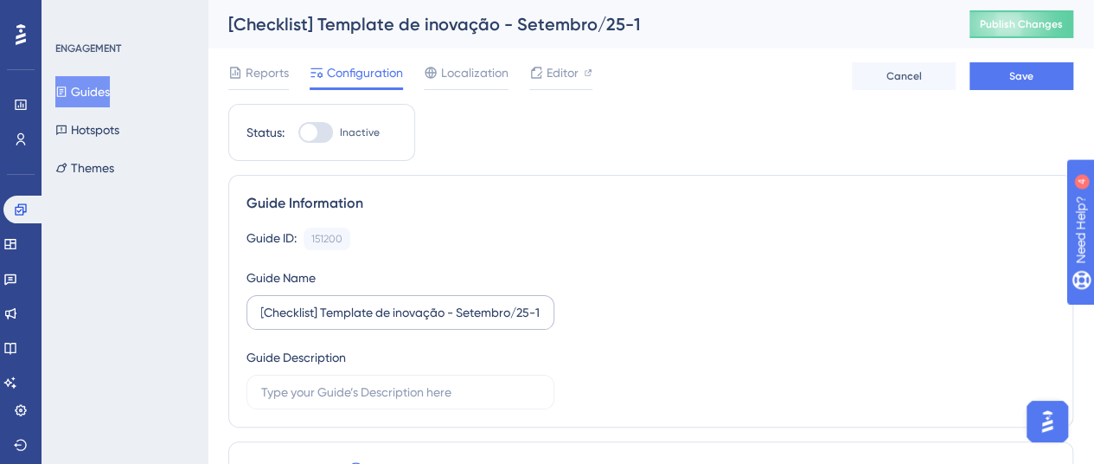
click at [543, 309] on label "[Checklist] Template de inovação - Setembro/25-1" at bounding box center [400, 312] width 308 height 35
click at [540, 309] on input "[Checklist] Template de inovação - Setembro/25-1" at bounding box center [400, 312] width 278 height 19
click at [543, 310] on label "[Checklist] Template de inovação - Setembro/25-1" at bounding box center [400, 312] width 308 height 35
click at [540, 310] on input "[Checklist] Template de inovação - Setembro/25-1" at bounding box center [400, 312] width 278 height 19
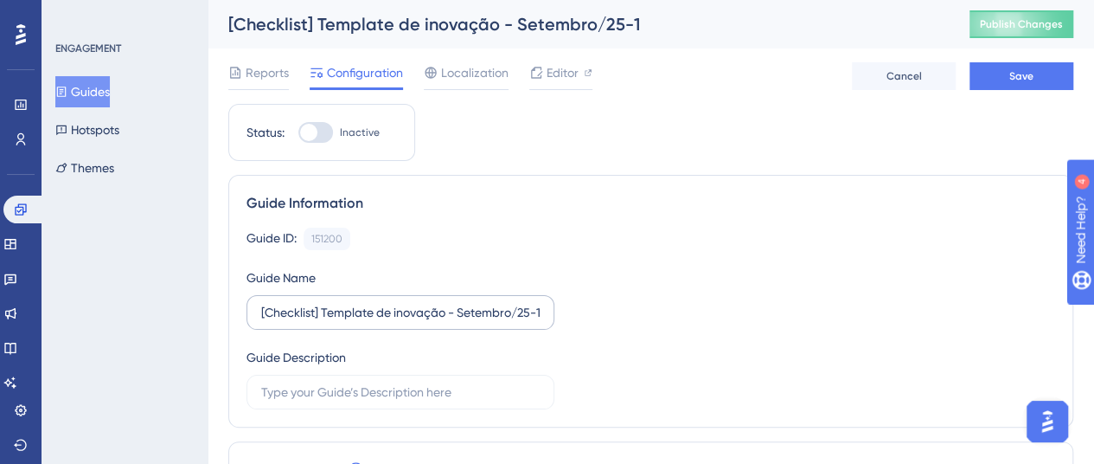
click at [543, 310] on label "[Checklist] Template de inovação - Setembro/25-1" at bounding box center [400, 312] width 308 height 35
click at [540, 310] on input "[Checklist] Template de inovação - Setembro/25-1" at bounding box center [400, 312] width 278 height 19
click at [542, 311] on label "[Checklist] Template de inovação - Setembro/25-1" at bounding box center [400, 312] width 308 height 35
click at [540, 311] on input "[Checklist] Template de inovação - Setembro/25-1" at bounding box center [400, 312] width 278 height 19
click at [528, 310] on input "[Checklist] Template de inovação - Setembro/25-1" at bounding box center [400, 312] width 278 height 19
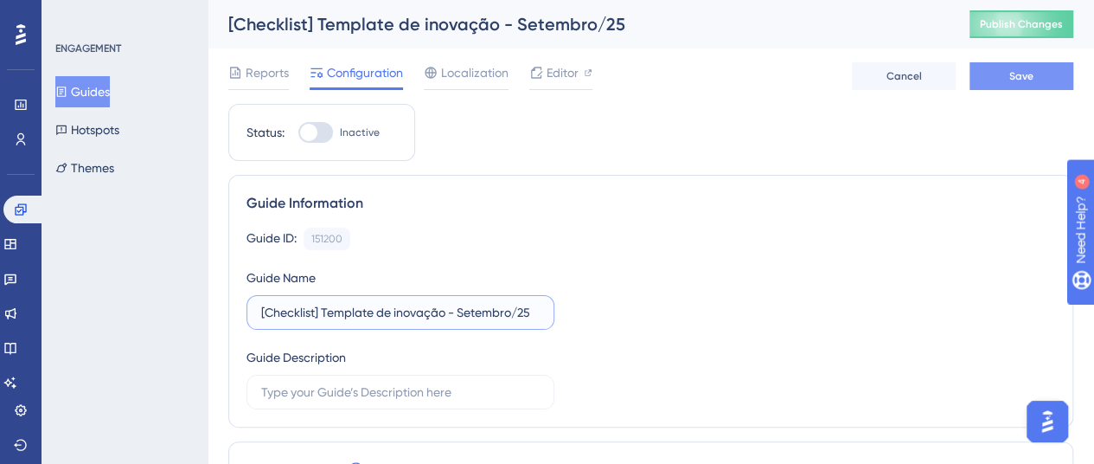
type input "[Checklist] Template de inovação - Setembro/25"
click at [996, 80] on button "Save" at bounding box center [1022, 76] width 104 height 28
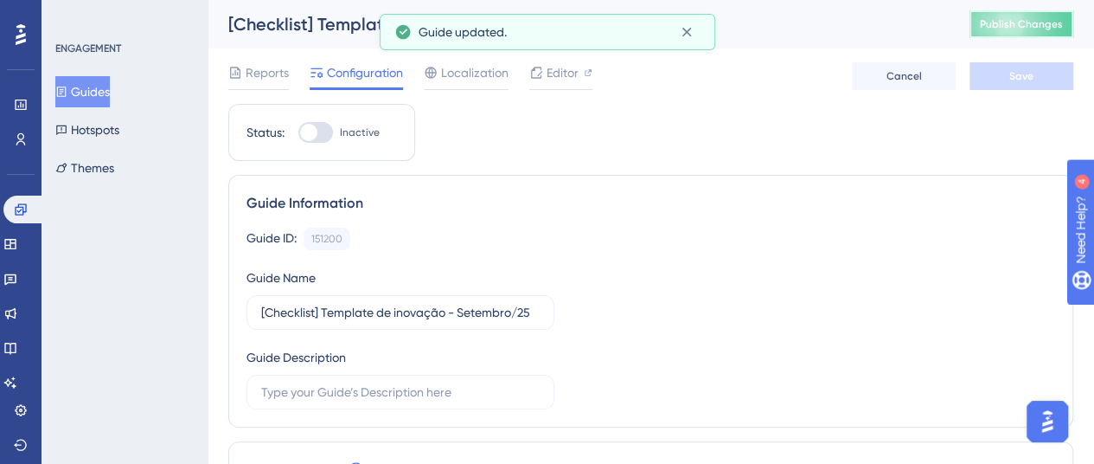
click at [1002, 16] on button "Publish Changes" at bounding box center [1022, 24] width 104 height 28
click at [368, 134] on span "Inactive" at bounding box center [360, 132] width 40 height 14
click at [298, 133] on input "Inactive" at bounding box center [298, 132] width 1 height 1
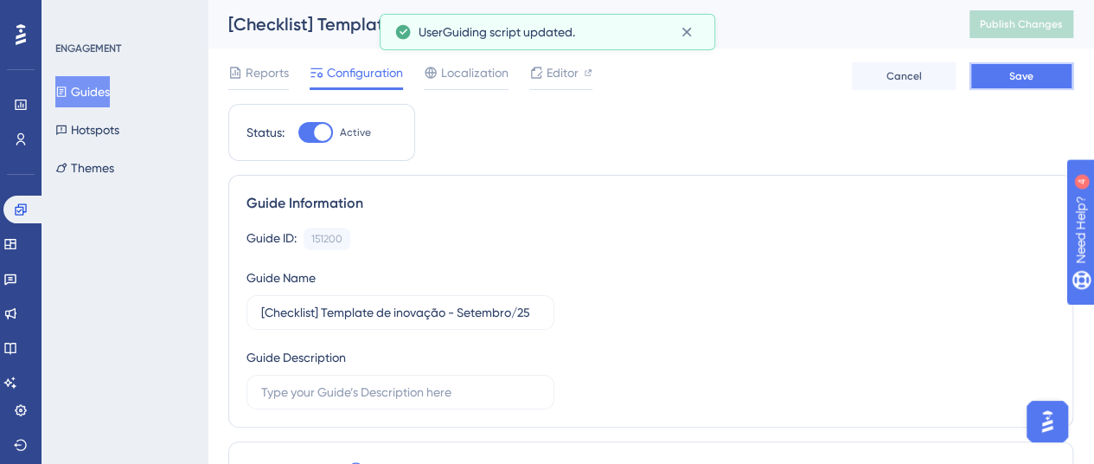
click at [1003, 77] on button "Save" at bounding box center [1022, 76] width 104 height 28
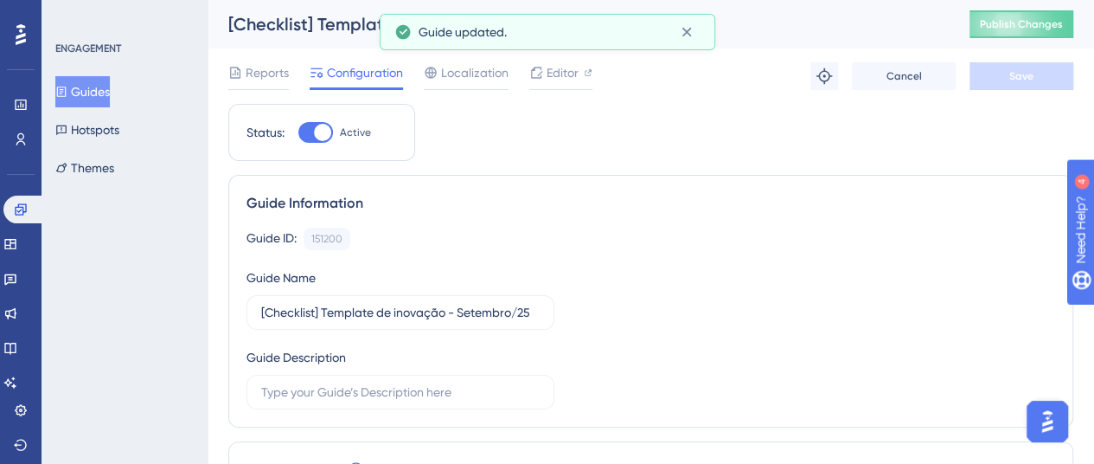
click at [344, 136] on span "Active" at bounding box center [355, 132] width 31 height 14
click at [298, 133] on input "Active" at bounding box center [298, 132] width 1 height 1
checkbox input "false"
click at [1005, 70] on button "Save" at bounding box center [1022, 76] width 104 height 28
click at [687, 35] on icon at bounding box center [686, 31] width 17 height 17
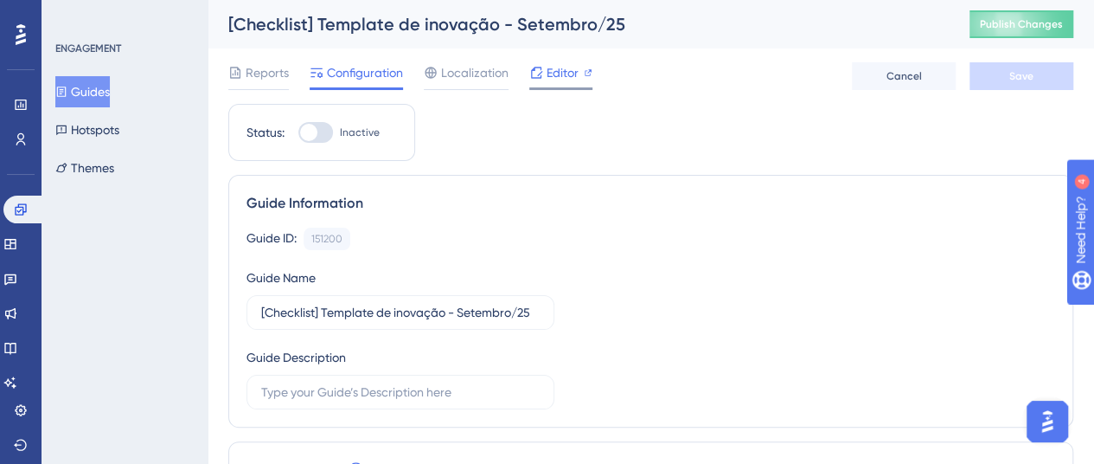
click at [558, 73] on span "Editor" at bounding box center [563, 72] width 32 height 21
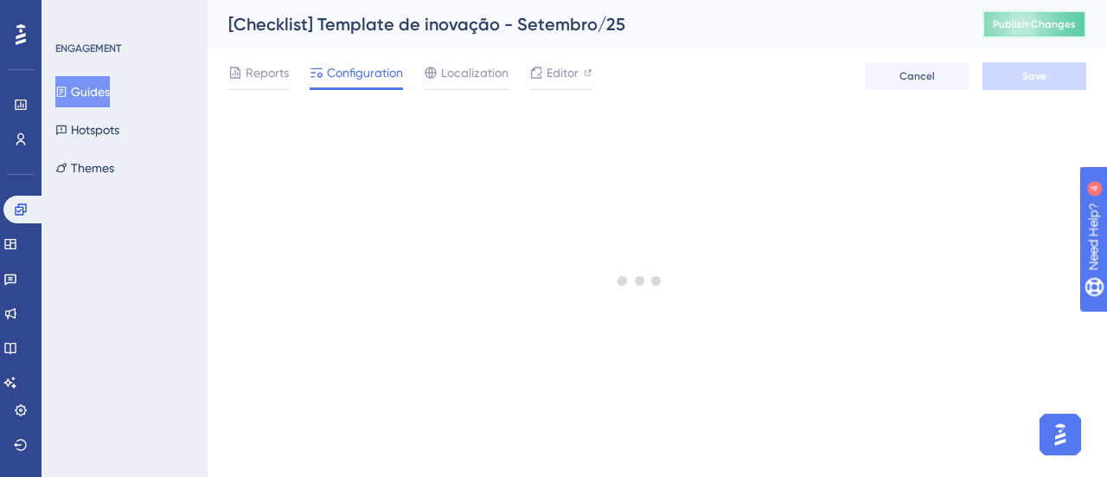
click at [1022, 25] on span "Publish Changes" at bounding box center [1034, 24] width 83 height 14
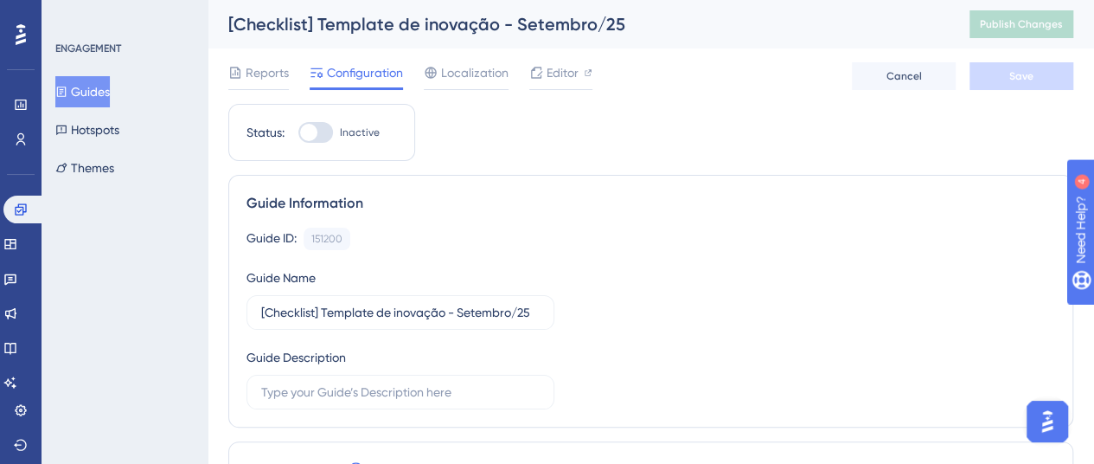
click at [358, 125] on span "Inactive" at bounding box center [360, 132] width 40 height 14
click at [298, 132] on input "Inactive" at bounding box center [298, 132] width 1 height 1
checkbox input "true"
click at [1060, 80] on button "Save" at bounding box center [1022, 76] width 104 height 28
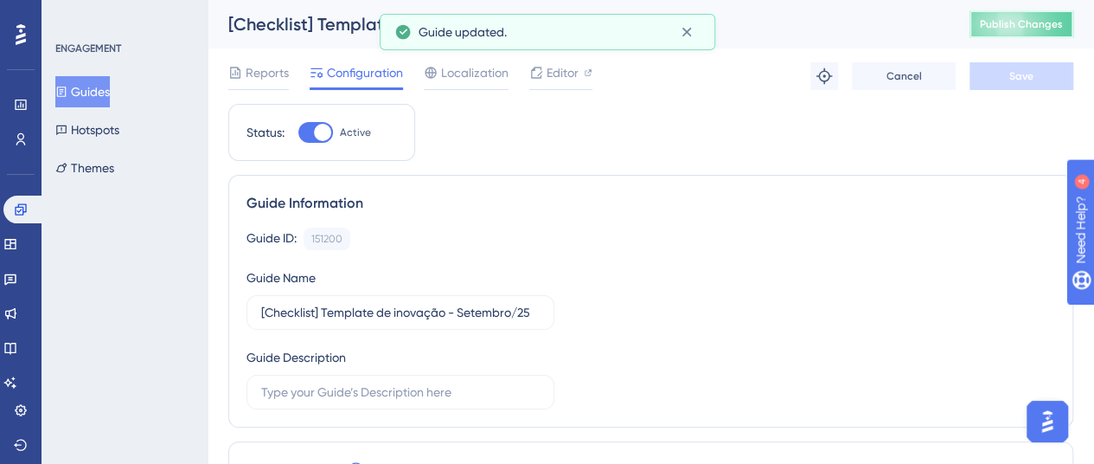
click at [1063, 27] on span "Publish Changes" at bounding box center [1021, 24] width 83 height 14
click at [61, 86] on button "Guides" at bounding box center [82, 91] width 54 height 31
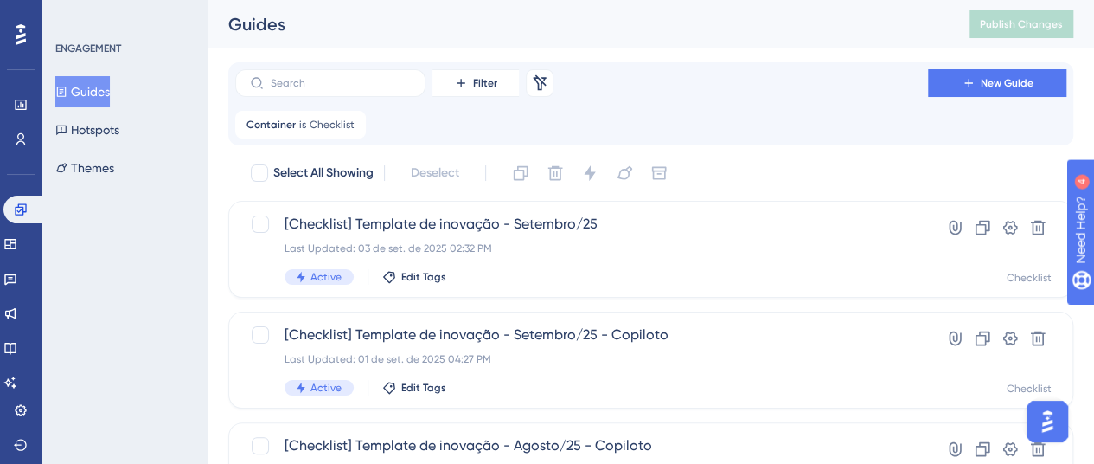
click at [67, 90] on icon at bounding box center [62, 91] width 10 height 10
